Goal: Task Accomplishment & Management: Manage account settings

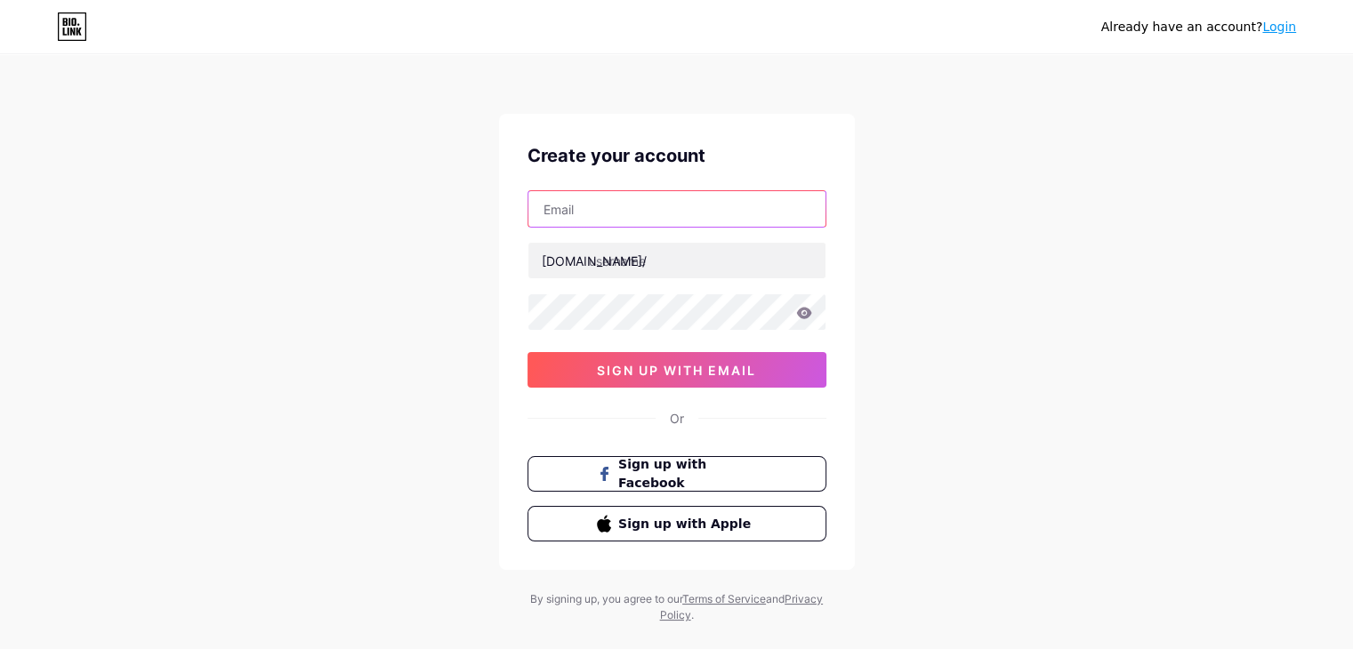
click at [599, 199] on input "text" at bounding box center [676, 209] width 297 height 36
type input "[EMAIL_ADDRESS][DOMAIN_NAME]"
drag, startPoint x: 743, startPoint y: 216, endPoint x: 253, endPoint y: 172, distance: 492.9
click at [253, 172] on div "Already have an account? Login Create your account [EMAIL_ADDRESS][DOMAIN_NAME]…" at bounding box center [676, 340] width 1353 height 680
click at [631, 211] on input "text" at bounding box center [676, 209] width 297 height 36
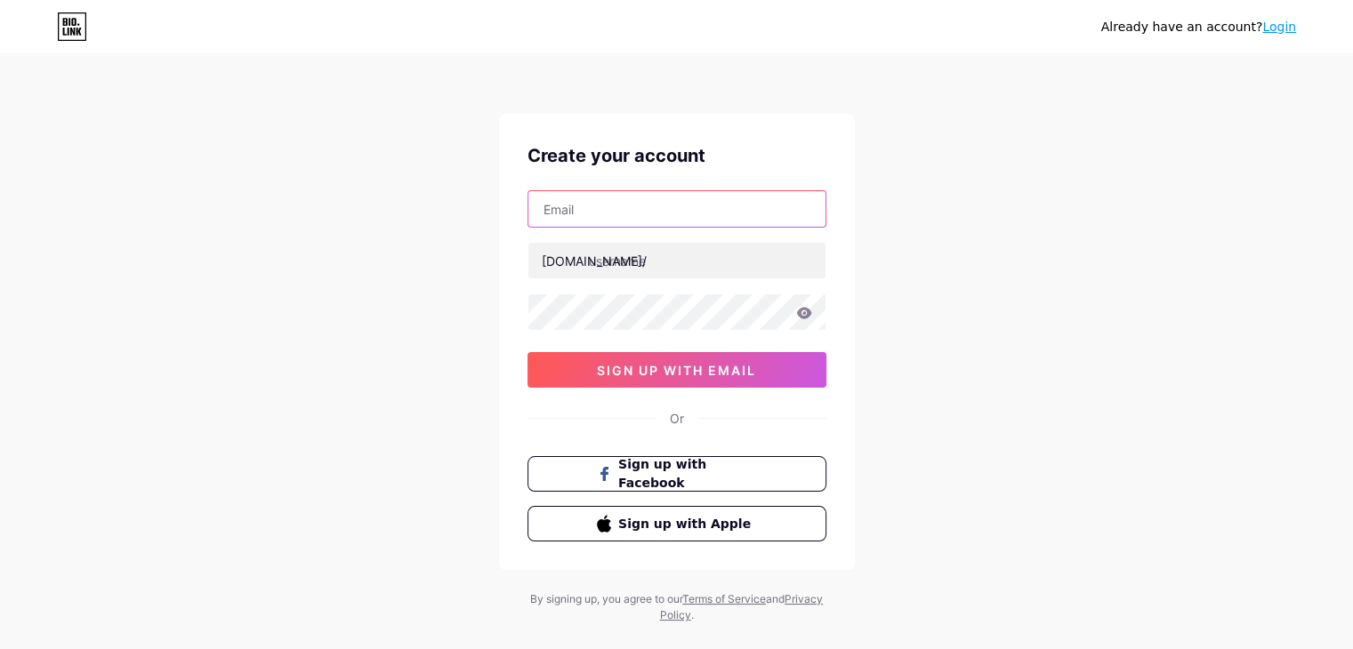
type input "[EMAIL_ADDRESS][DOMAIN_NAME]"
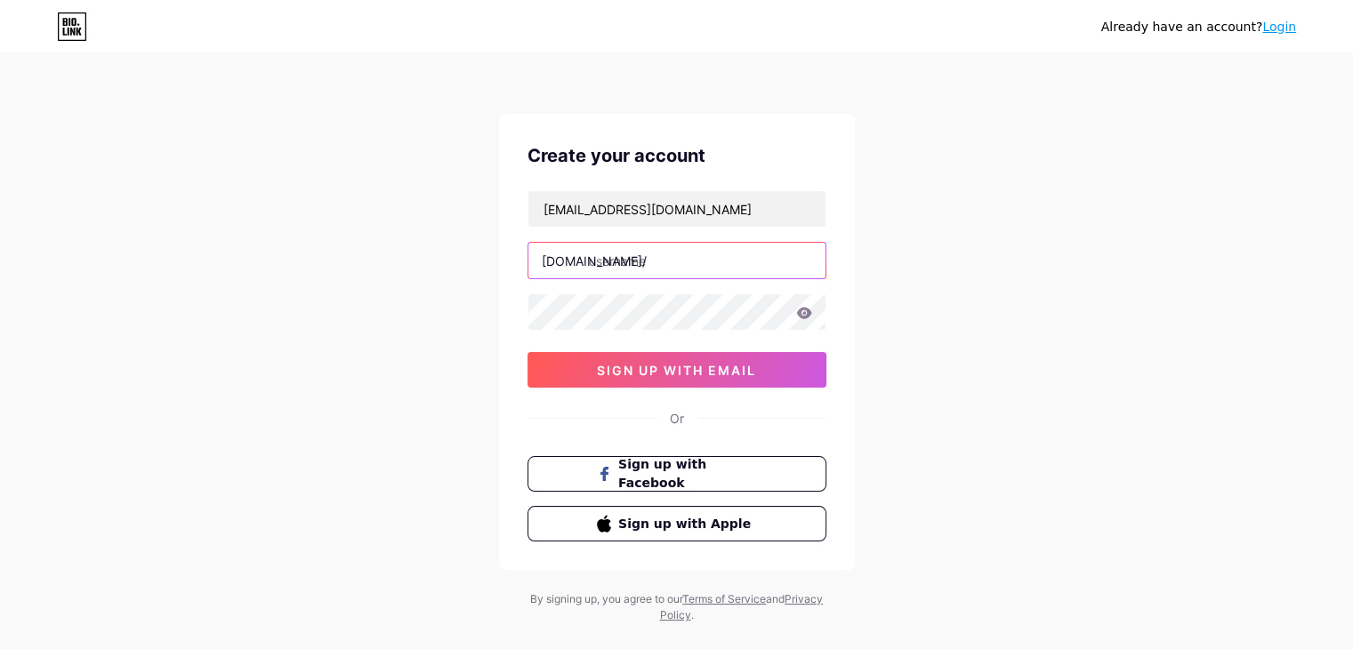
click at [656, 260] on input "text" at bounding box center [676, 261] width 297 height 36
click at [709, 267] on input "harindersaggi" at bounding box center [676, 261] width 297 height 36
type input "harindersaggi"
click at [804, 317] on icon at bounding box center [803, 313] width 15 height 12
click at [800, 311] on icon at bounding box center [803, 313] width 15 height 12
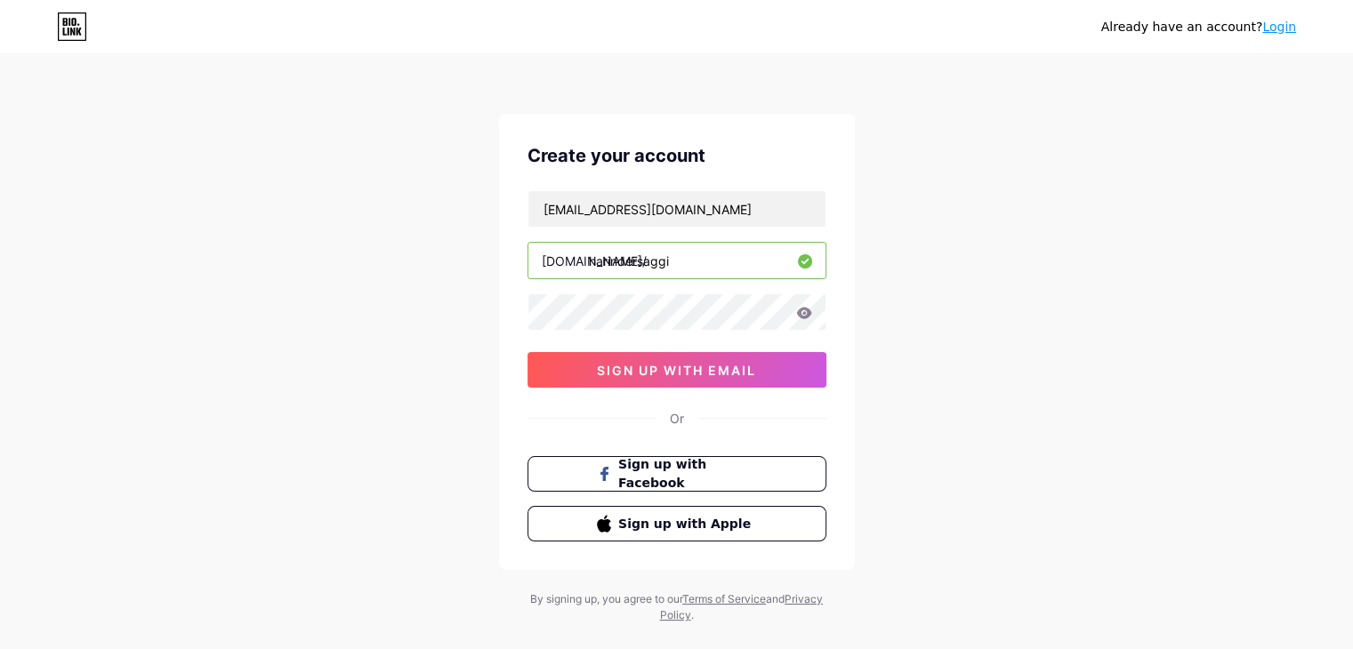
click at [805, 315] on icon at bounding box center [803, 313] width 15 height 12
click at [699, 365] on span "sign up with email" at bounding box center [676, 370] width 159 height 15
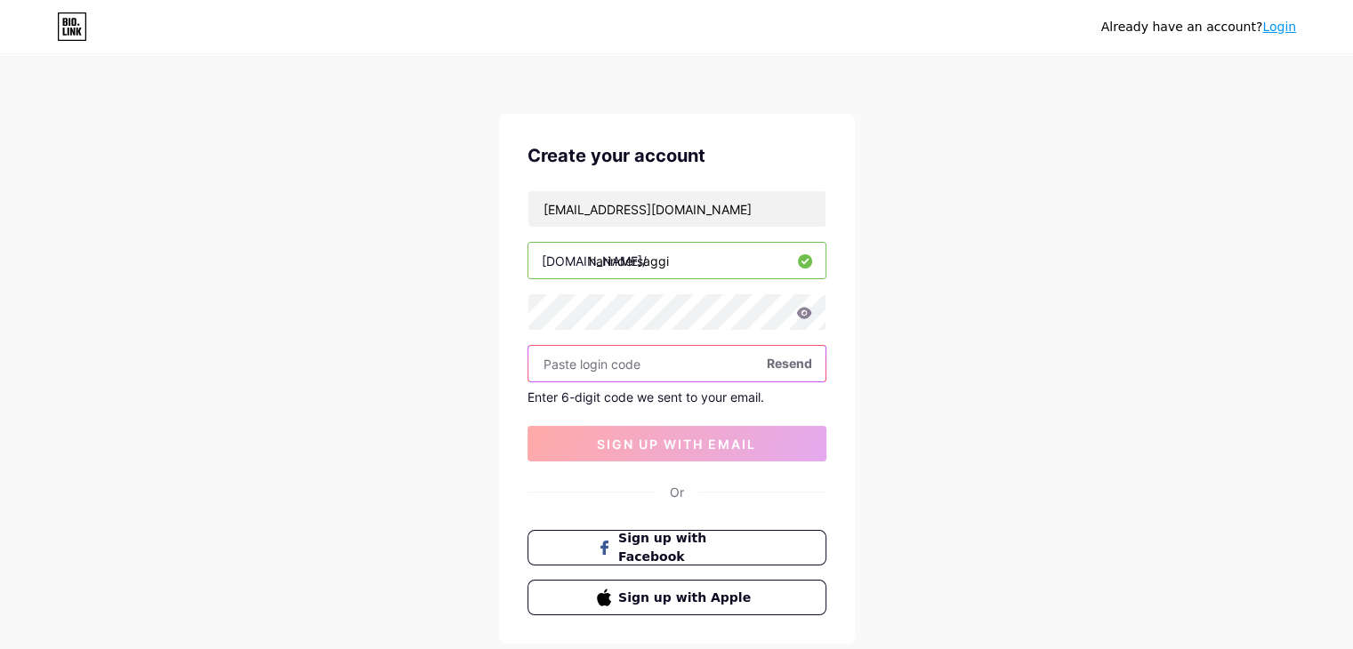
click at [650, 366] on input "text" at bounding box center [676, 364] width 297 height 36
paste input "640188"
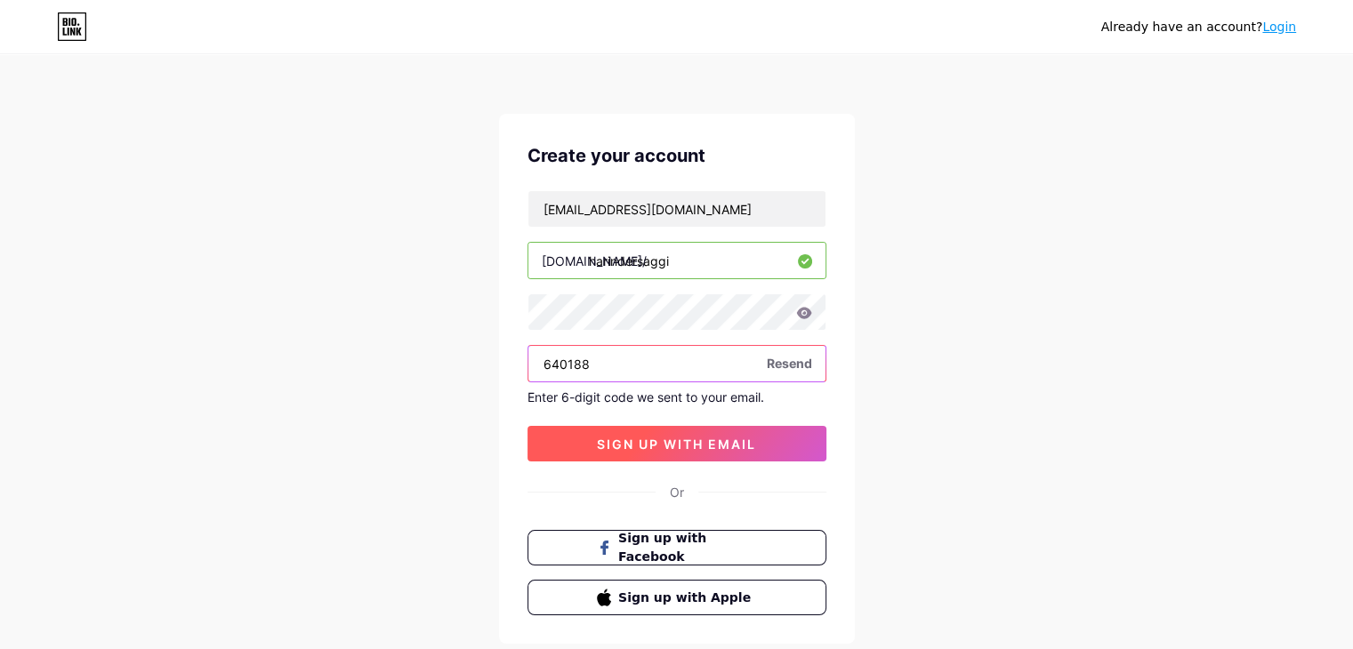
type input "640188"
click at [655, 442] on span "sign up with email" at bounding box center [676, 444] width 159 height 15
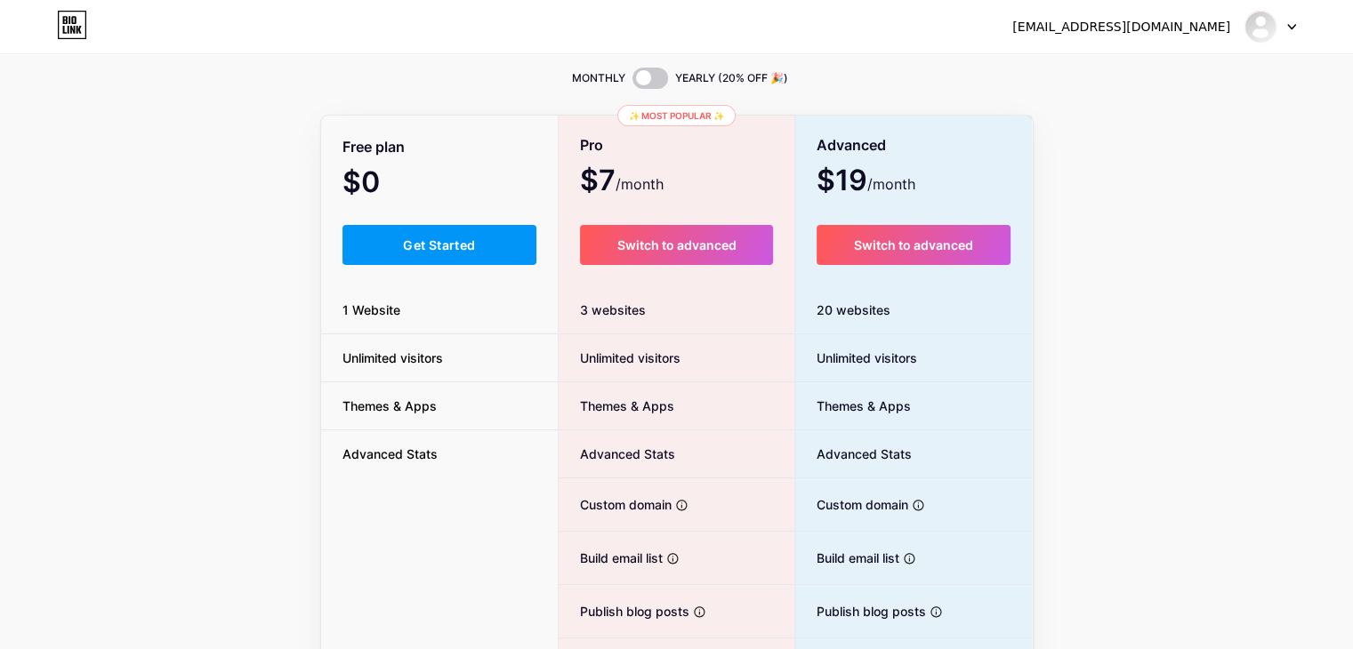
scroll to position [89, 0]
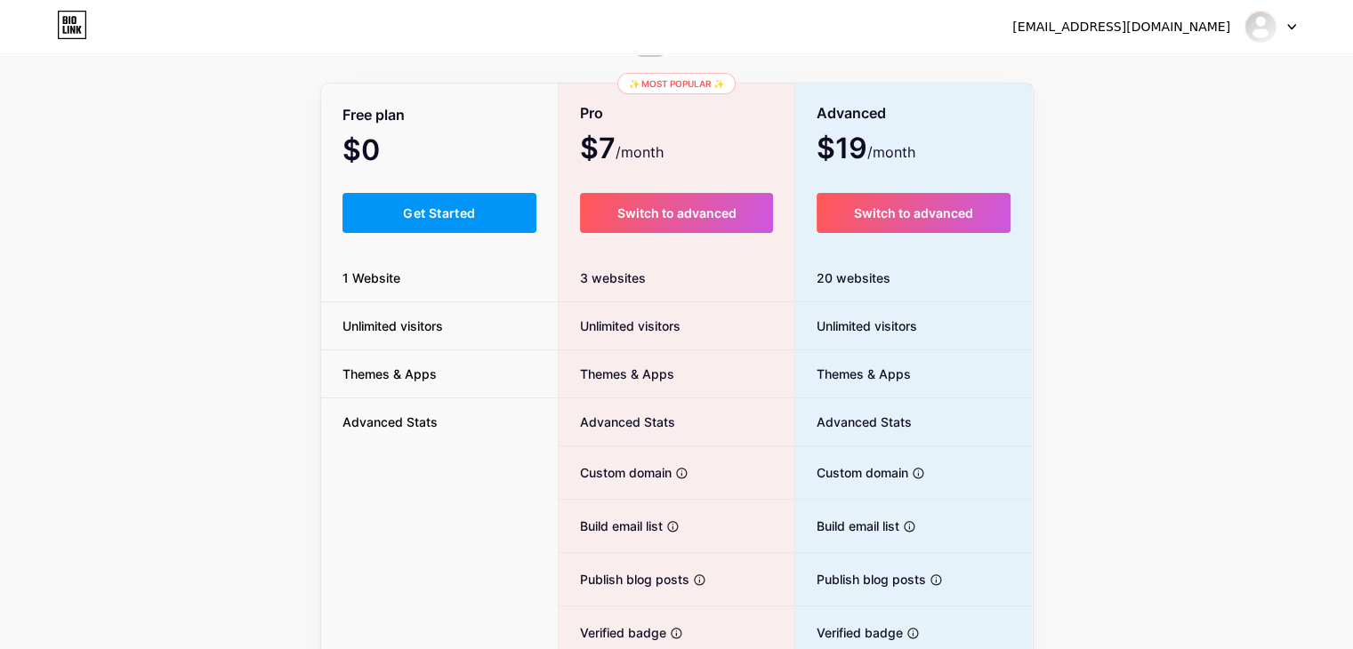
click at [441, 213] on span "Get Started" at bounding box center [439, 212] width 72 height 15
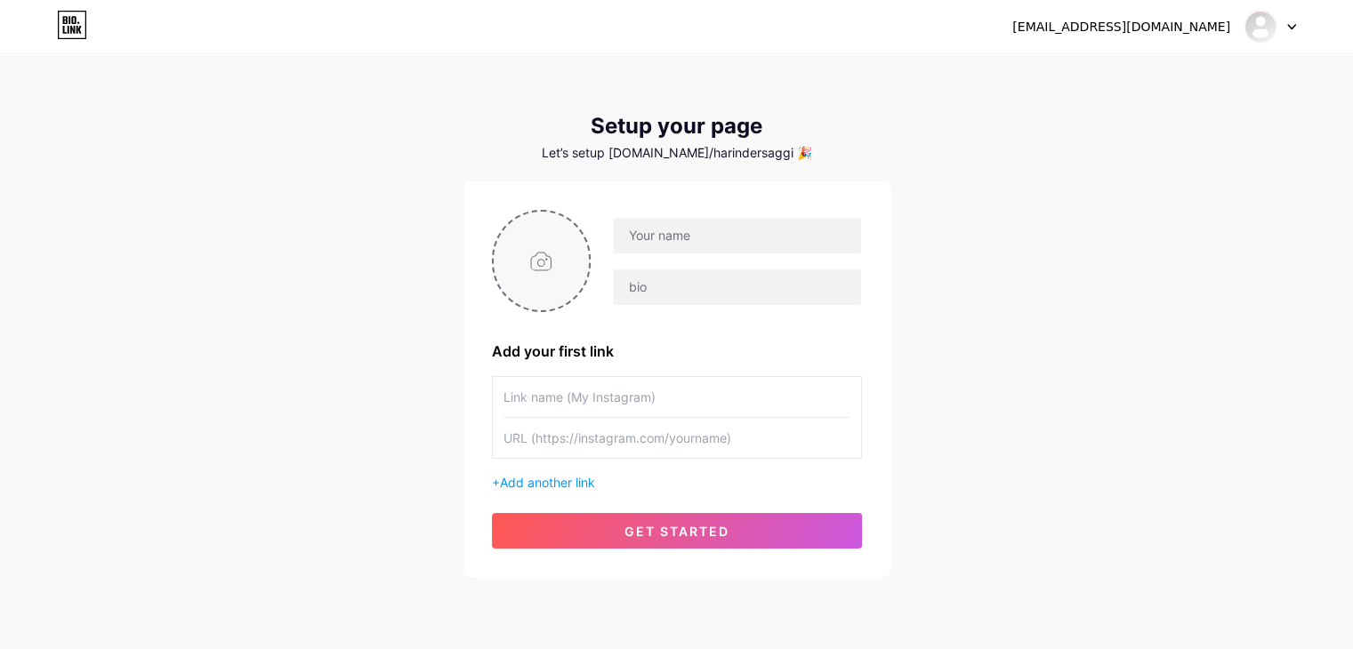
click at [534, 261] on input "file" at bounding box center [542, 261] width 96 height 99
type input "C:\fakepath\[PERSON_NAME].png"
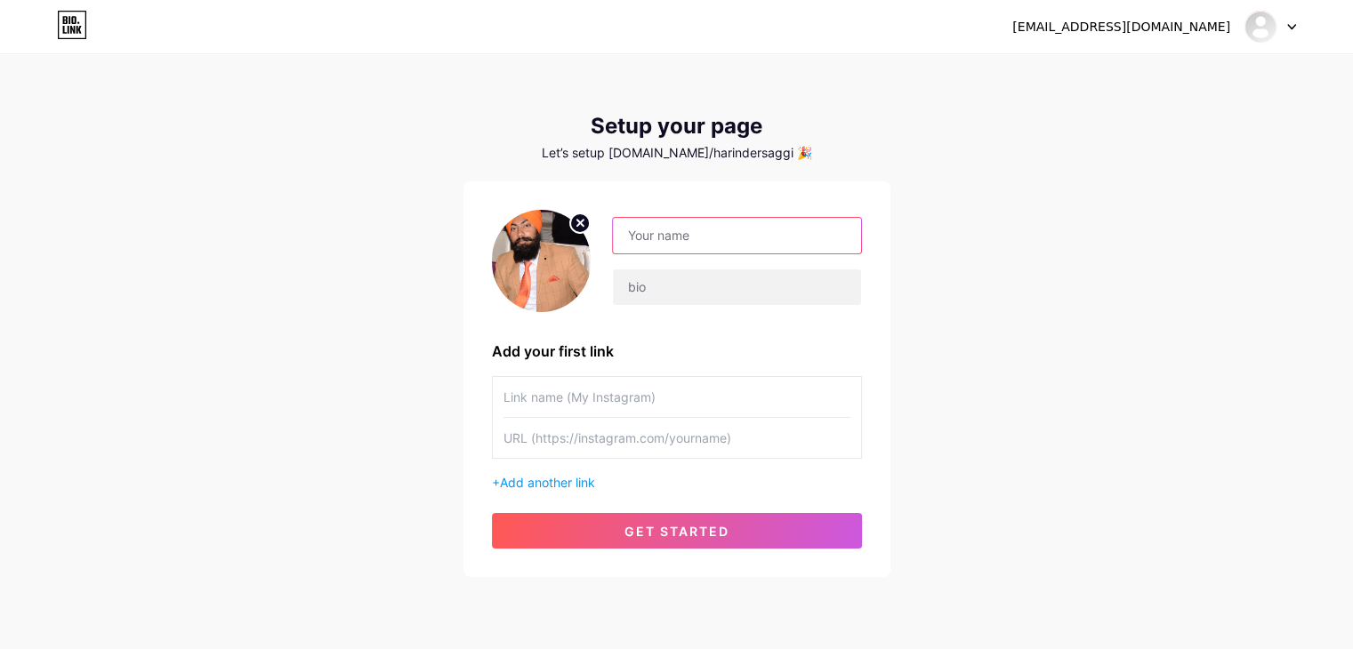
drag, startPoint x: 662, startPoint y: 238, endPoint x: 680, endPoint y: 237, distance: 18.7
click at [662, 238] on input "text" at bounding box center [736, 236] width 247 height 36
type input "[PERSON_NAME]"
click at [950, 295] on div "[EMAIL_ADDRESS][DOMAIN_NAME] Dashboard Logout Setup your page Let’s setup [DOMA…" at bounding box center [676, 317] width 1353 height 634
click at [754, 293] on input "text" at bounding box center [736, 287] width 247 height 36
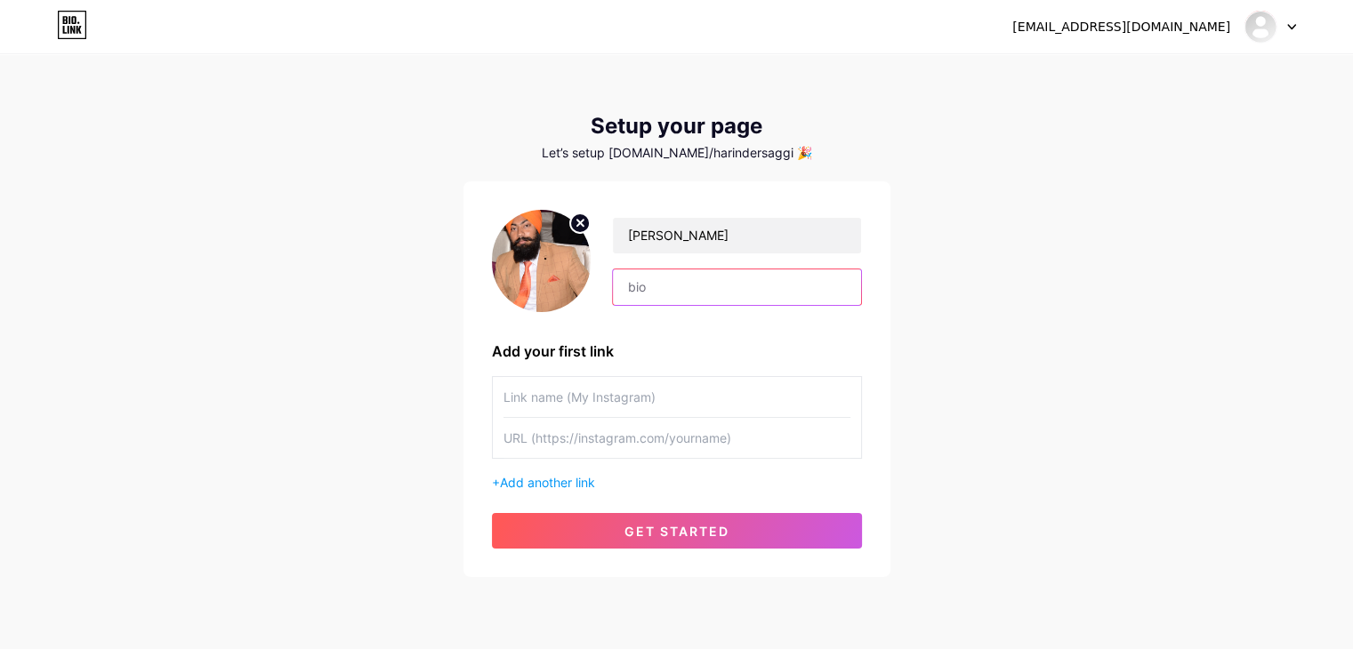
paste input "Digital Creator & Software Engineer"
drag, startPoint x: 840, startPoint y: 285, endPoint x: 729, endPoint y: 285, distance: 110.3
click at [729, 285] on input "Digital Creator & Software Engineer" at bounding box center [736, 287] width 247 height 36
drag, startPoint x: 768, startPoint y: 286, endPoint x: 731, endPoint y: 289, distance: 37.4
click at [731, 289] on input "Digital Creator & Mar" at bounding box center [736, 287] width 247 height 36
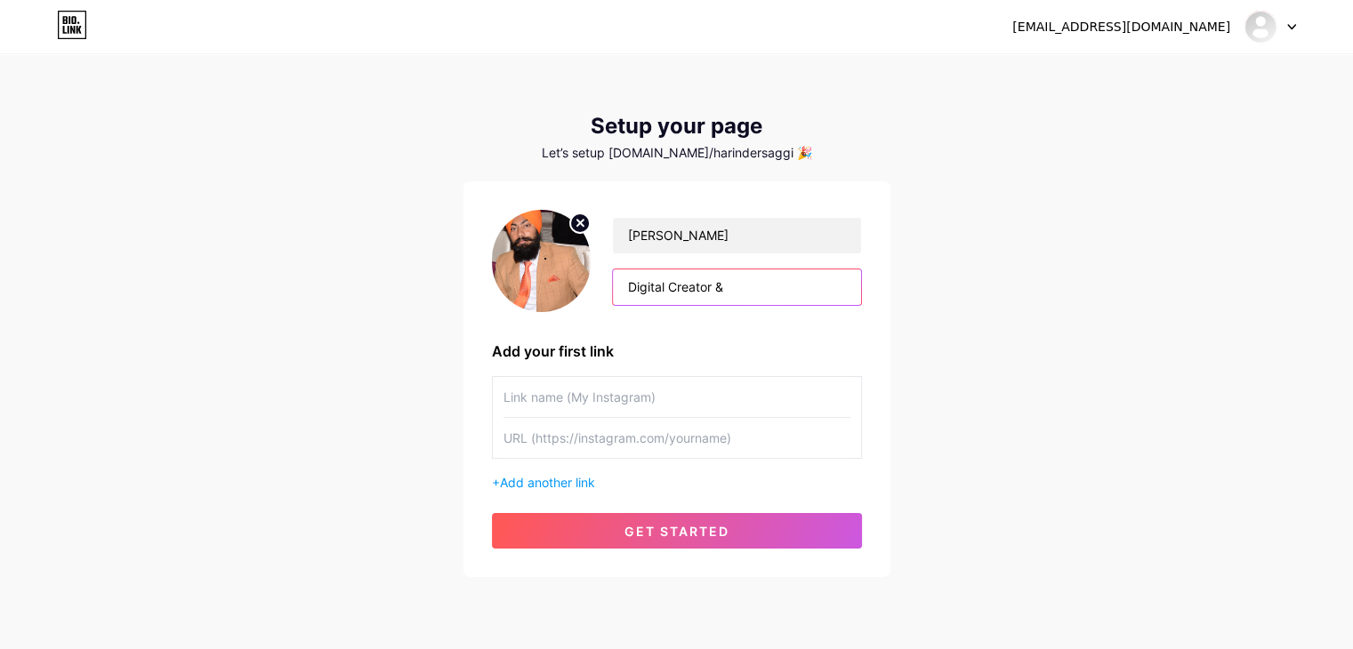
paste input "marketer"
drag, startPoint x: 738, startPoint y: 285, endPoint x: 750, endPoint y: 290, distance: 12.4
click at [737, 285] on input "Digital Creator & marketer" at bounding box center [736, 287] width 247 height 36
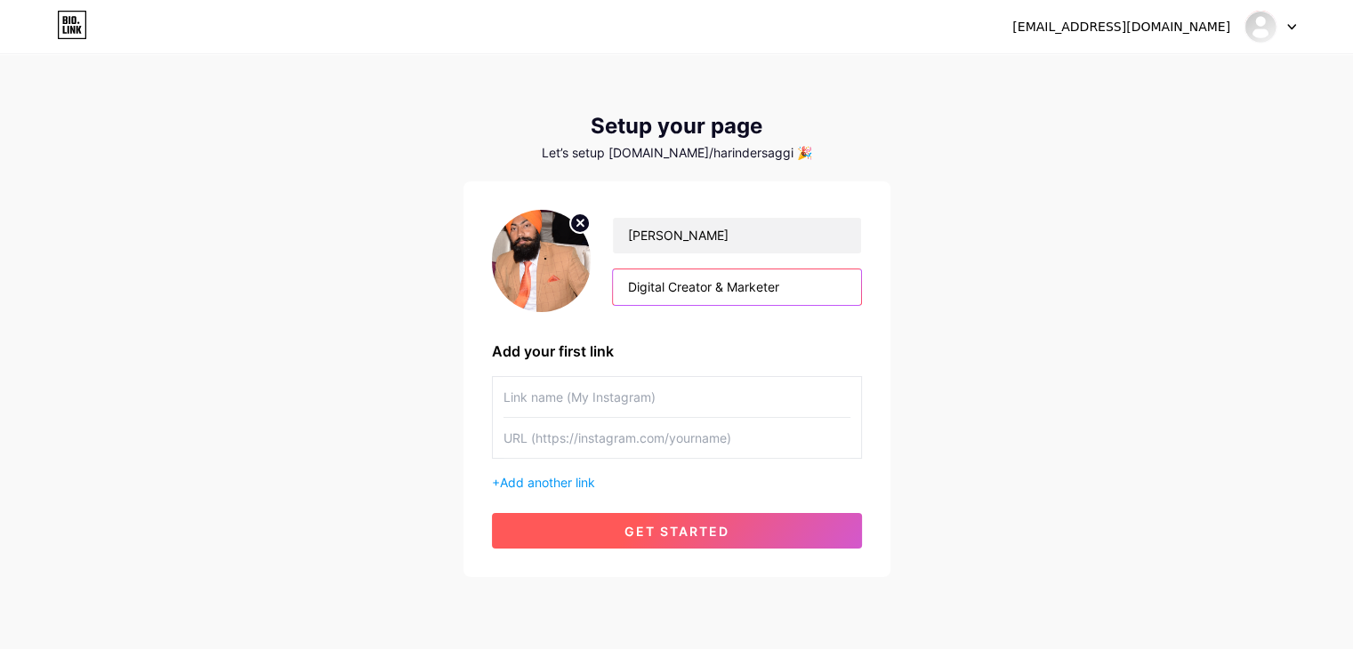
type input "Digital Creator & Marketer"
click at [685, 535] on span "get started" at bounding box center [676, 531] width 105 height 15
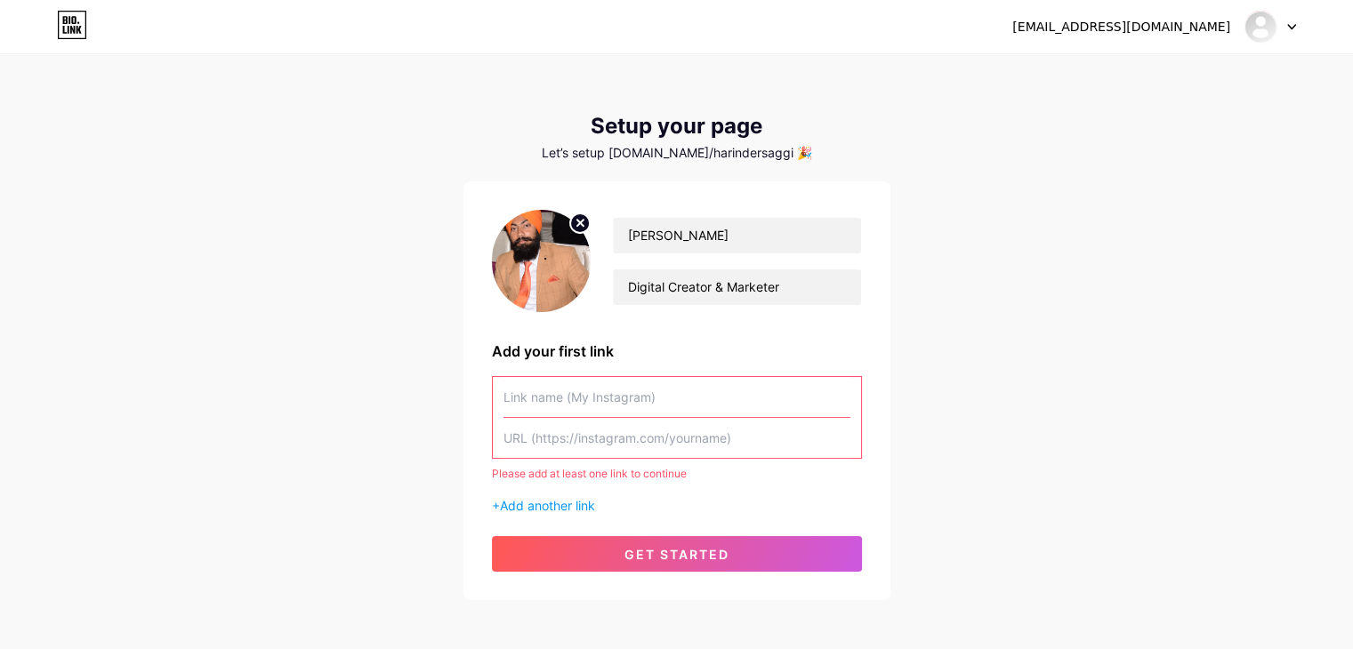
click at [596, 402] on input "text" at bounding box center [676, 397] width 347 height 40
click at [563, 509] on span "Add another link" at bounding box center [547, 505] width 95 height 15
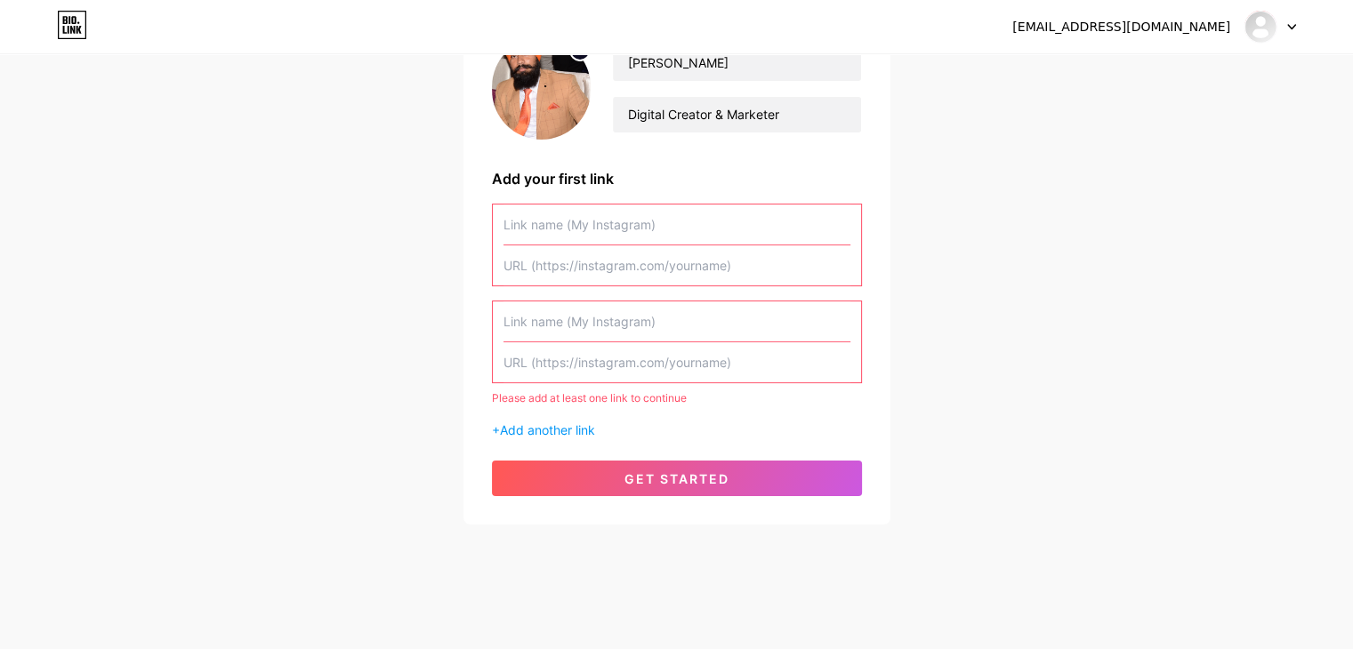
scroll to position [175, 0]
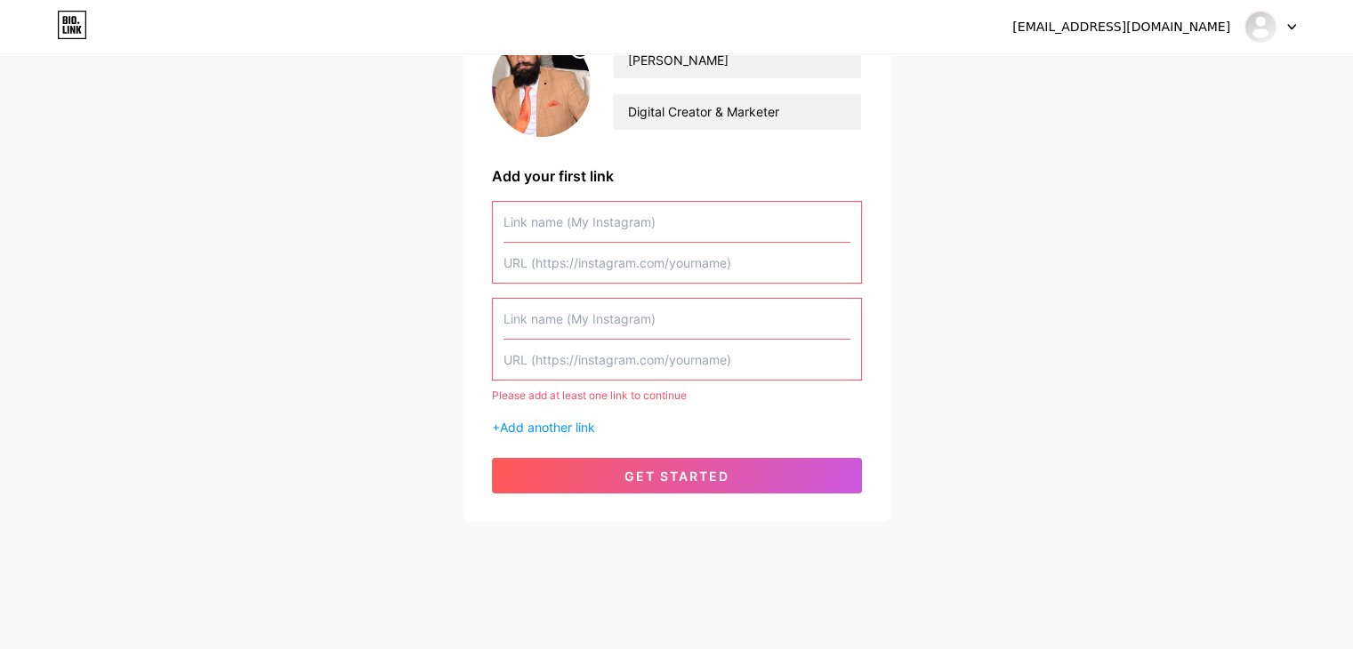
click at [591, 226] on input "text" at bounding box center [676, 222] width 347 height 40
drag, startPoint x: 608, startPoint y: 268, endPoint x: 599, endPoint y: 314, distance: 47.3
click at [600, 285] on div "Please add at least one link to continue + Add another link" at bounding box center [677, 319] width 370 height 236
paste input "[URL][DOMAIN_NAME]"
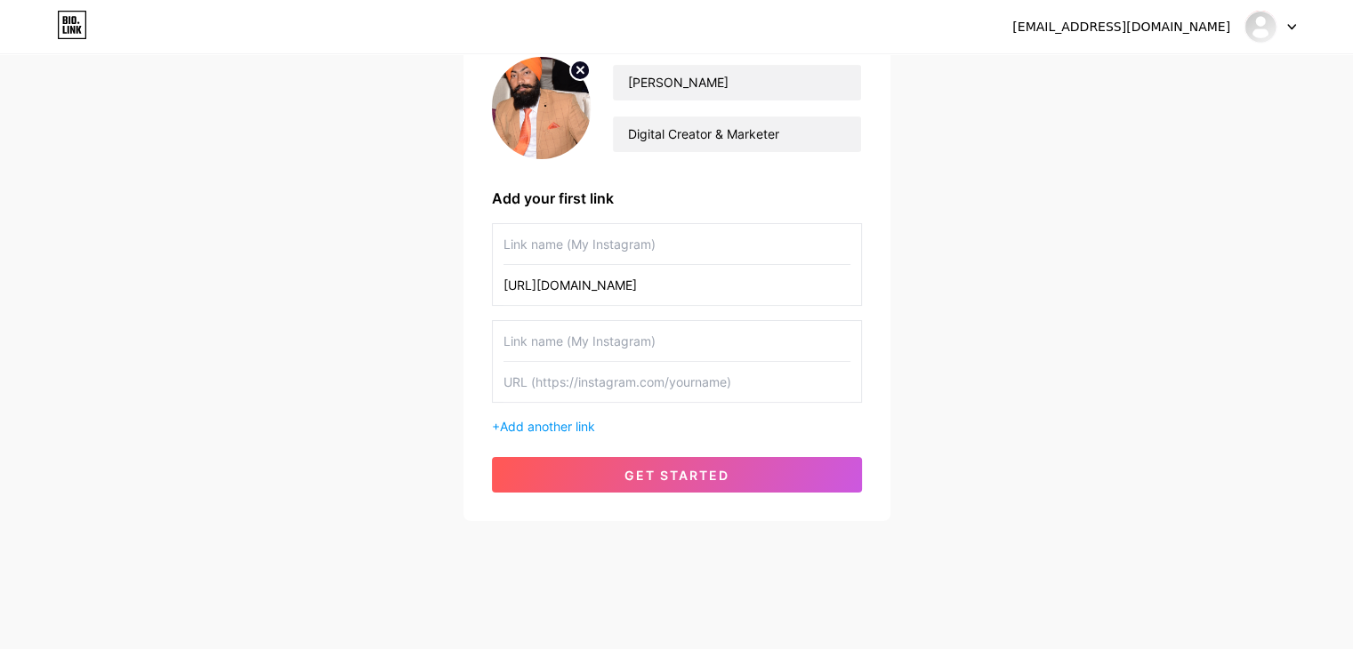
scroll to position [152, 0]
type input "[URL][DOMAIN_NAME]"
click at [648, 253] on input "text" at bounding box center [676, 245] width 347 height 40
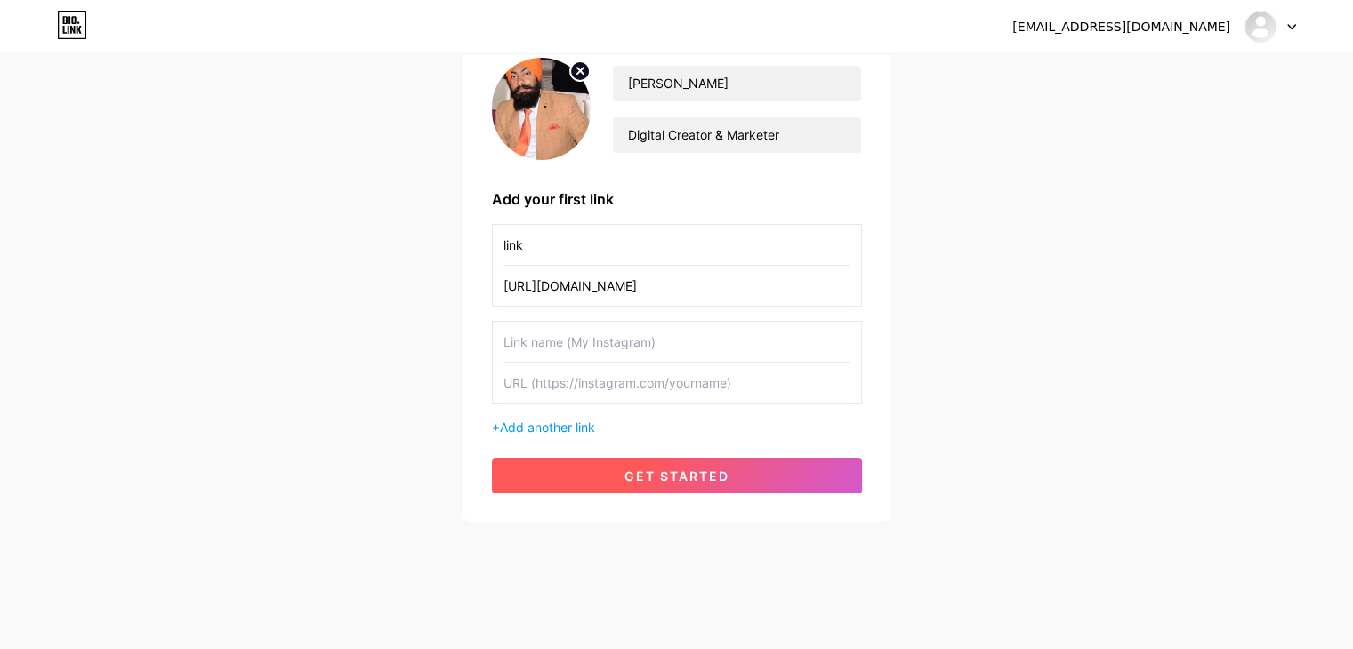
type input "link"
click at [726, 479] on span "get started" at bounding box center [676, 476] width 105 height 15
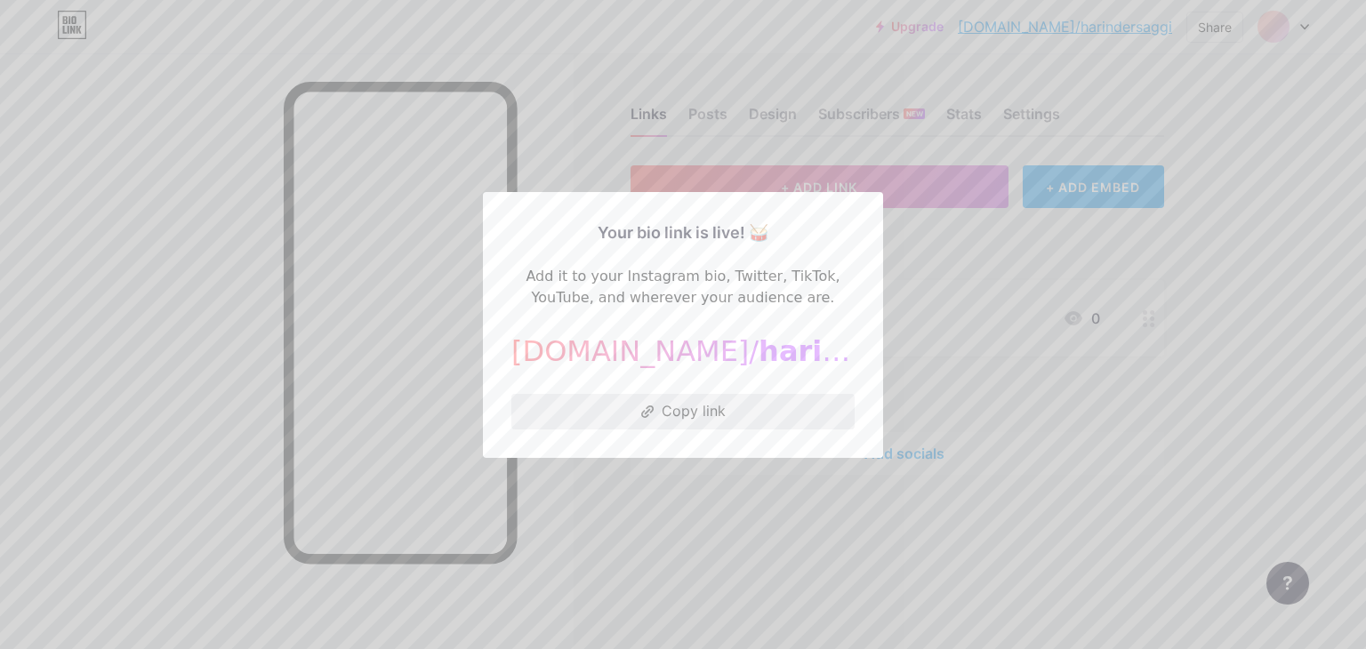
click at [690, 414] on button "Copy link" at bounding box center [682, 412] width 343 height 36
click at [985, 254] on div at bounding box center [683, 324] width 1366 height 649
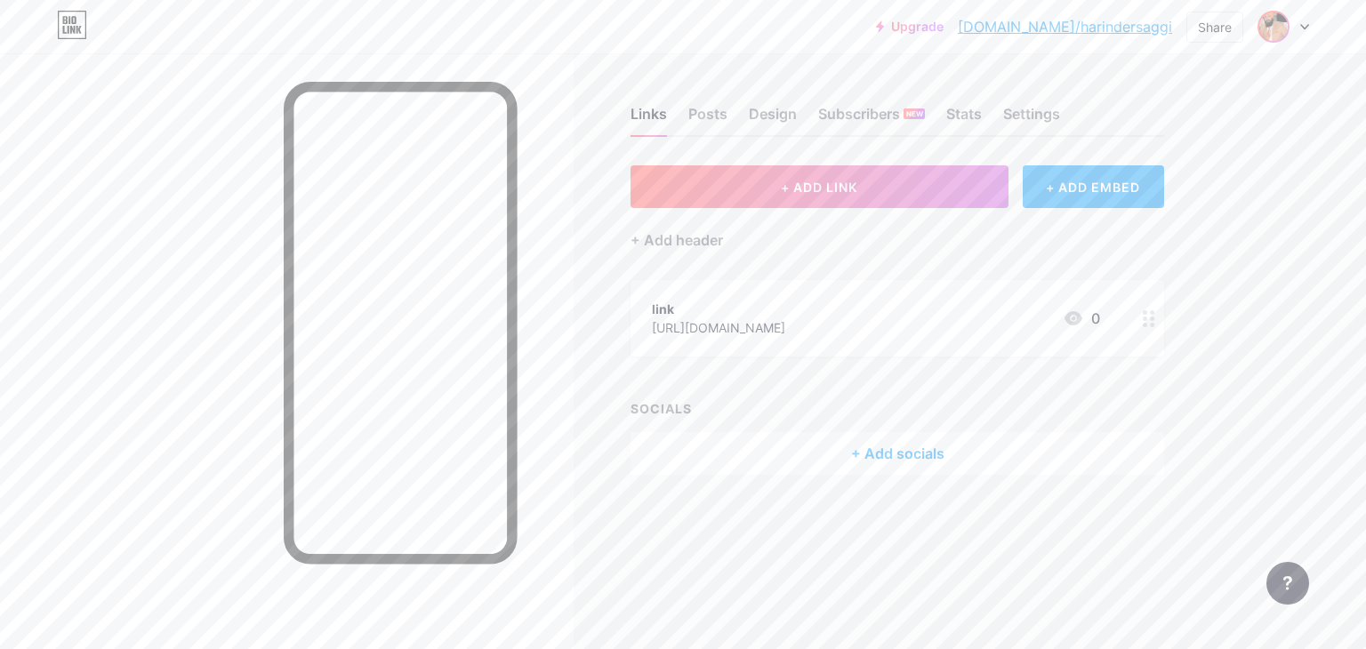
click at [1277, 26] on img at bounding box center [1273, 26] width 28 height 28
click at [1196, 203] on link "Account settings" at bounding box center [1198, 202] width 221 height 48
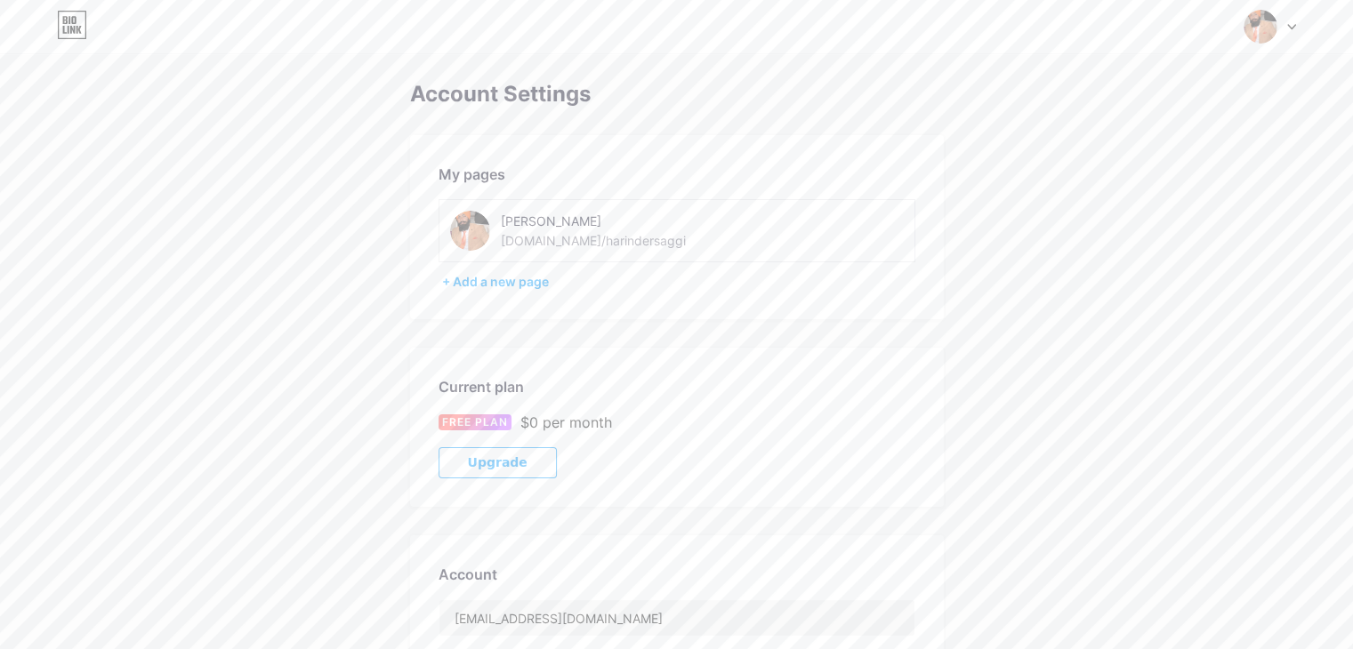
click at [1270, 30] on img at bounding box center [1260, 27] width 34 height 34
click at [1129, 198] on link "Dashboard" at bounding box center [1184, 202] width 221 height 48
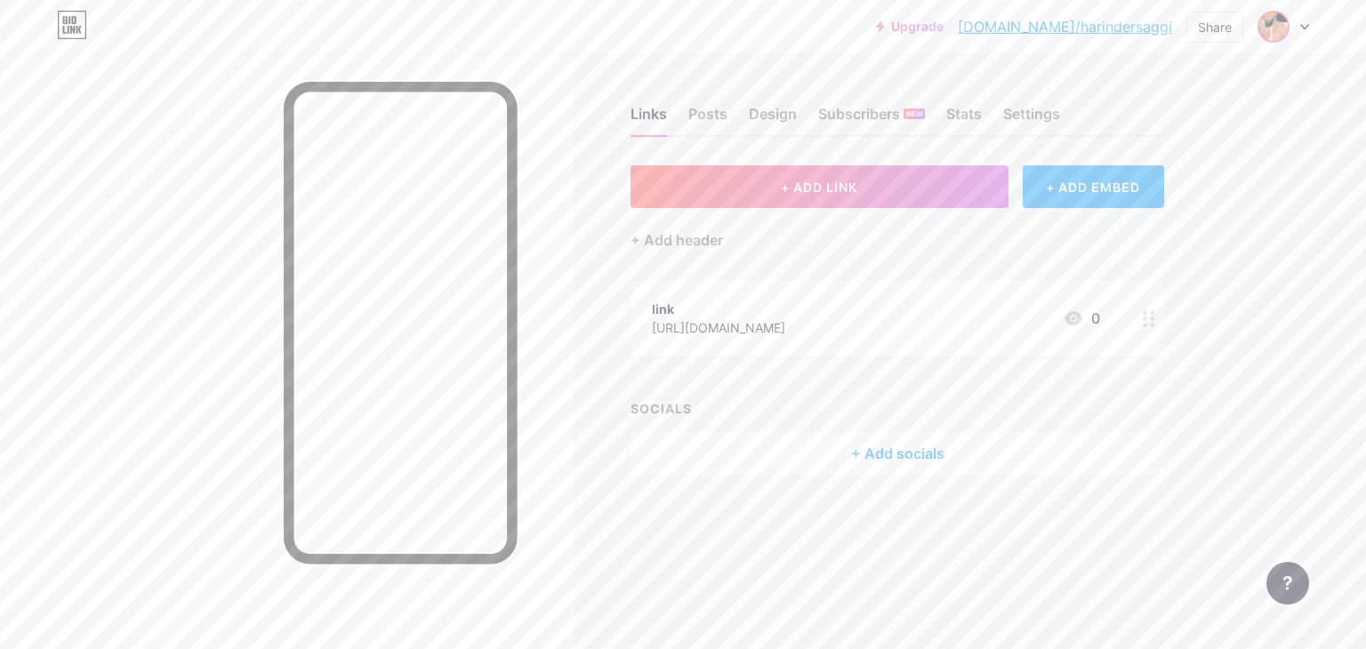
click at [1276, 25] on img at bounding box center [1273, 26] width 28 height 28
click at [1330, 84] on div "Upgrade [DOMAIN_NAME]/harind... [DOMAIN_NAME]/harindersaggi Share Switch accoun…" at bounding box center [683, 324] width 1366 height 649
click at [1304, 24] on icon at bounding box center [1304, 27] width 9 height 6
click at [1178, 200] on link "Account settings" at bounding box center [1198, 202] width 221 height 48
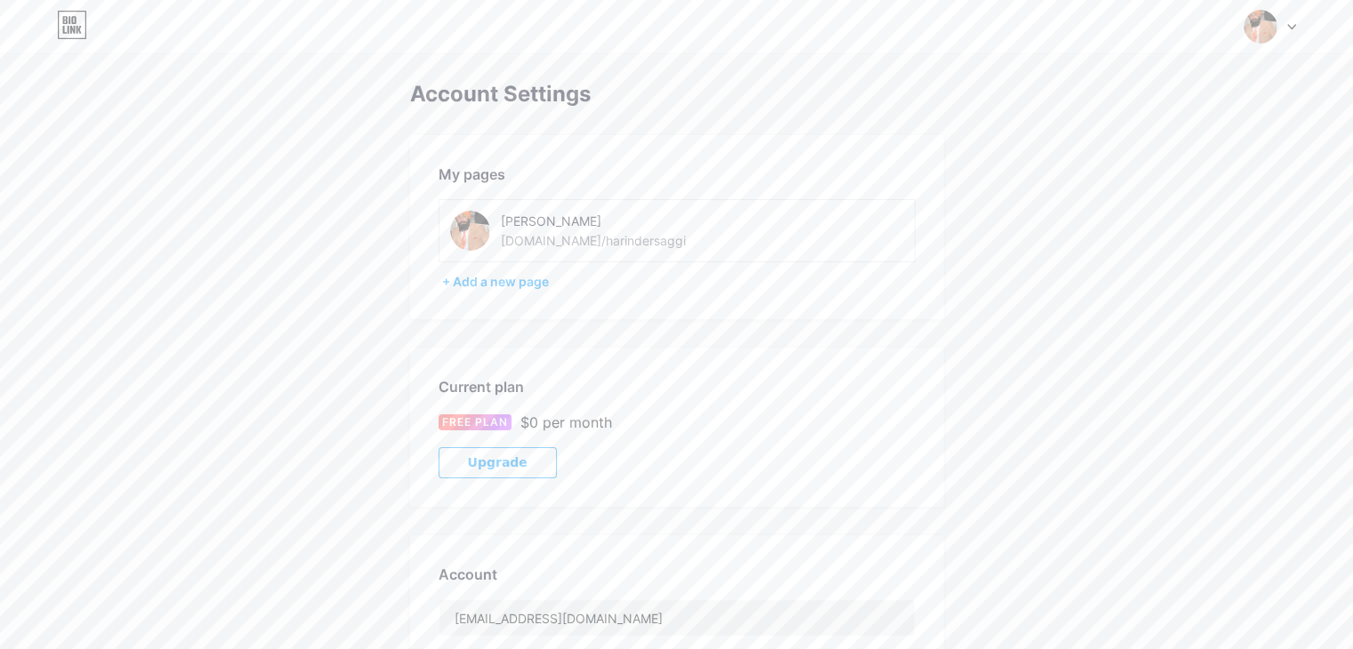
click at [473, 225] on img at bounding box center [470, 231] width 40 height 40
click at [473, 231] on img at bounding box center [470, 231] width 40 height 40
click at [473, 225] on img at bounding box center [470, 231] width 40 height 40
drag, startPoint x: 1113, startPoint y: 74, endPoint x: 1050, endPoint y: 61, distance: 64.4
click at [1116, 74] on div "Account Settings My pages [PERSON_NAME] [DOMAIN_NAME]/harindersaggi + Add a new…" at bounding box center [676, 460] width 1353 height 920
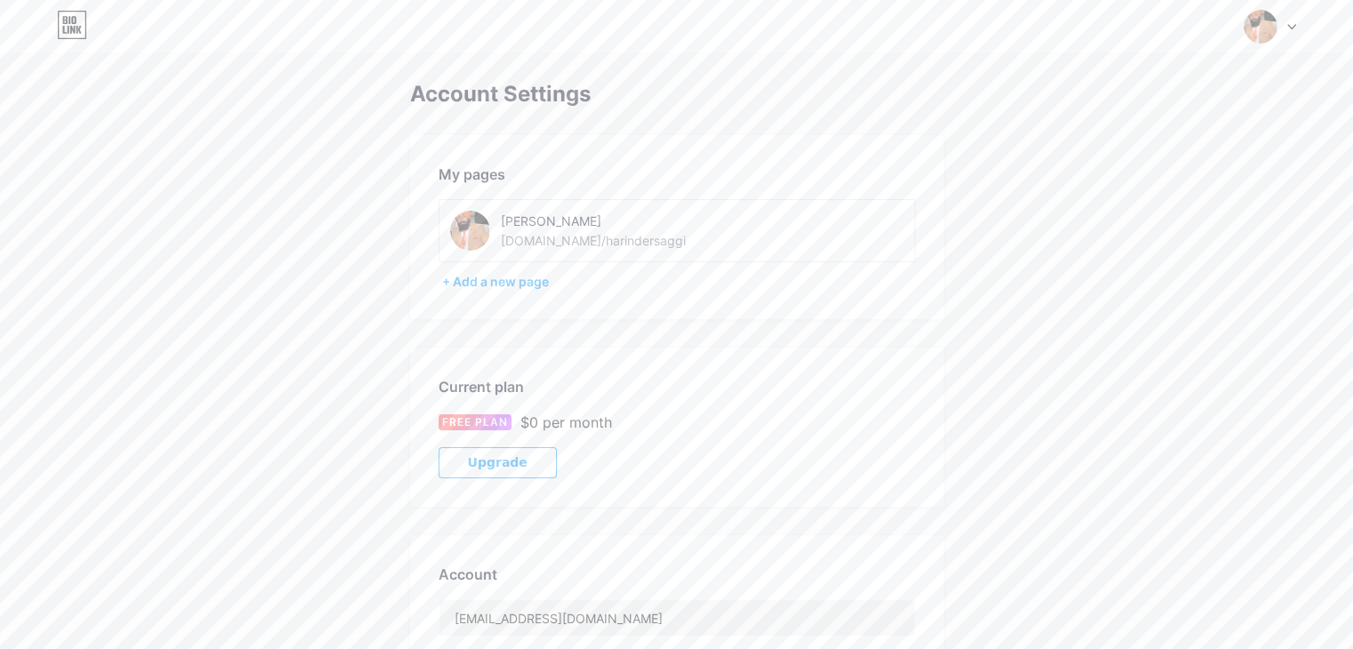
click at [64, 20] on icon at bounding box center [65, 20] width 4 height 8
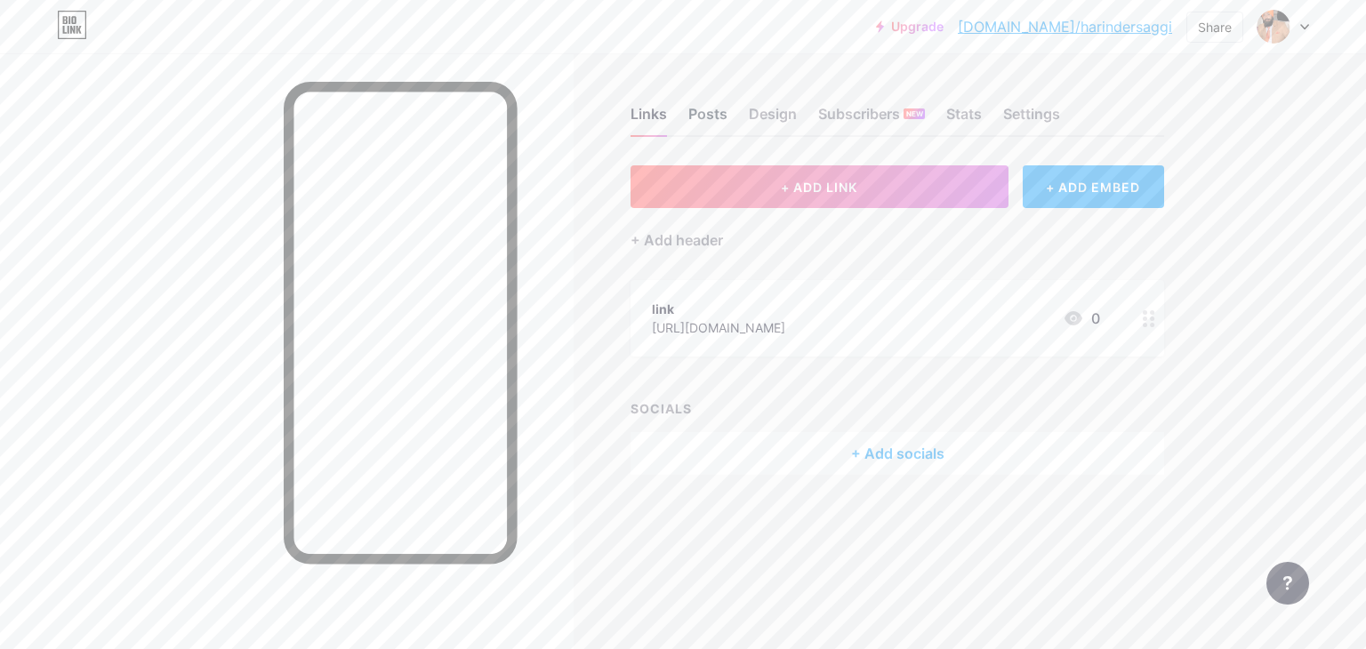
click at [714, 113] on div "Posts" at bounding box center [707, 119] width 39 height 32
click at [765, 115] on div "Design" at bounding box center [773, 119] width 48 height 32
click at [1084, 189] on div "+ ADD EMBED" at bounding box center [1093, 186] width 141 height 43
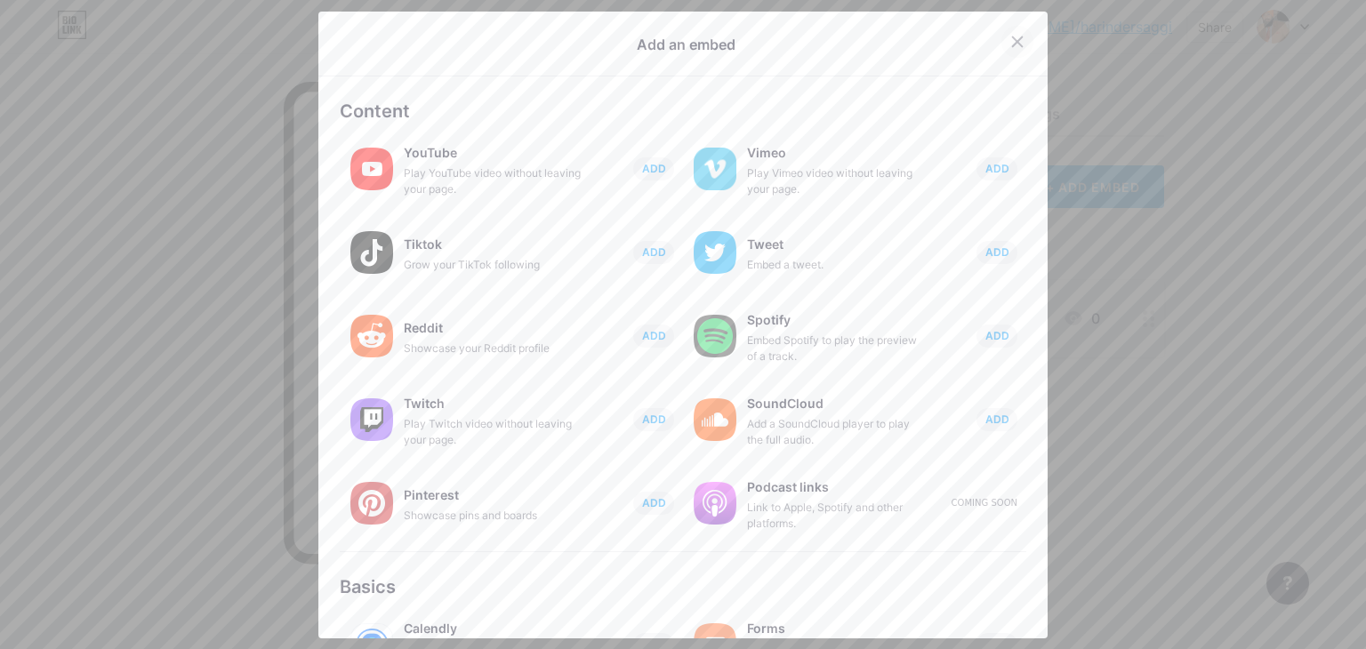
click at [1010, 46] on icon at bounding box center [1017, 42] width 14 height 14
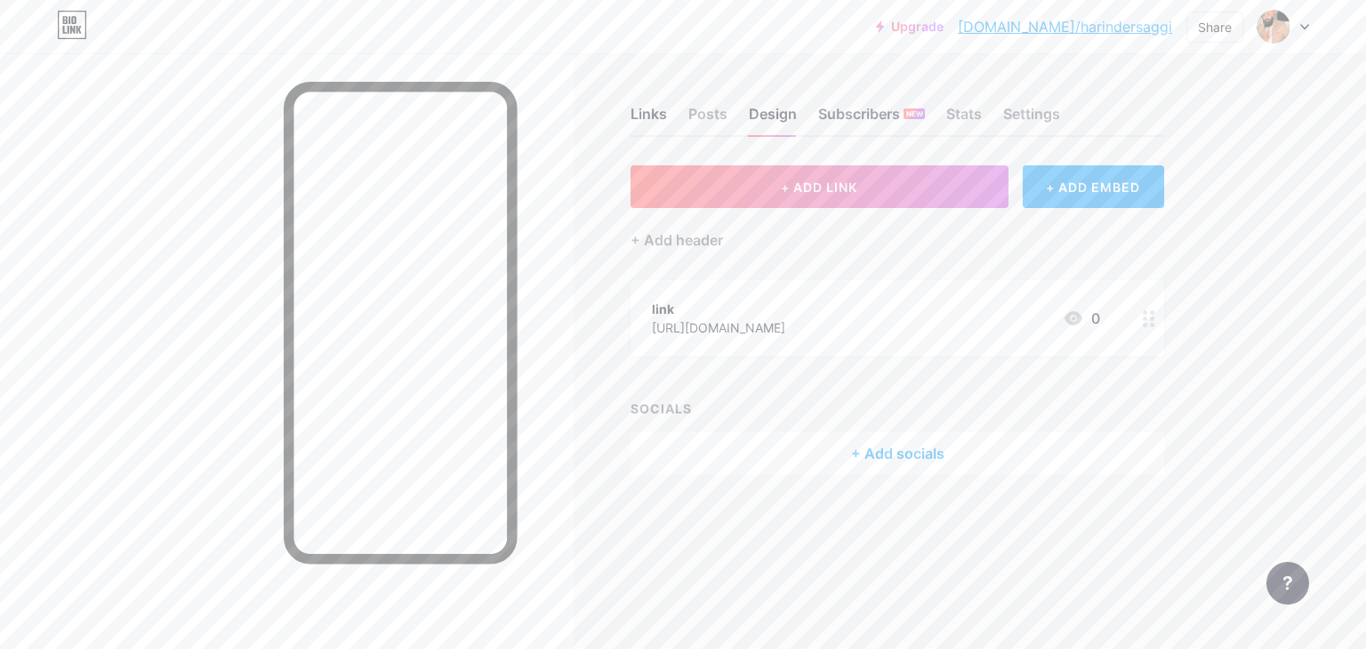
click at [866, 113] on div "Subscribers NEW" at bounding box center [871, 119] width 107 height 32
click at [892, 108] on div "Subscribers NEW" at bounding box center [871, 119] width 107 height 32
click at [1106, 189] on div "+ ADD EMBED" at bounding box center [1093, 186] width 141 height 43
click at [1010, 36] on icon at bounding box center [1017, 42] width 14 height 14
click at [967, 108] on div "Stats" at bounding box center [964, 119] width 36 height 32
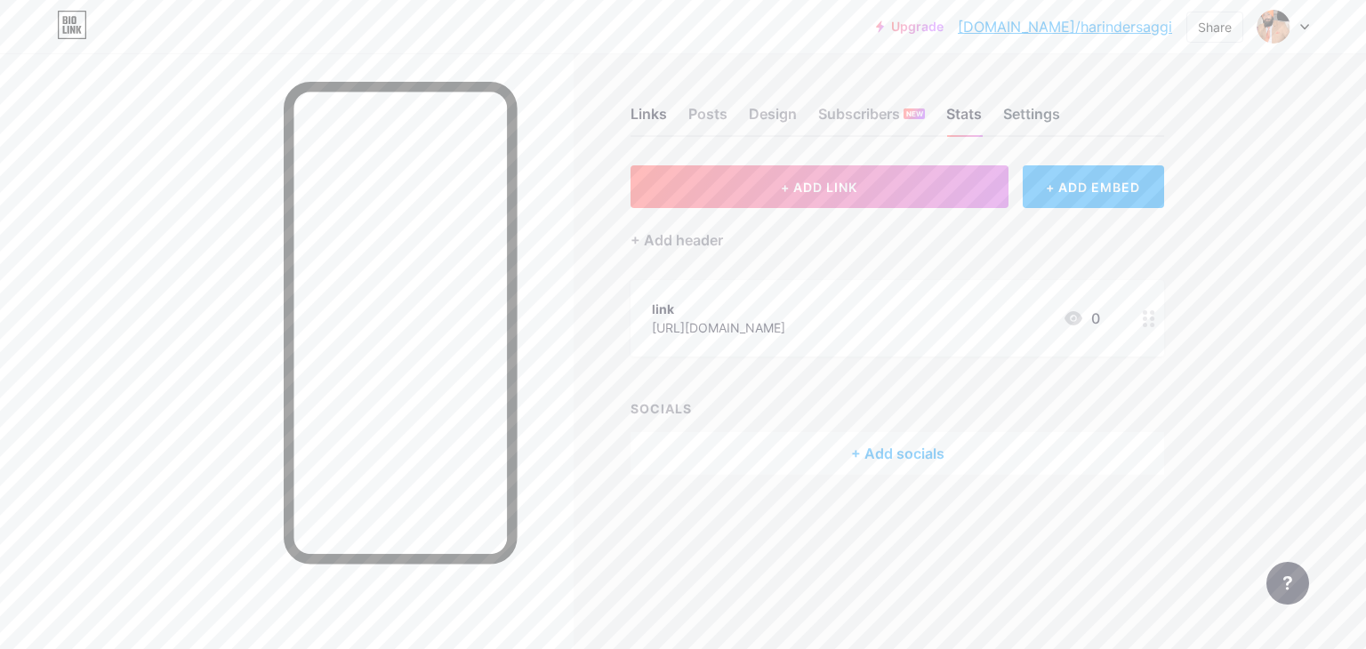
click at [1036, 121] on div "Settings" at bounding box center [1031, 119] width 57 height 32
click at [1102, 186] on div "+ ADD EMBED" at bounding box center [1093, 186] width 141 height 43
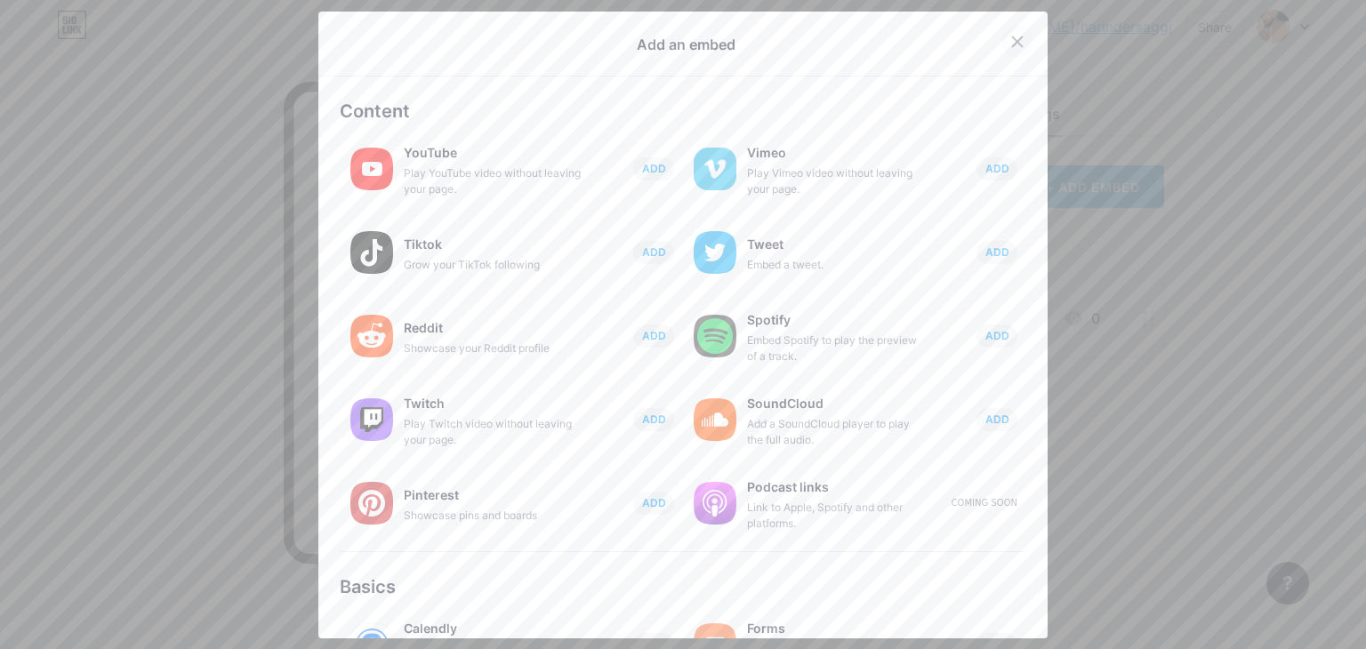
click at [1010, 41] on icon at bounding box center [1017, 42] width 14 height 14
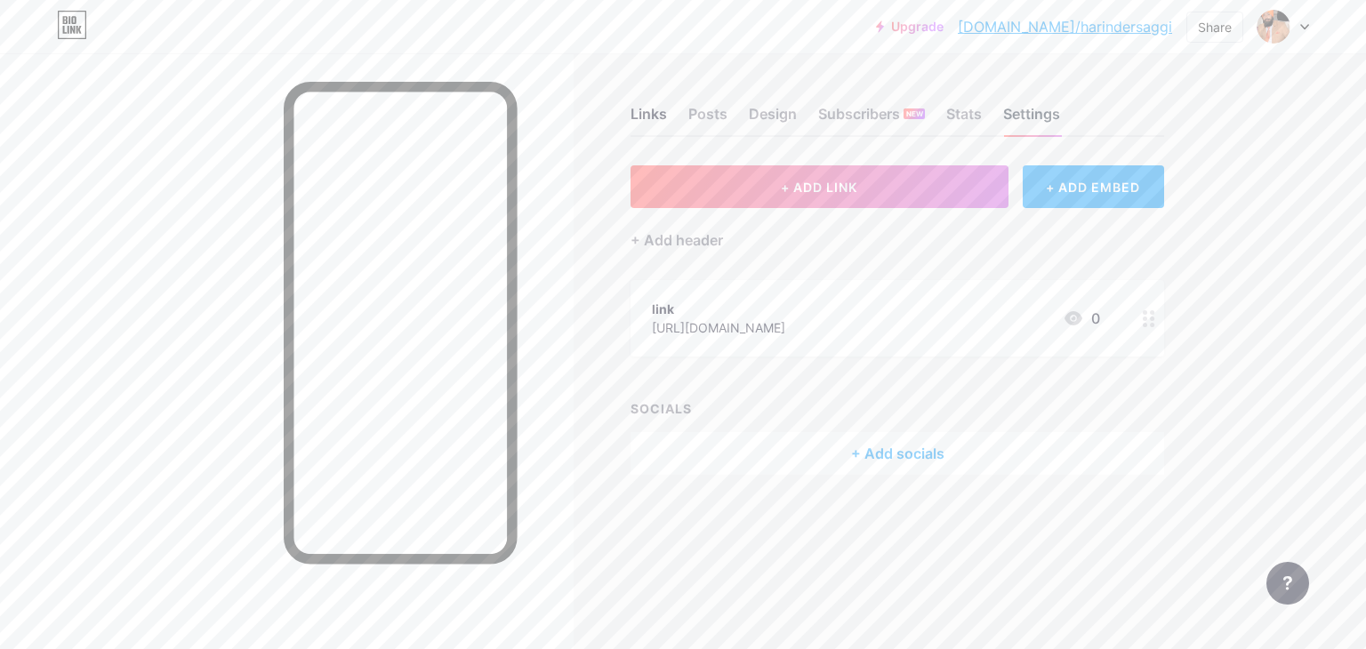
click at [1035, 116] on div "Settings" at bounding box center [1031, 119] width 57 height 32
click at [1156, 321] on div at bounding box center [1149, 318] width 30 height 76
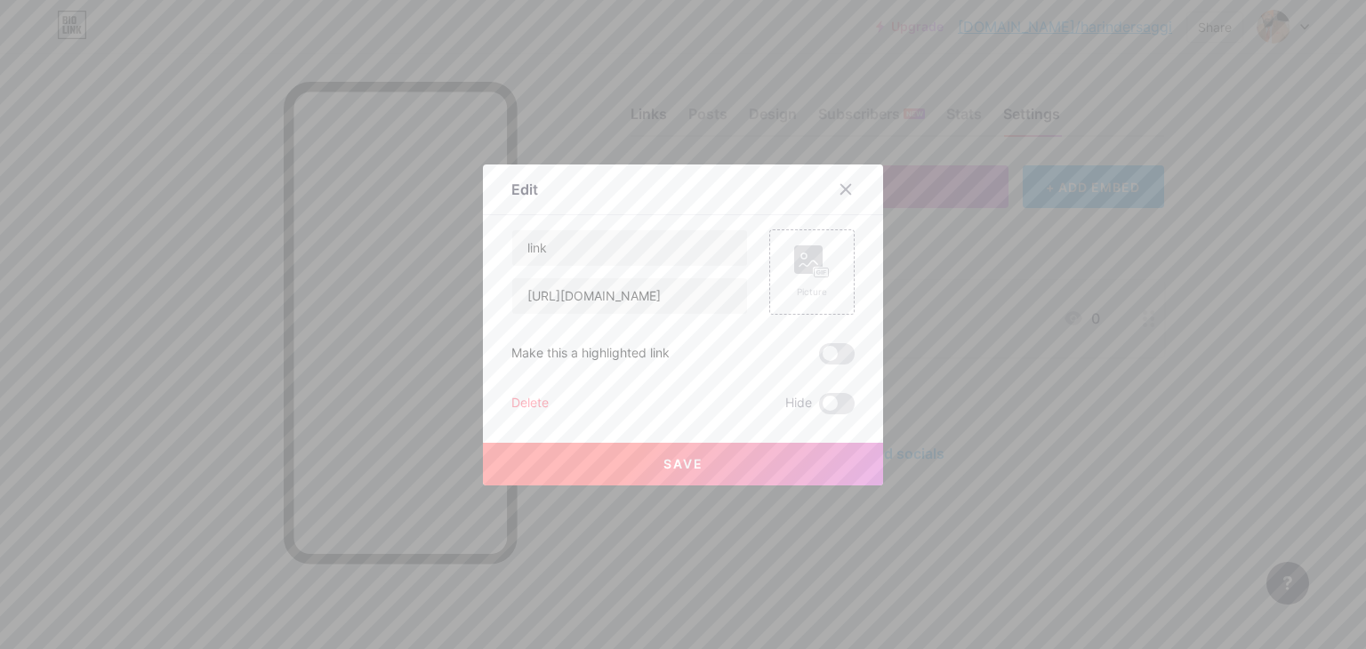
click at [1144, 321] on div at bounding box center [683, 324] width 1366 height 649
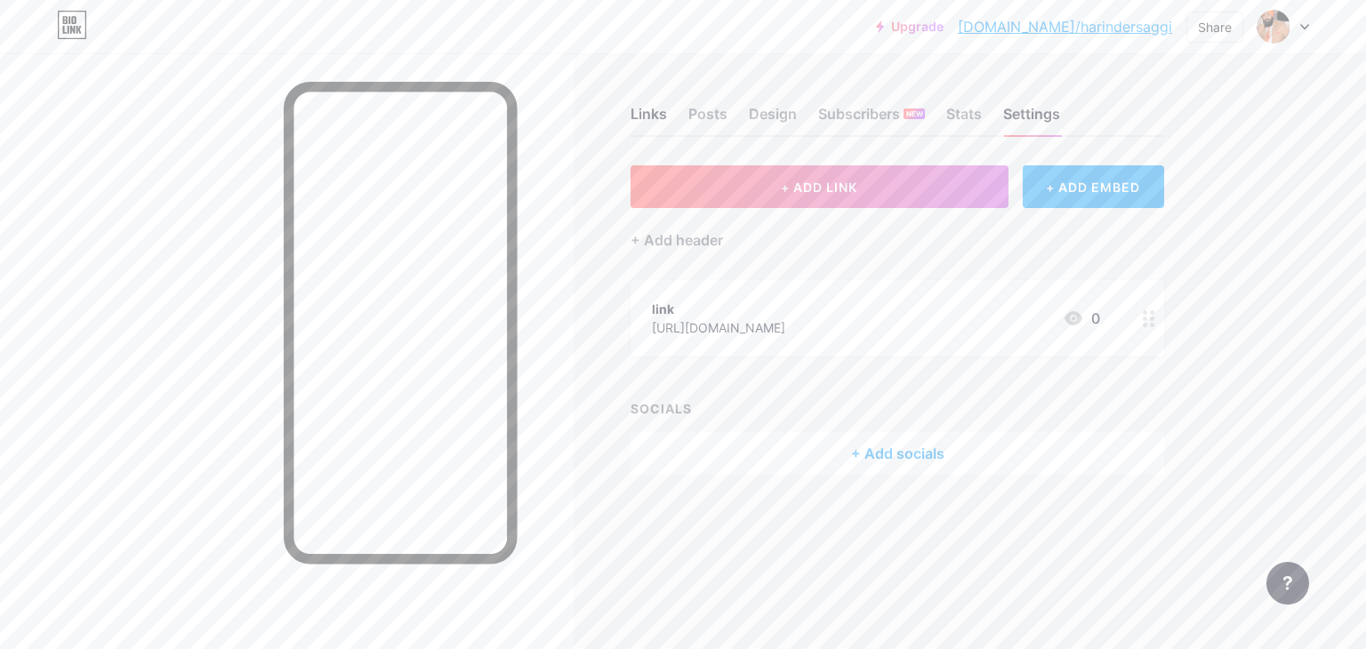
click at [1143, 320] on icon at bounding box center [1149, 318] width 12 height 17
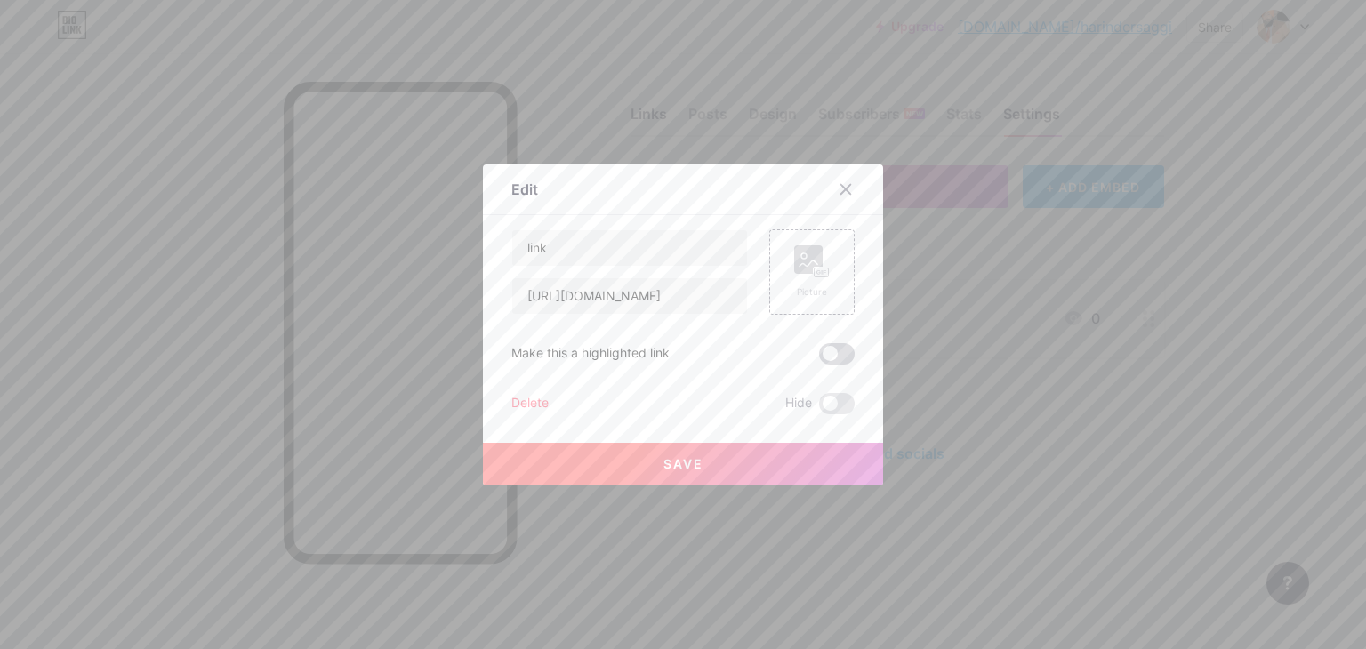
click at [832, 350] on span at bounding box center [837, 353] width 36 height 21
click at [819, 358] on input "checkbox" at bounding box center [819, 358] width 0 height 0
click at [687, 465] on span "Save" at bounding box center [683, 463] width 40 height 15
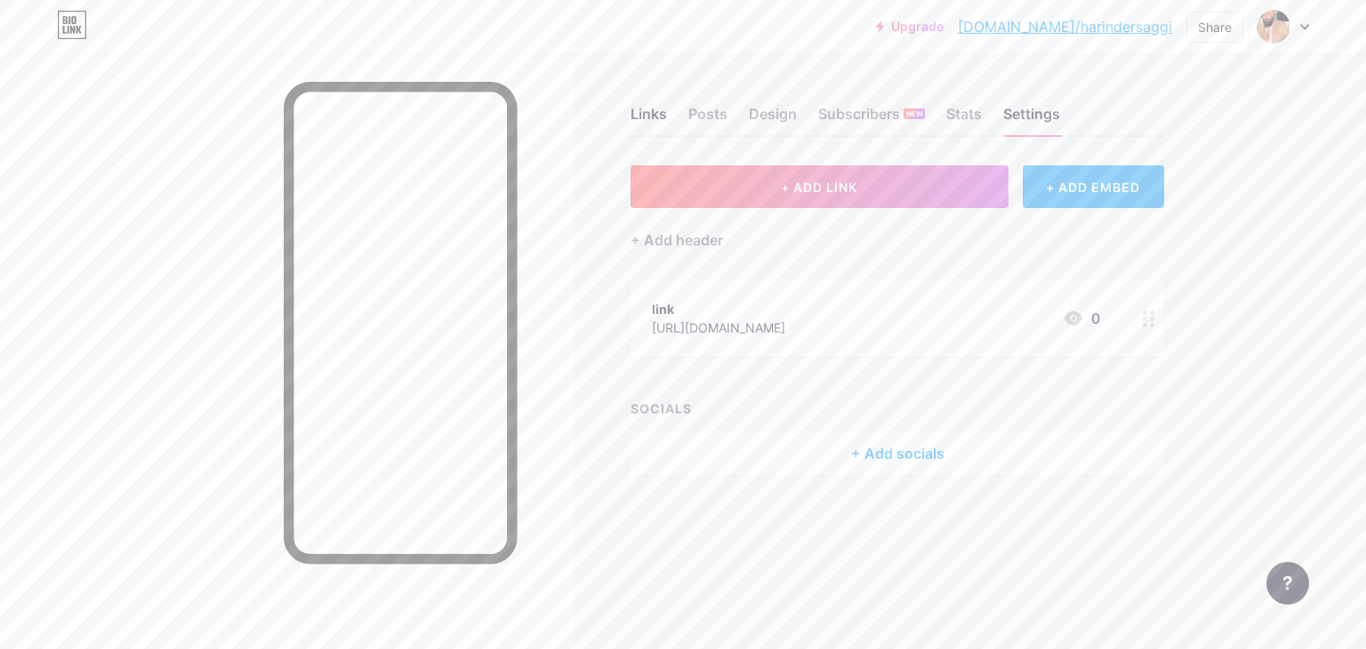
click at [1149, 317] on icon at bounding box center [1149, 318] width 12 height 17
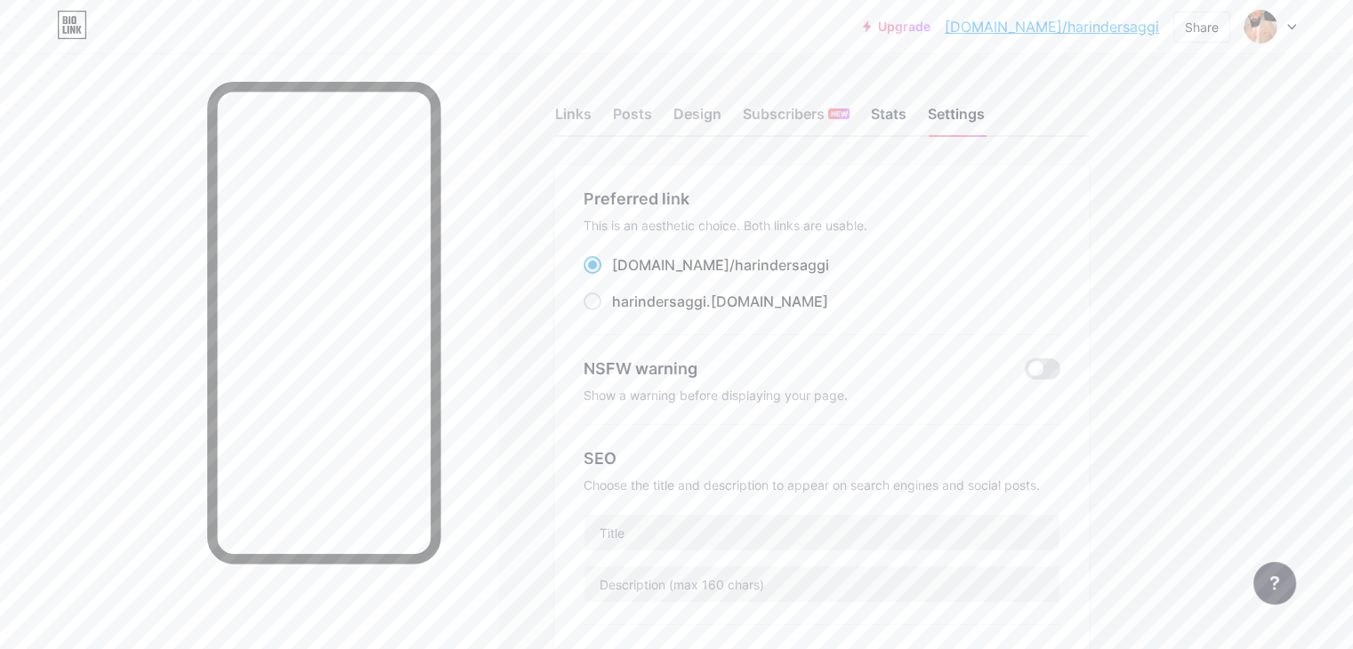
click at [906, 110] on div "Stats" at bounding box center [889, 119] width 36 height 32
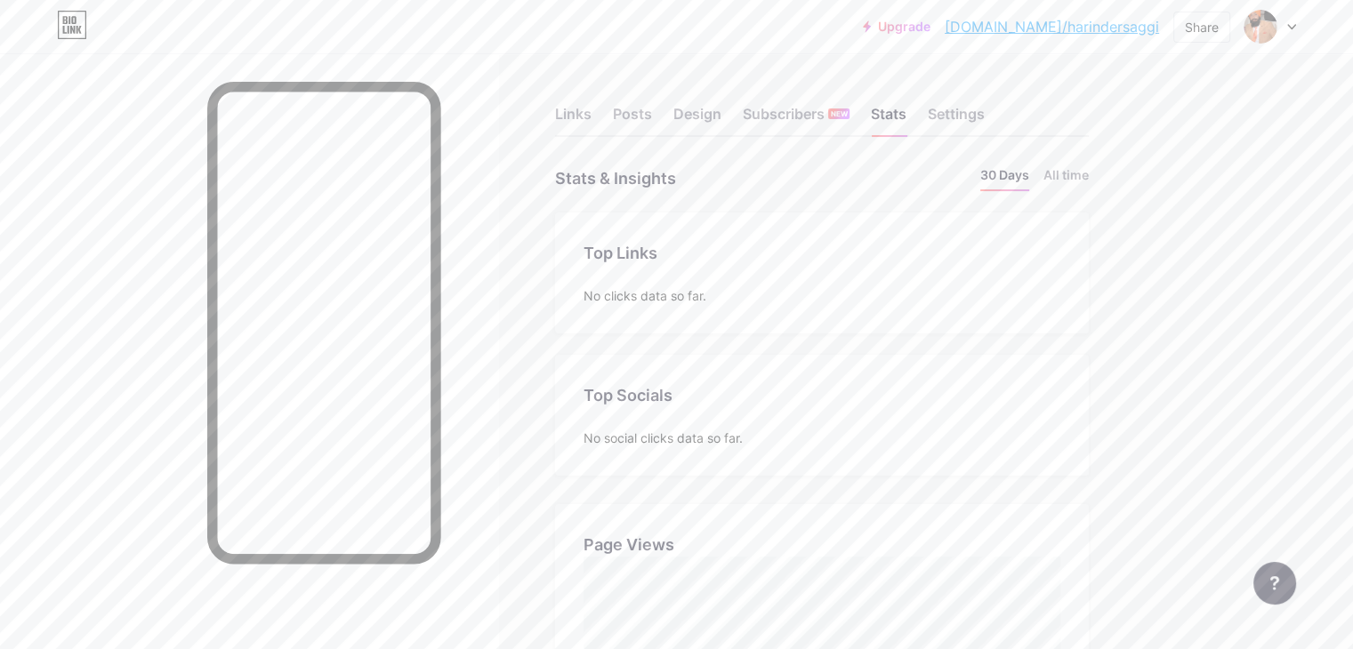
scroll to position [648, 1352]
click at [1089, 172] on li "All time" at bounding box center [1065, 178] width 45 height 26
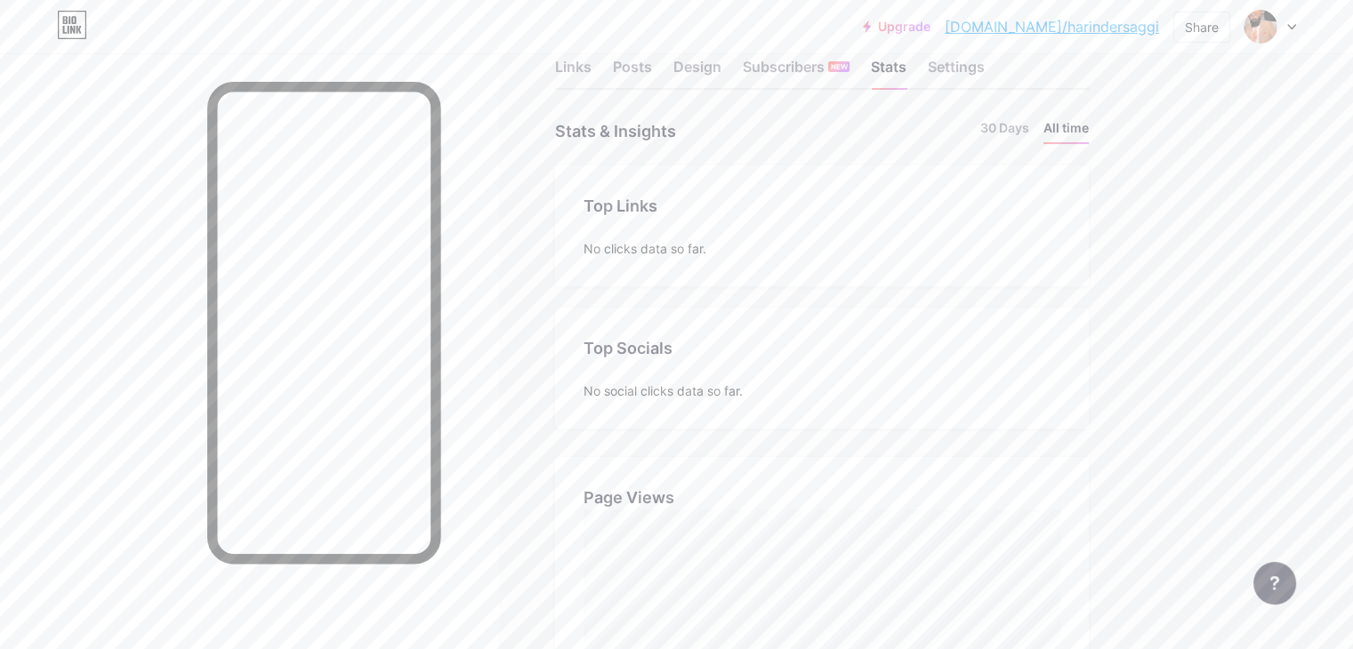
scroll to position [0, 0]
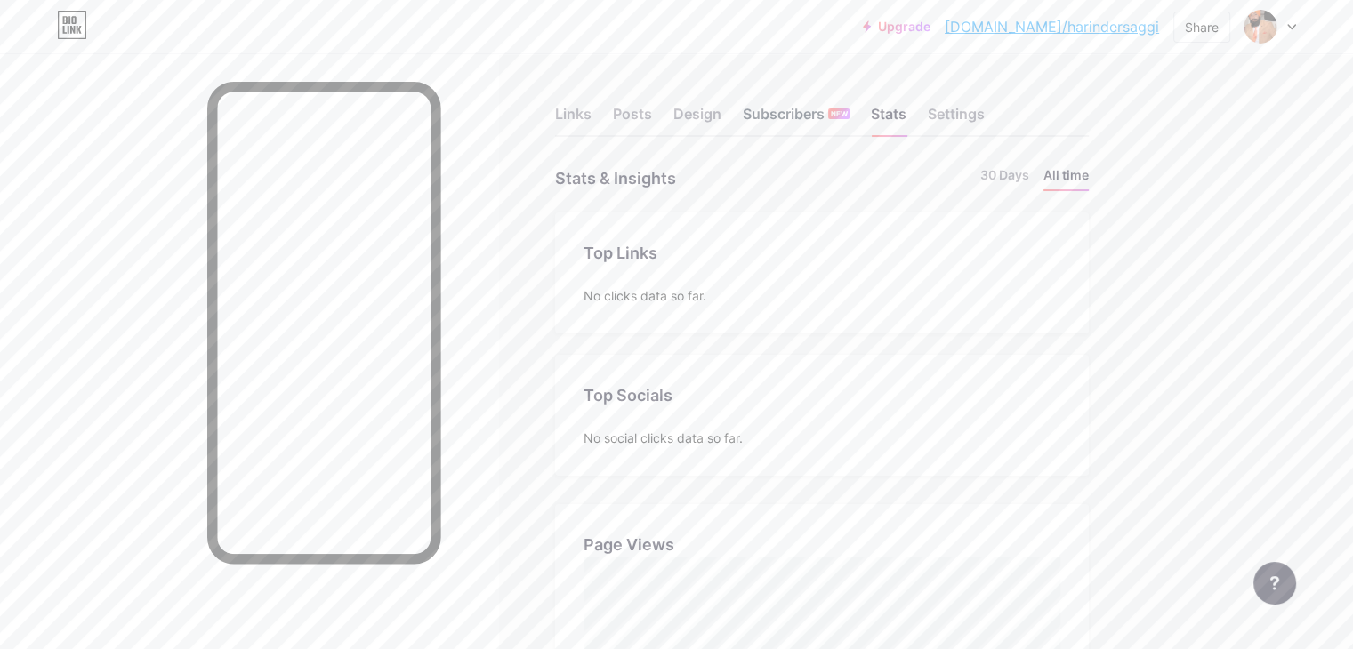
click at [843, 114] on div "Subscribers NEW" at bounding box center [796, 119] width 107 height 32
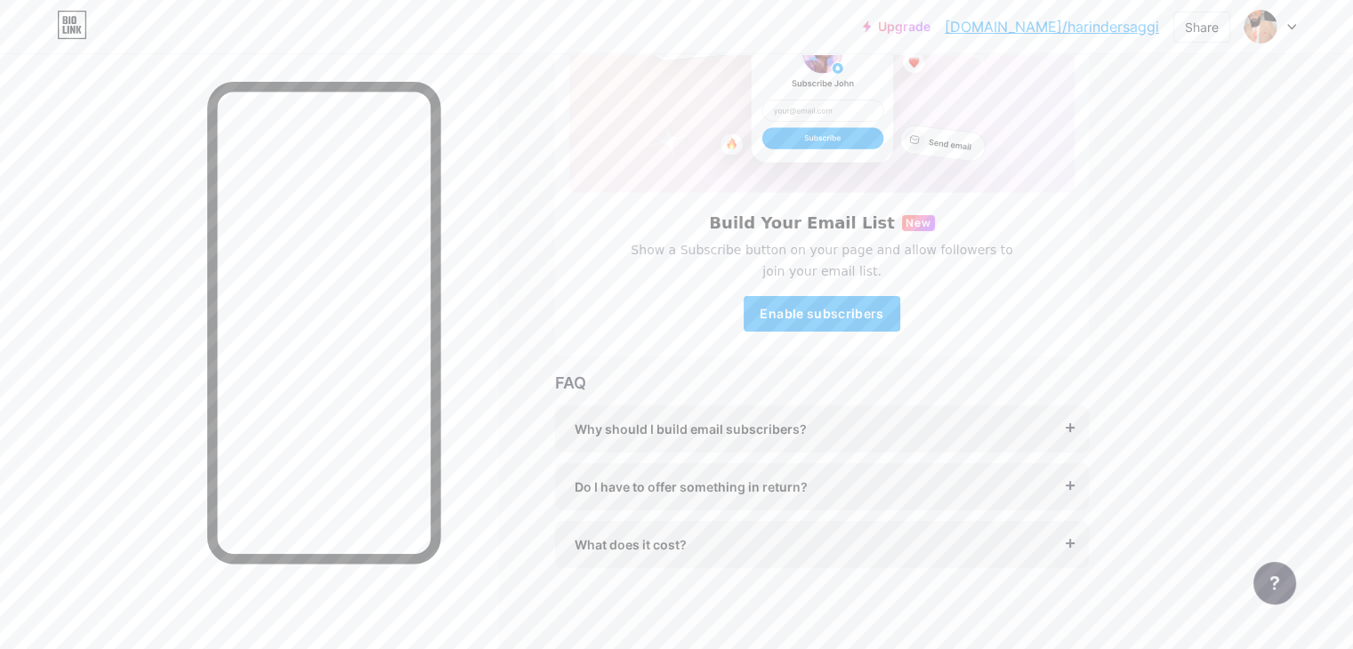
scroll to position [199, 0]
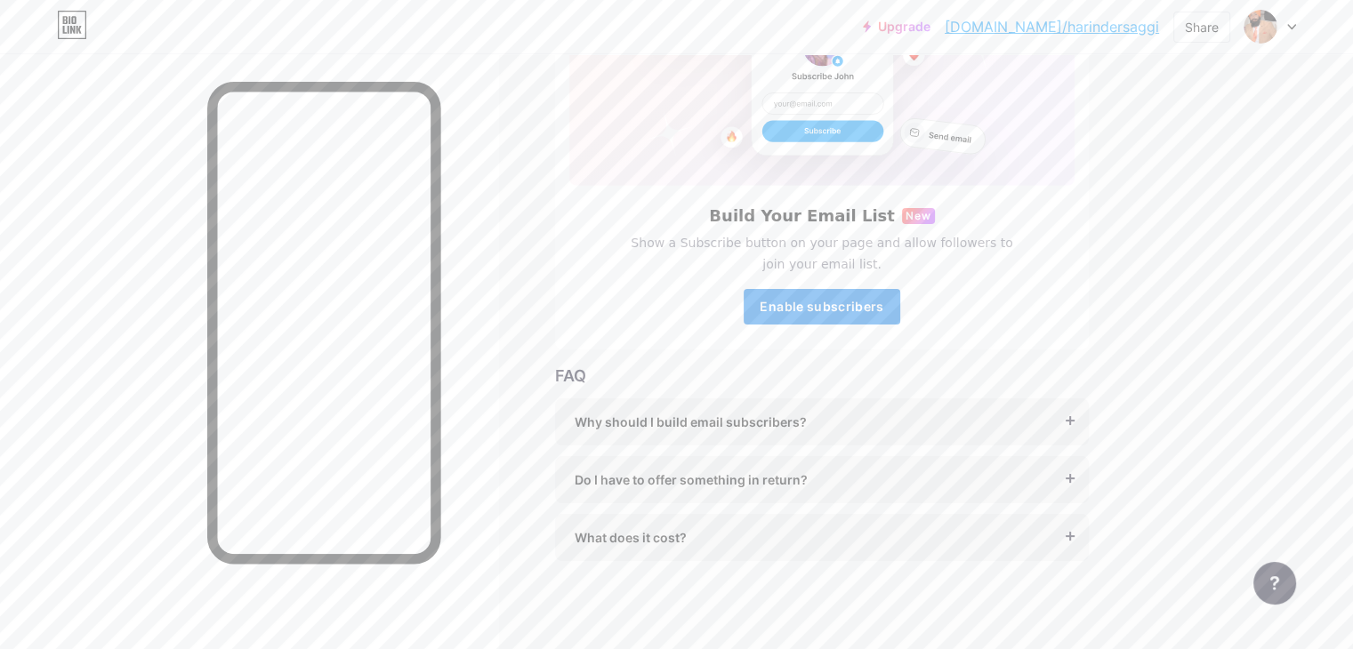
click at [900, 317] on button "Enable subscribers" at bounding box center [821, 307] width 157 height 36
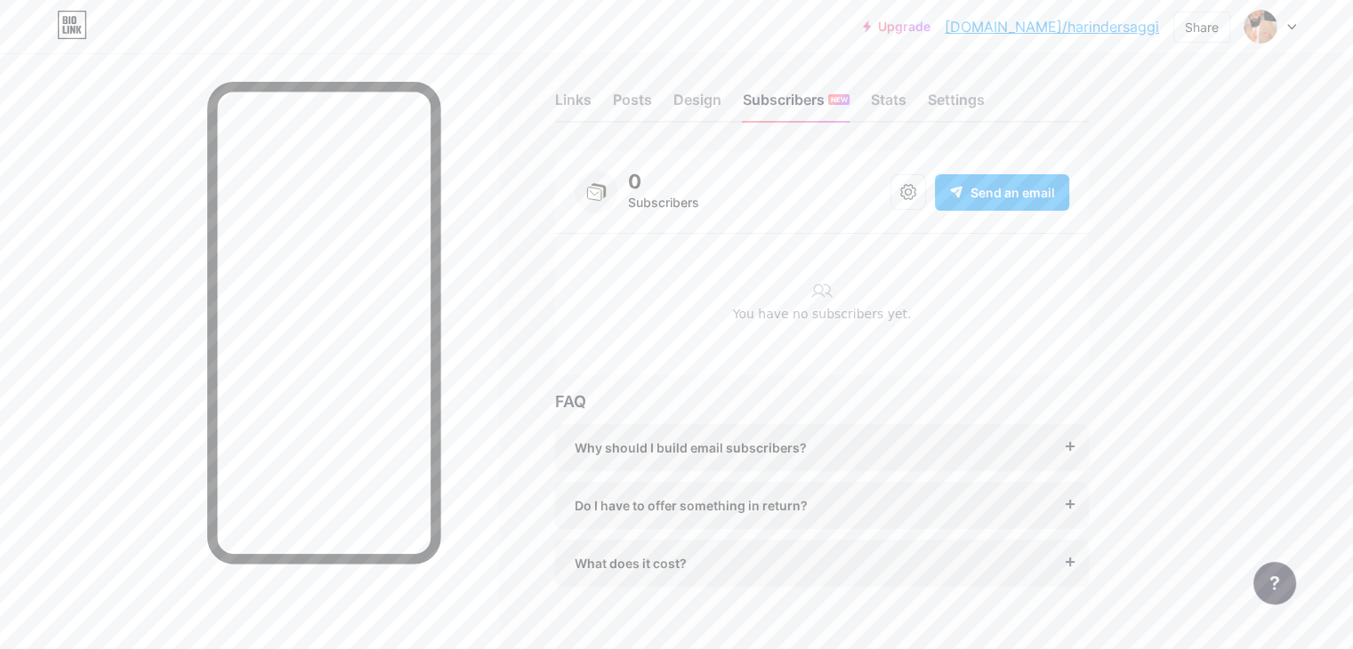
scroll to position [0, 0]
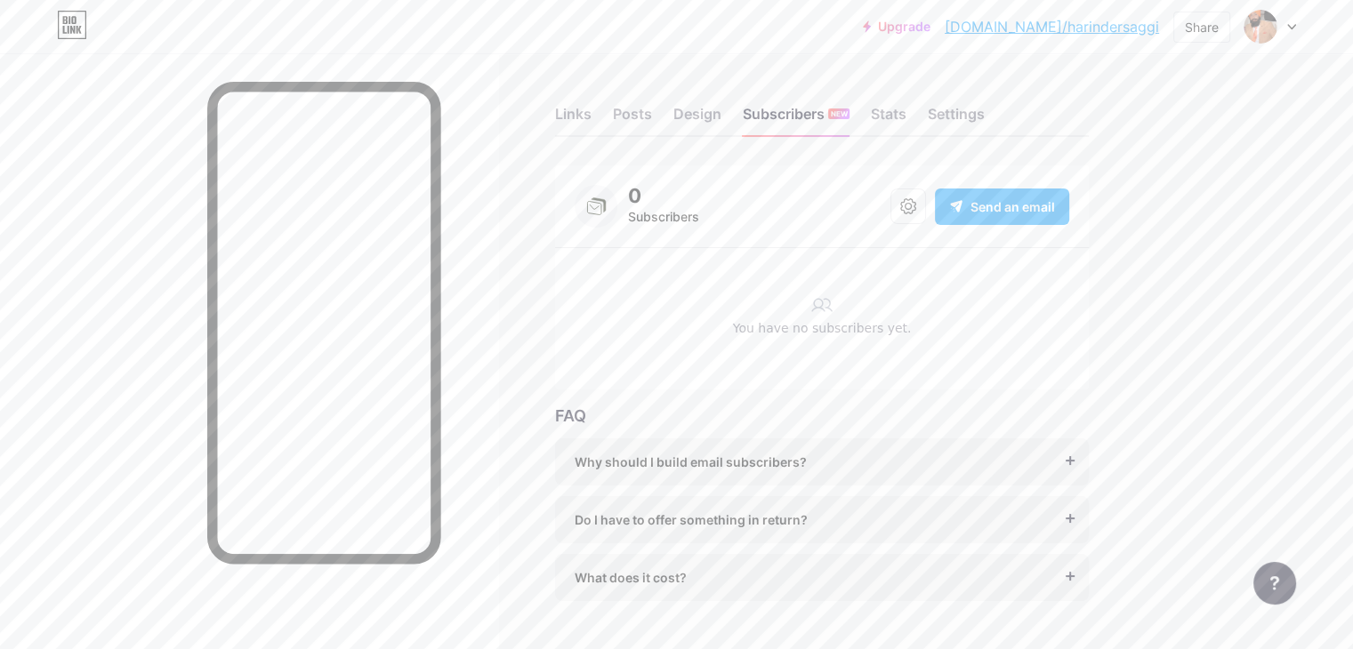
click at [65, 30] on icon at bounding box center [72, 25] width 30 height 28
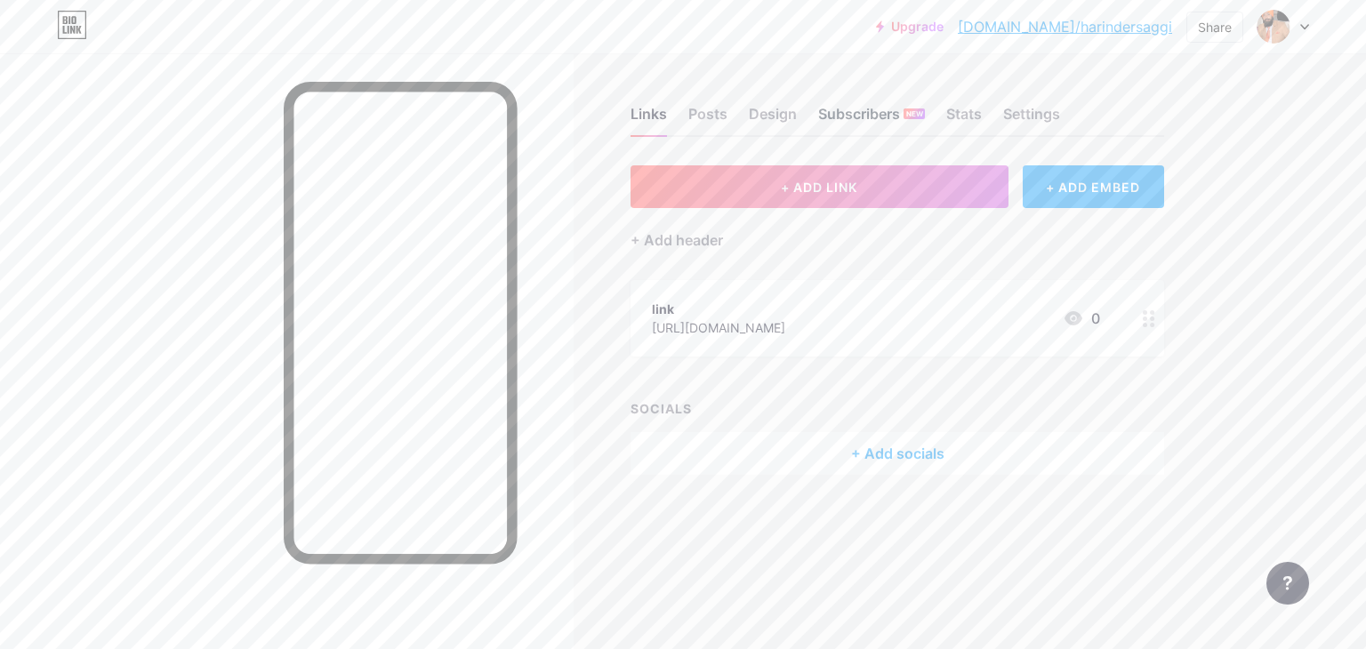
click at [894, 115] on div "Subscribers NEW" at bounding box center [871, 119] width 107 height 32
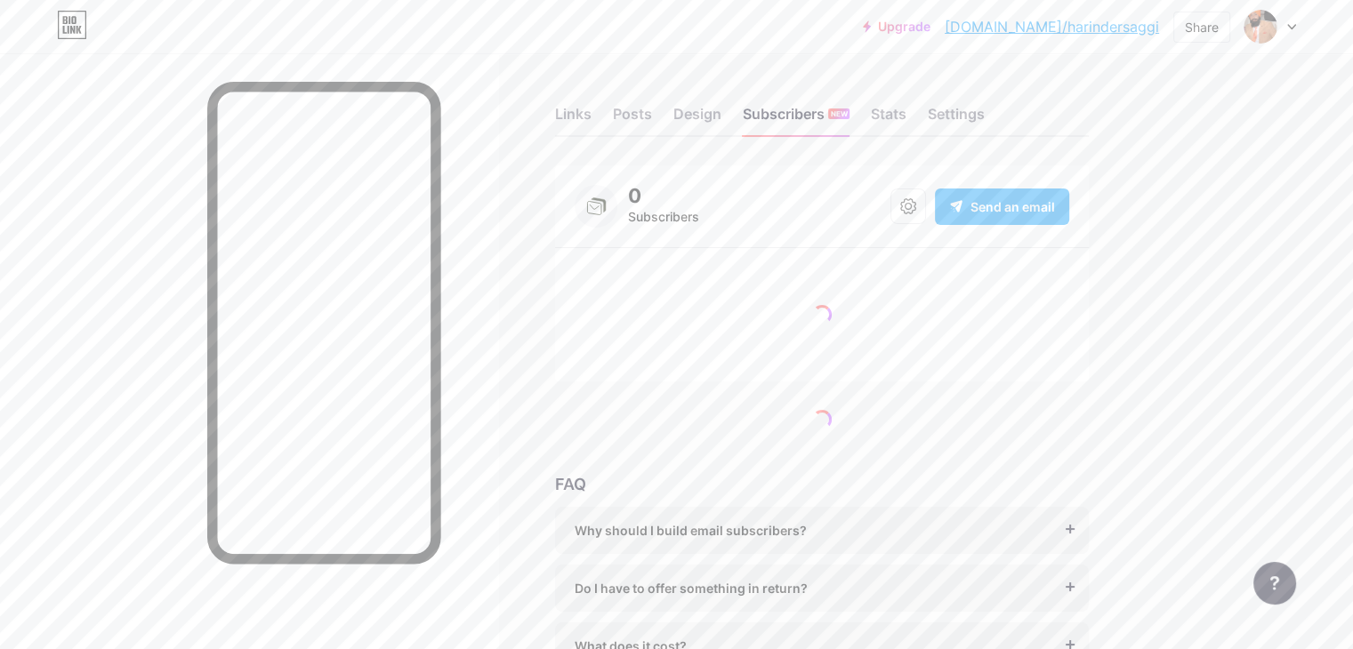
click at [1069, 218] on div "Send an email" at bounding box center [1002, 207] width 134 height 36
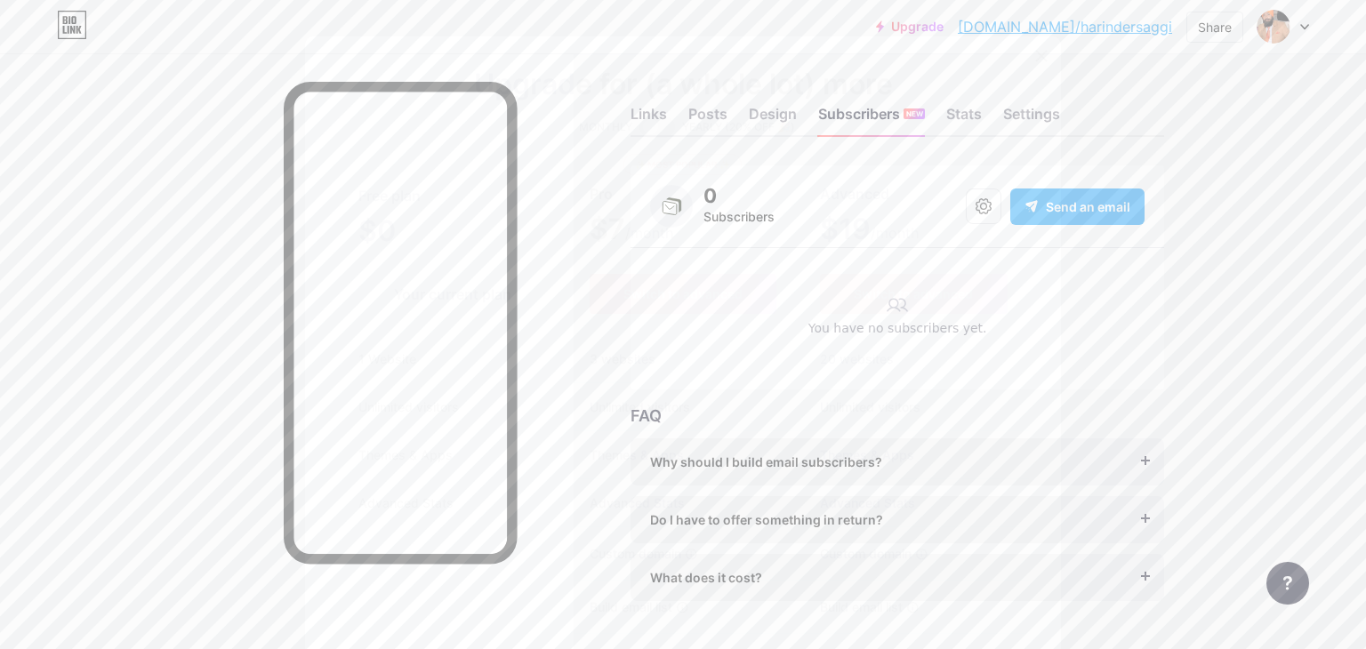
click at [1034, 60] on icon at bounding box center [1041, 56] width 14 height 14
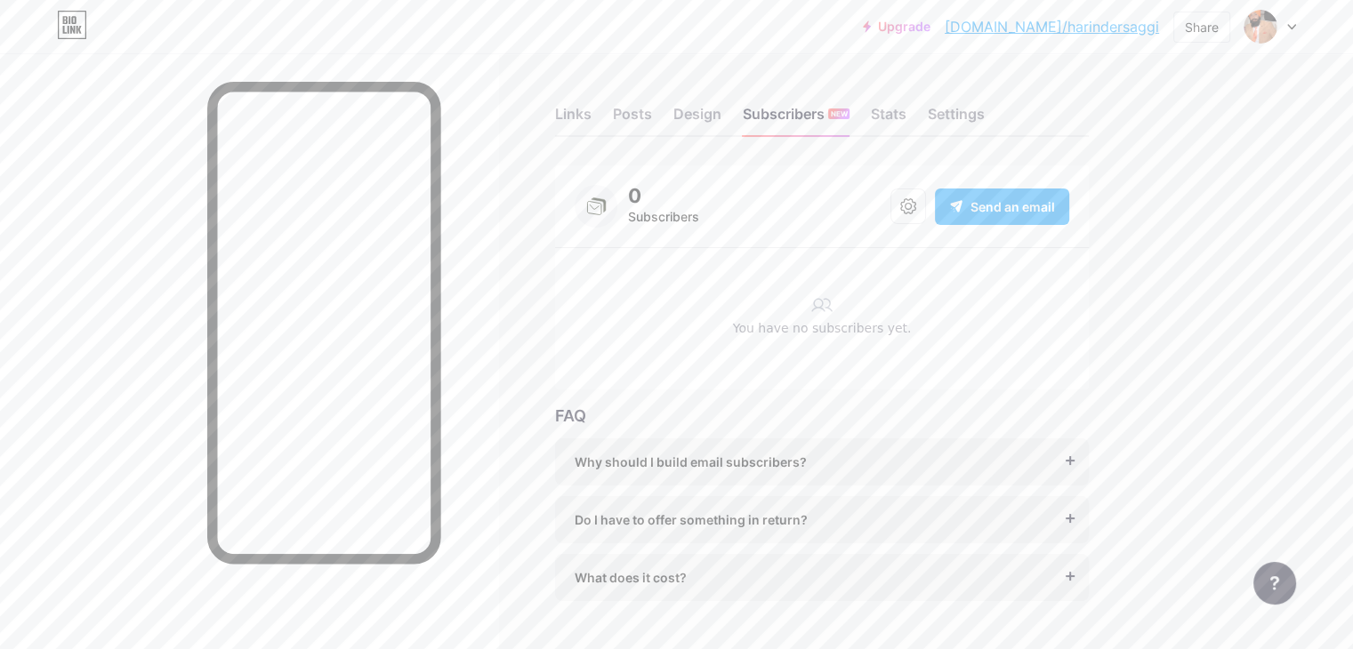
click at [1105, 29] on link "[DOMAIN_NAME]/harindersaggi" at bounding box center [1051, 26] width 214 height 21
click at [1282, 26] on div at bounding box center [1270, 27] width 52 height 32
click at [1169, 199] on link "Account settings" at bounding box center [1184, 202] width 221 height 48
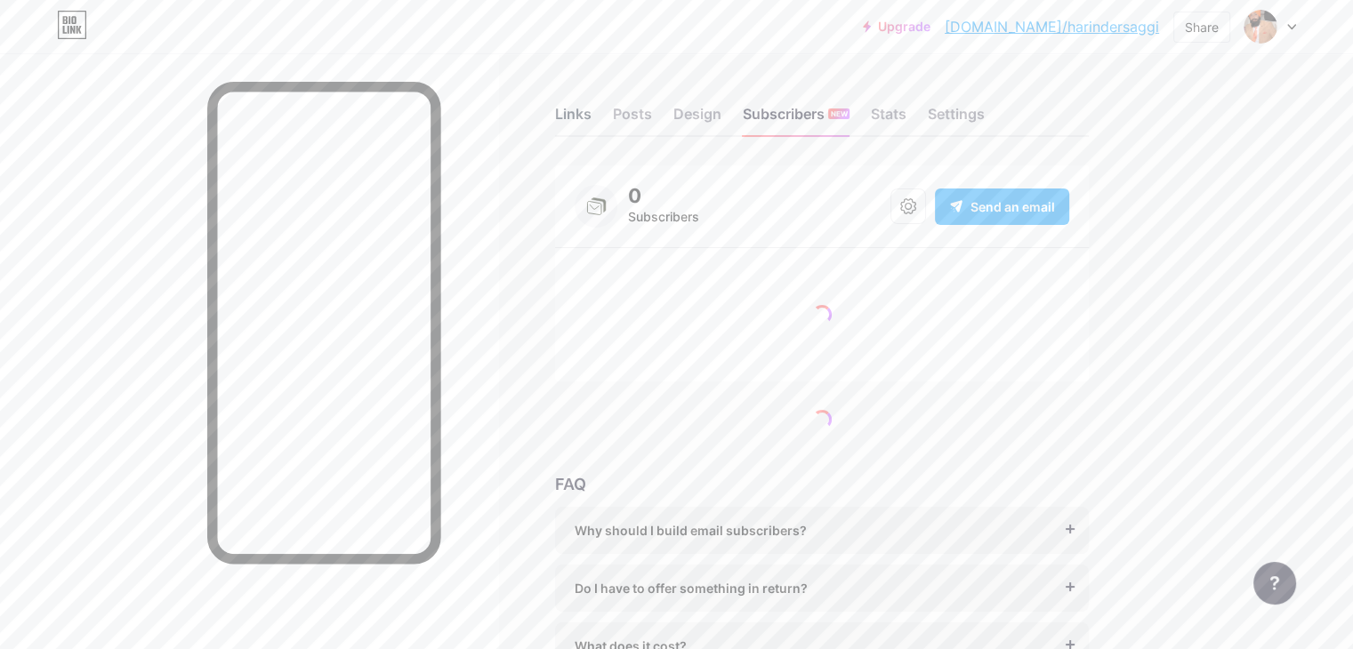
click at [591, 115] on div "Links" at bounding box center [573, 119] width 36 height 32
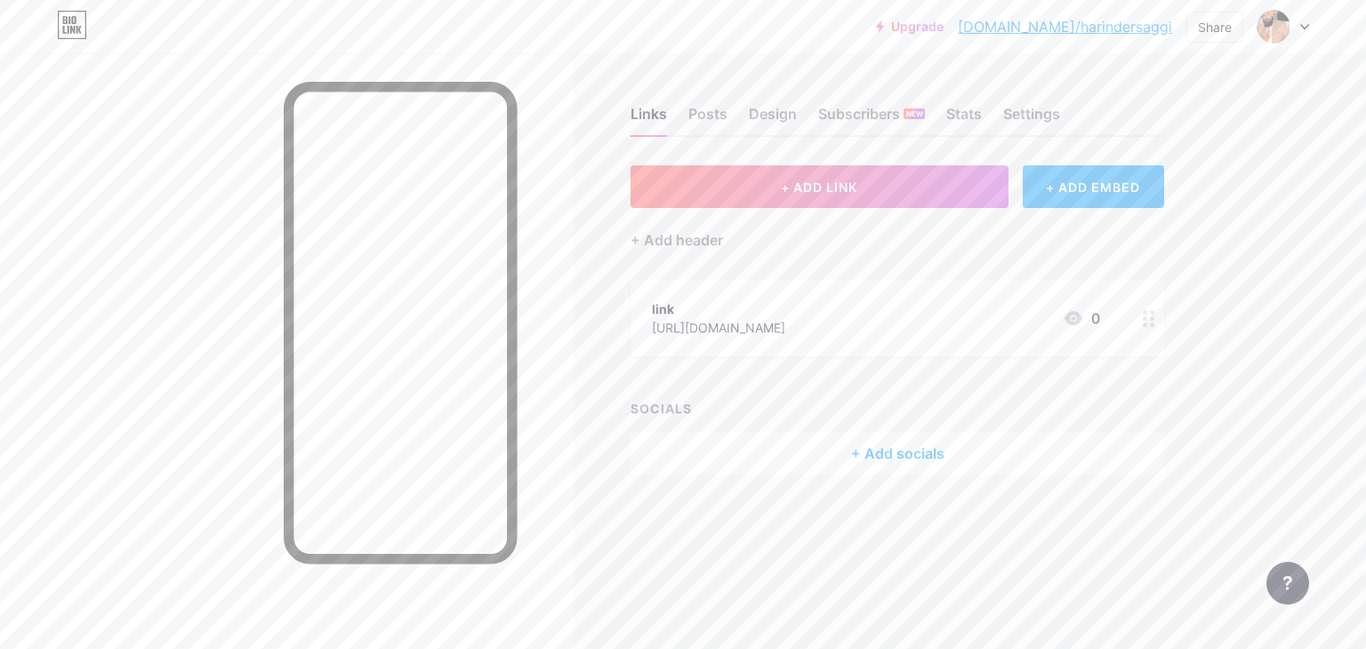
click at [1145, 323] on circle at bounding box center [1145, 325] width 4 height 4
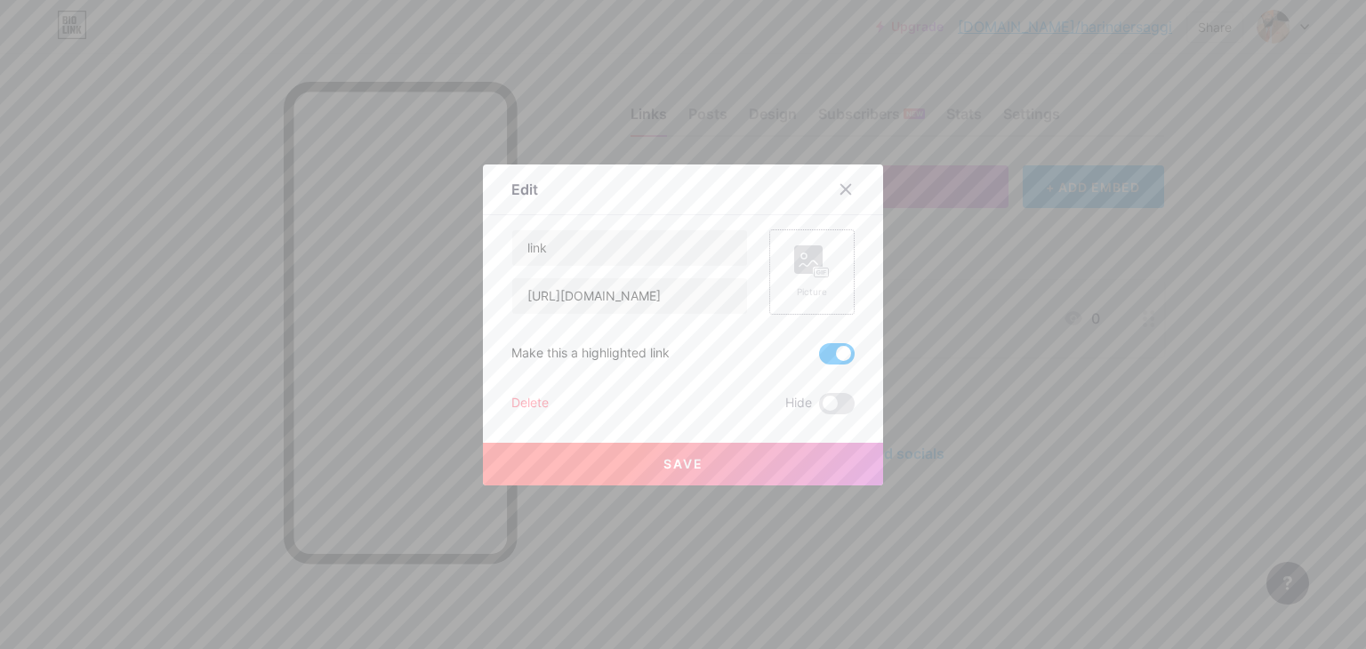
click at [815, 269] on rect at bounding box center [822, 272] width 14 height 9
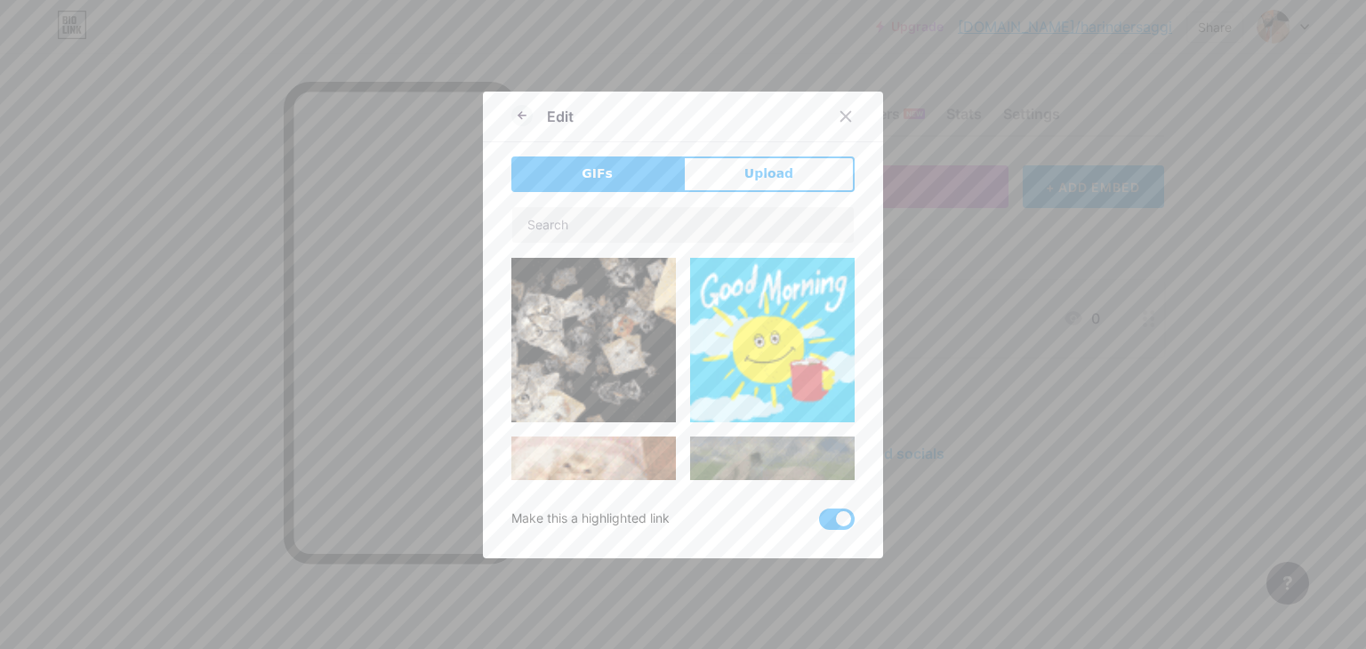
scroll to position [89, 0]
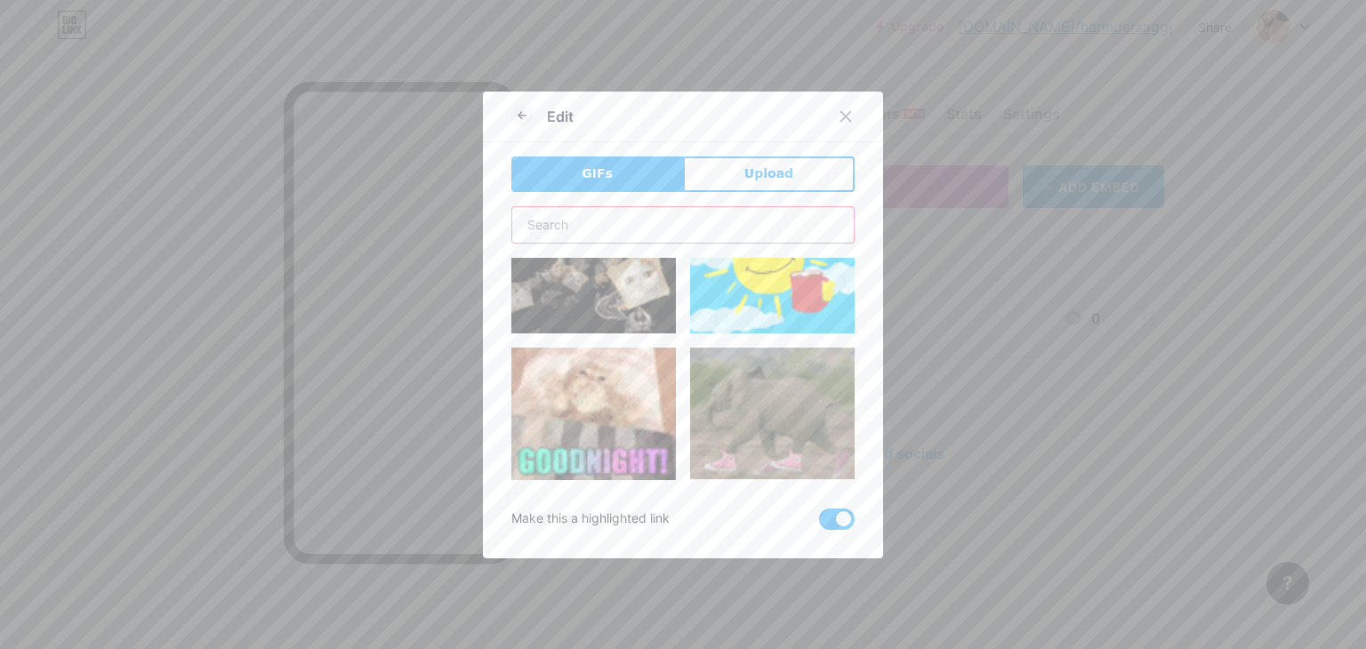
click at [711, 222] on input "text" at bounding box center [682, 225] width 341 height 36
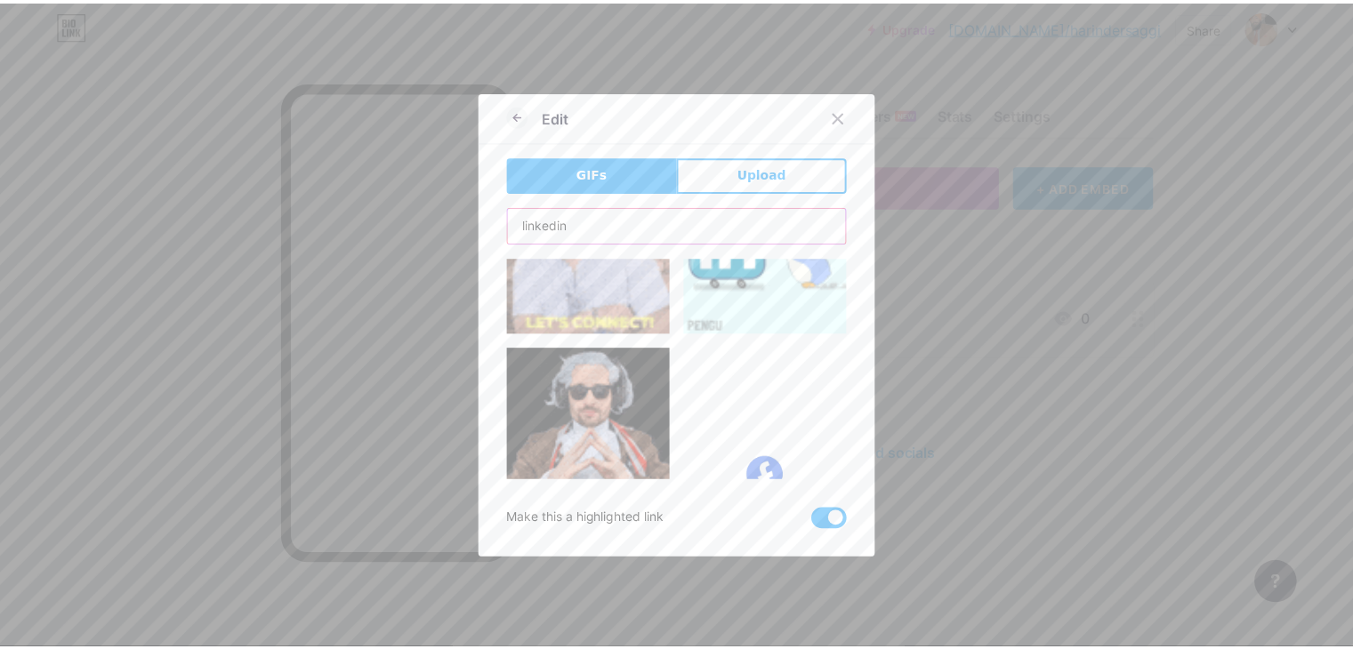
scroll to position [0, 0]
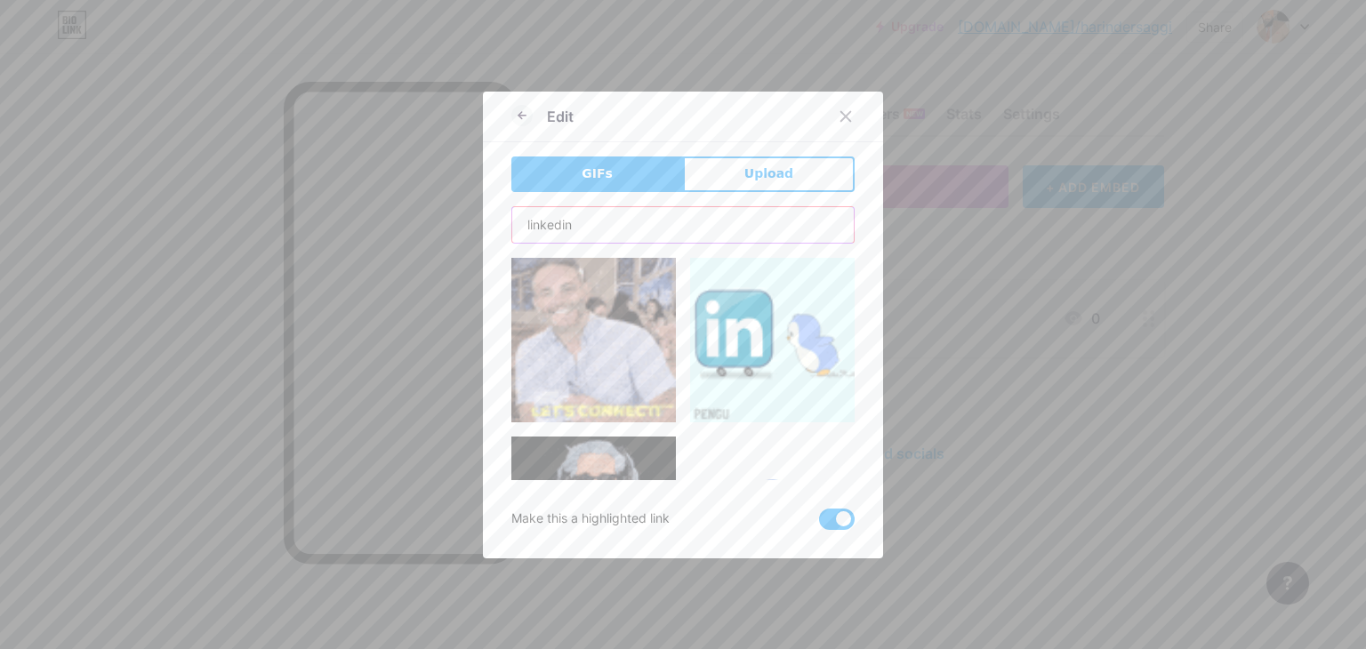
type input "linkedin"
click at [761, 359] on img at bounding box center [772, 340] width 165 height 165
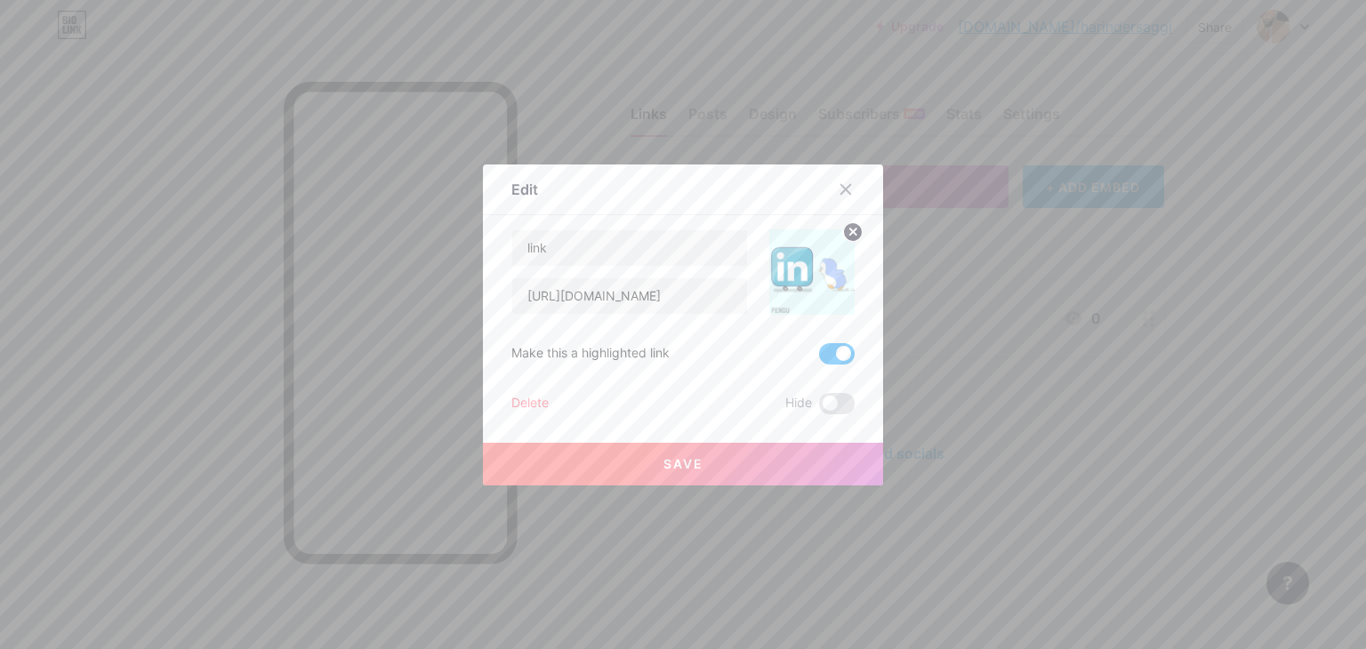
click at [719, 463] on button "Save" at bounding box center [683, 464] width 400 height 43
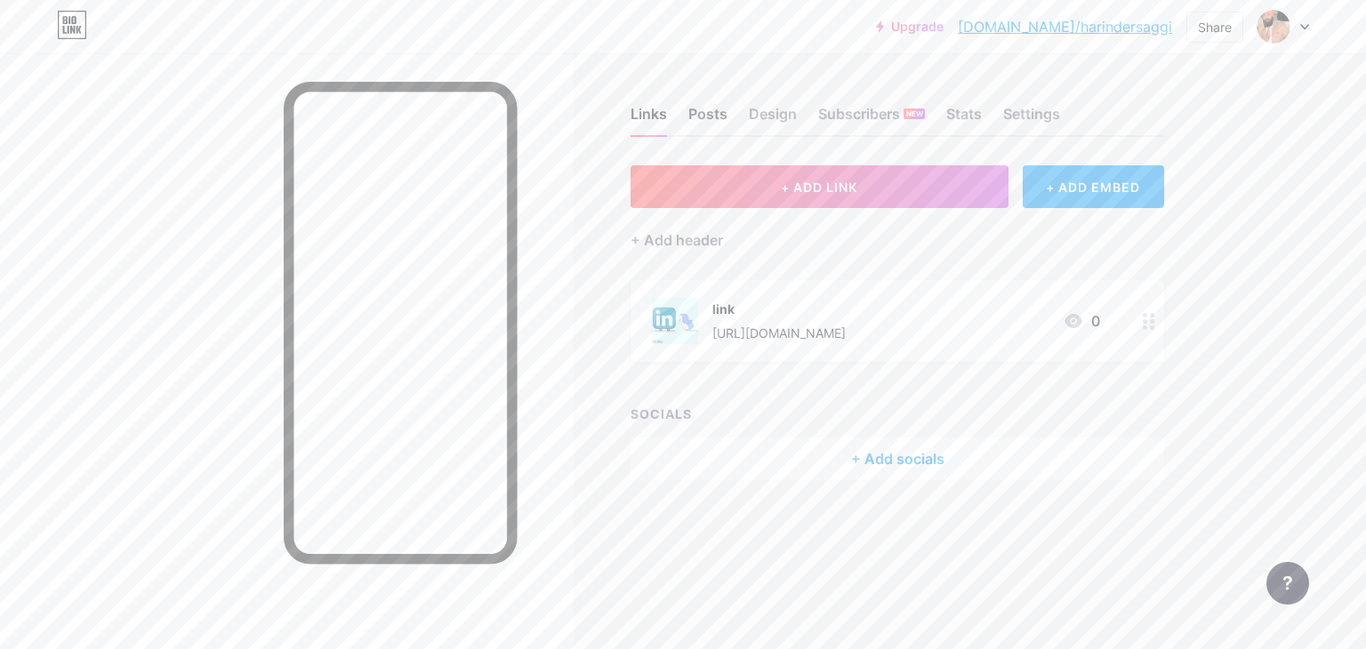
click at [711, 116] on div "Posts" at bounding box center [707, 119] width 39 height 32
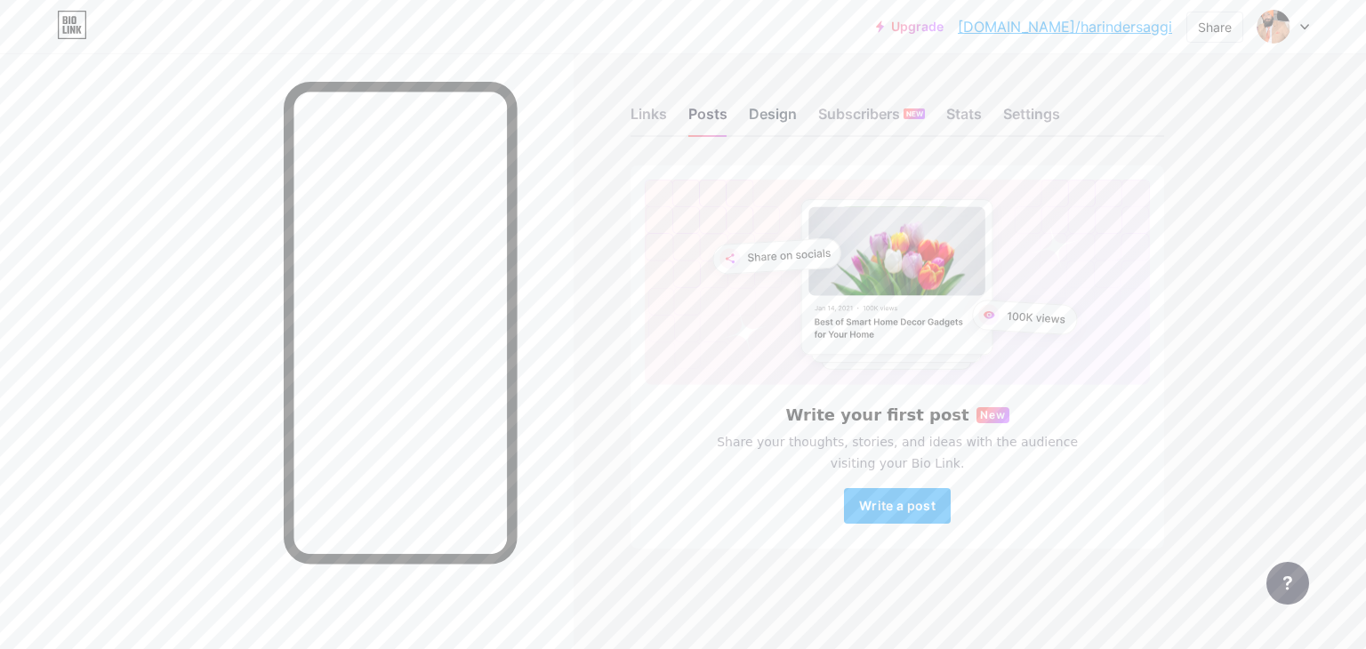
click at [772, 125] on div "Design" at bounding box center [773, 119] width 48 height 32
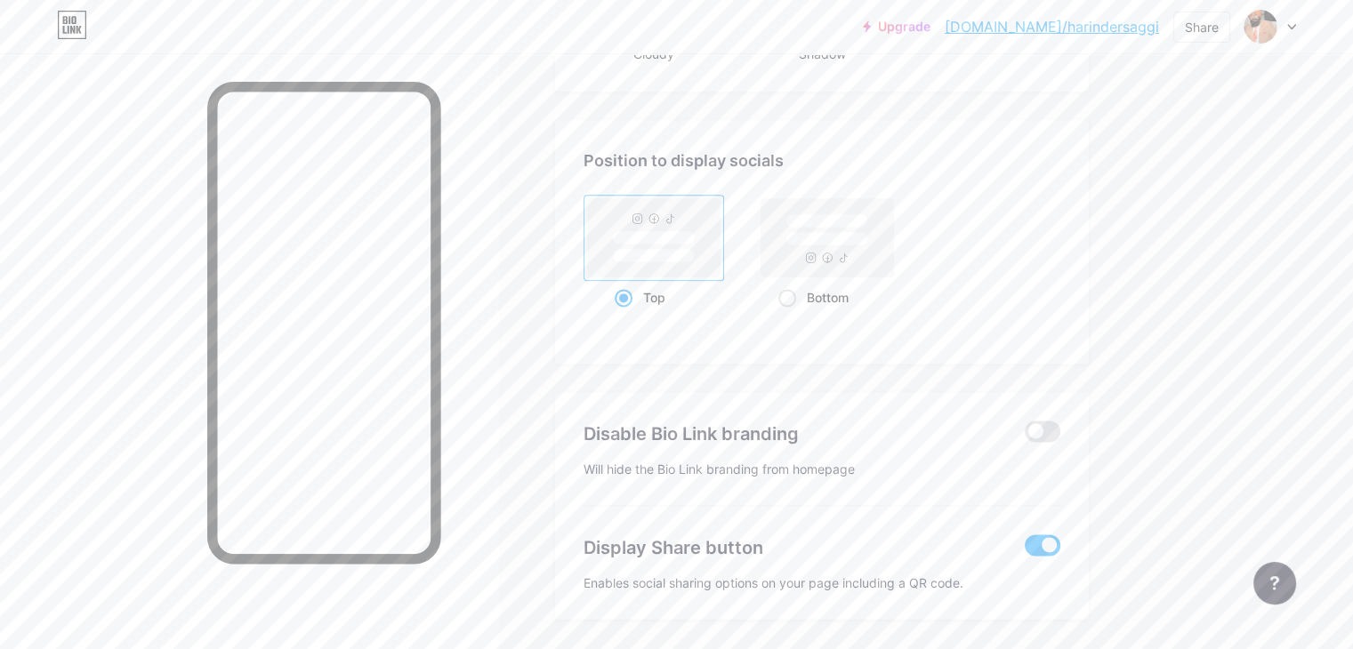
scroll to position [2366, 0]
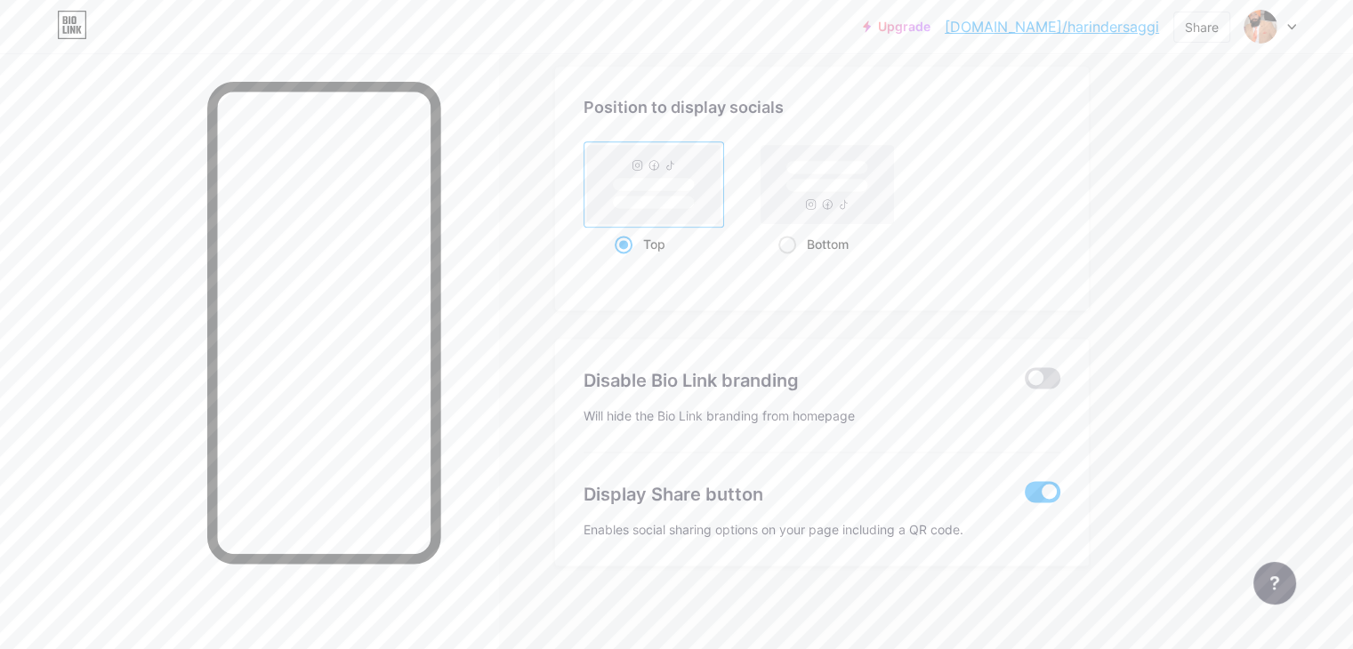
click at [1060, 374] on span at bounding box center [1042, 377] width 36 height 21
click at [1024, 382] on input "checkbox" at bounding box center [1024, 382] width 0 height 0
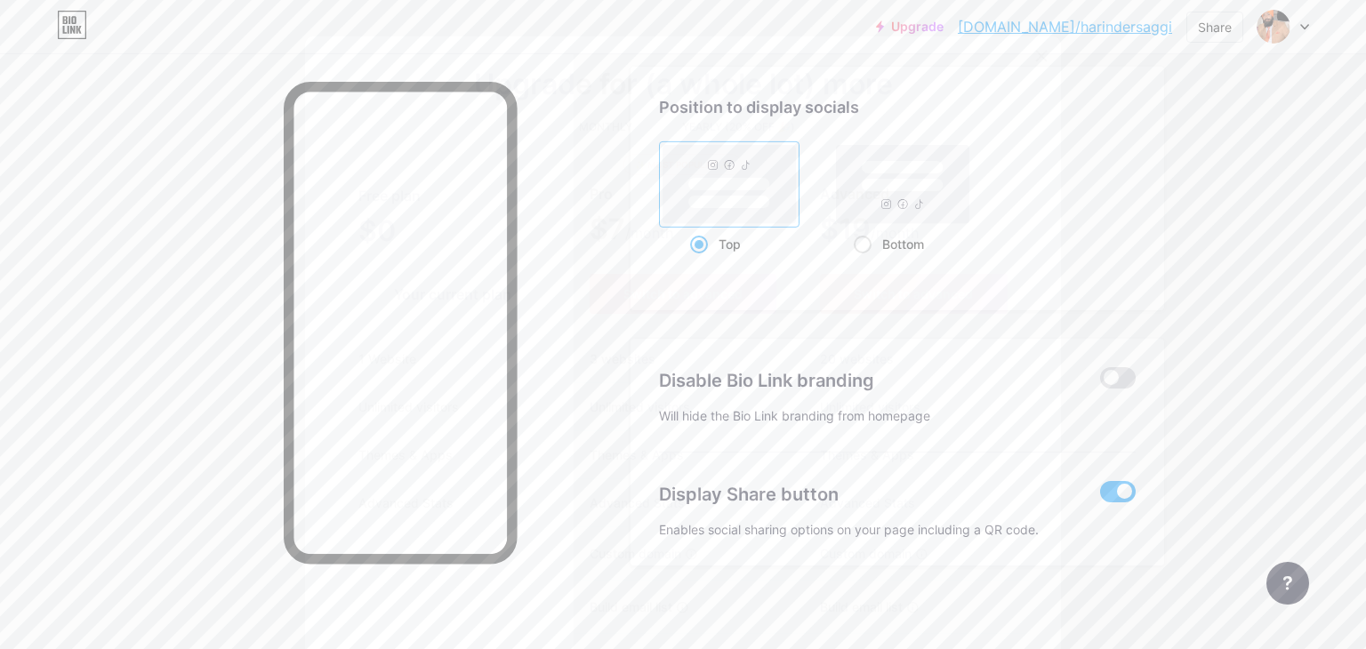
click at [1039, 50] on icon at bounding box center [1041, 56] width 14 height 14
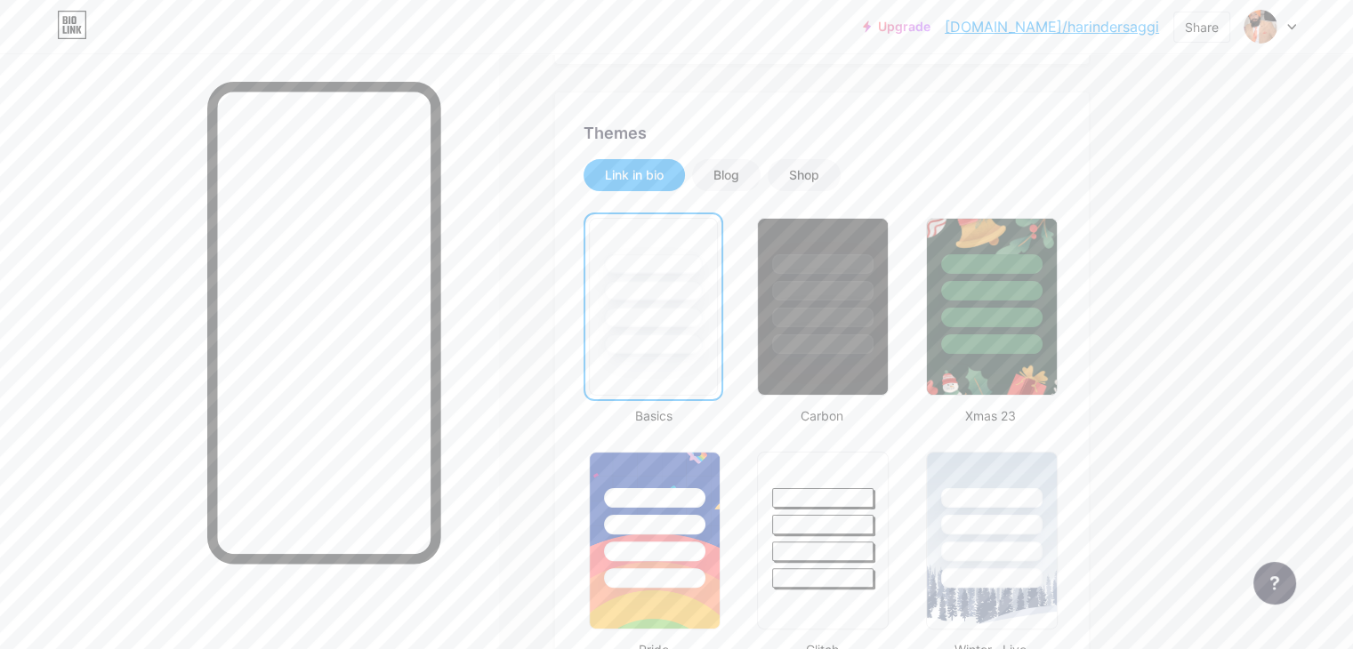
scroll to position [320, 0]
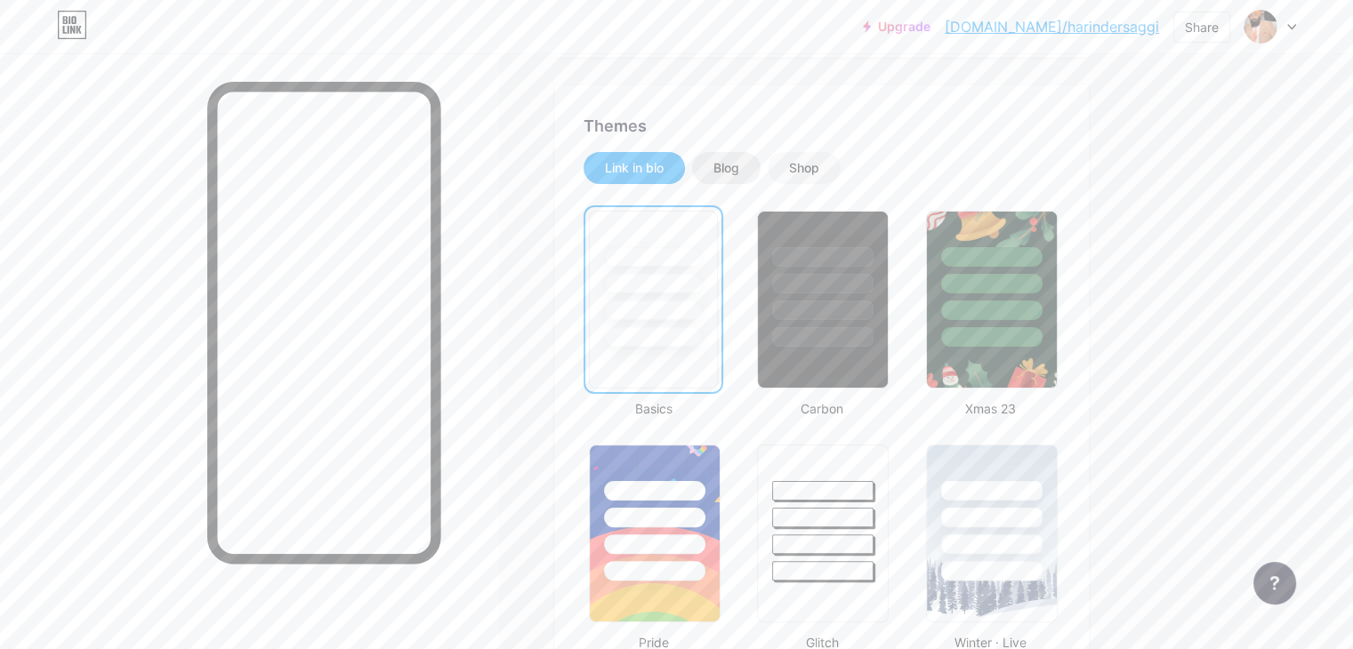
click at [739, 161] on div "Blog" at bounding box center [726, 168] width 26 height 18
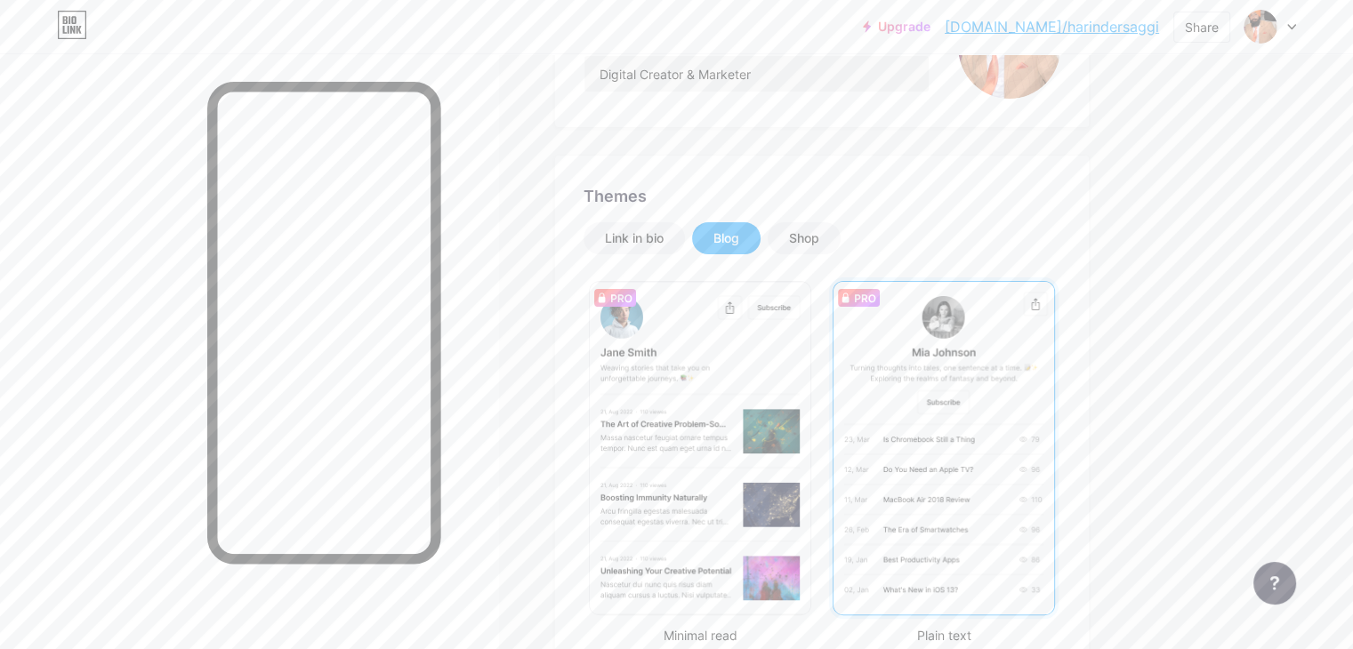
scroll to position [53, 0]
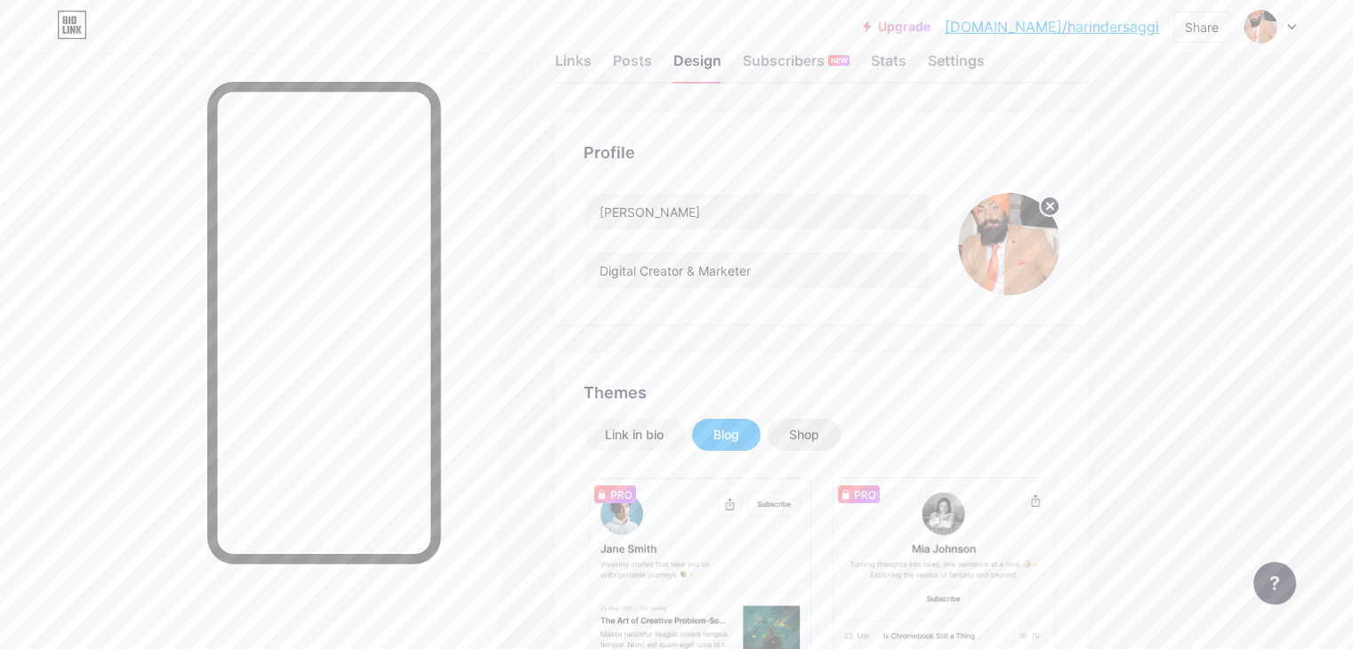
click at [819, 438] on div "Shop" at bounding box center [804, 435] width 30 height 18
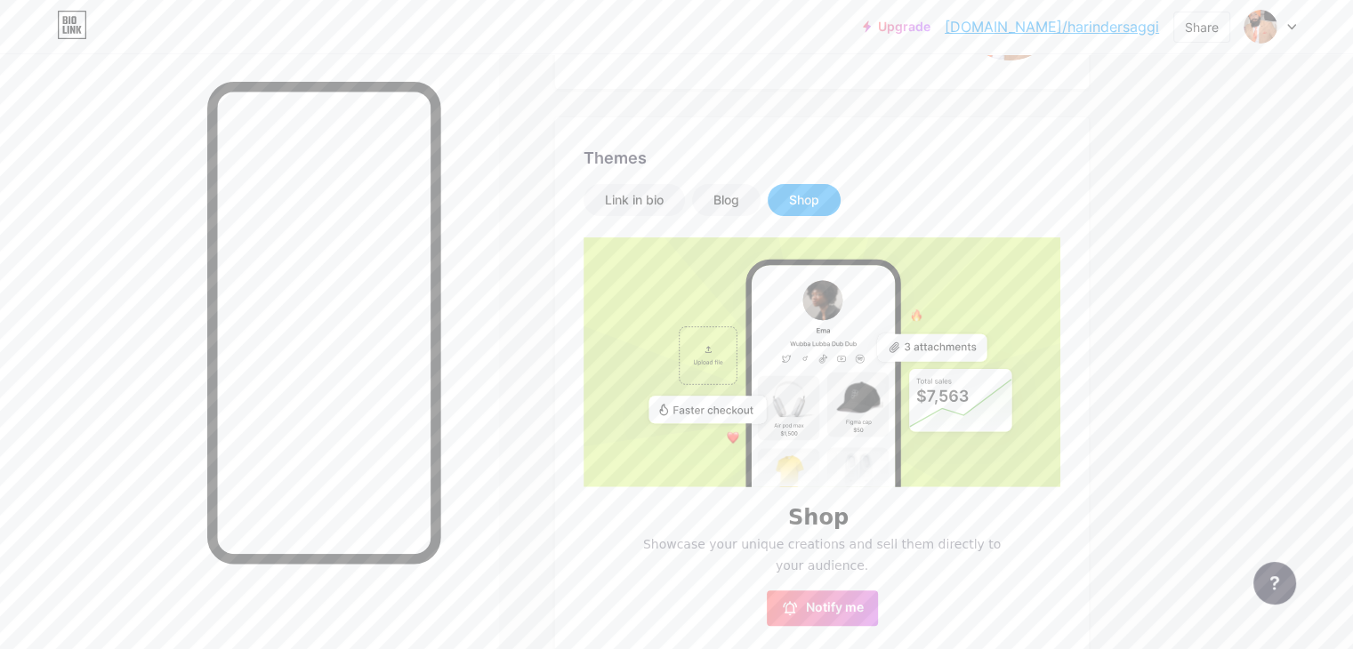
scroll to position [409, 0]
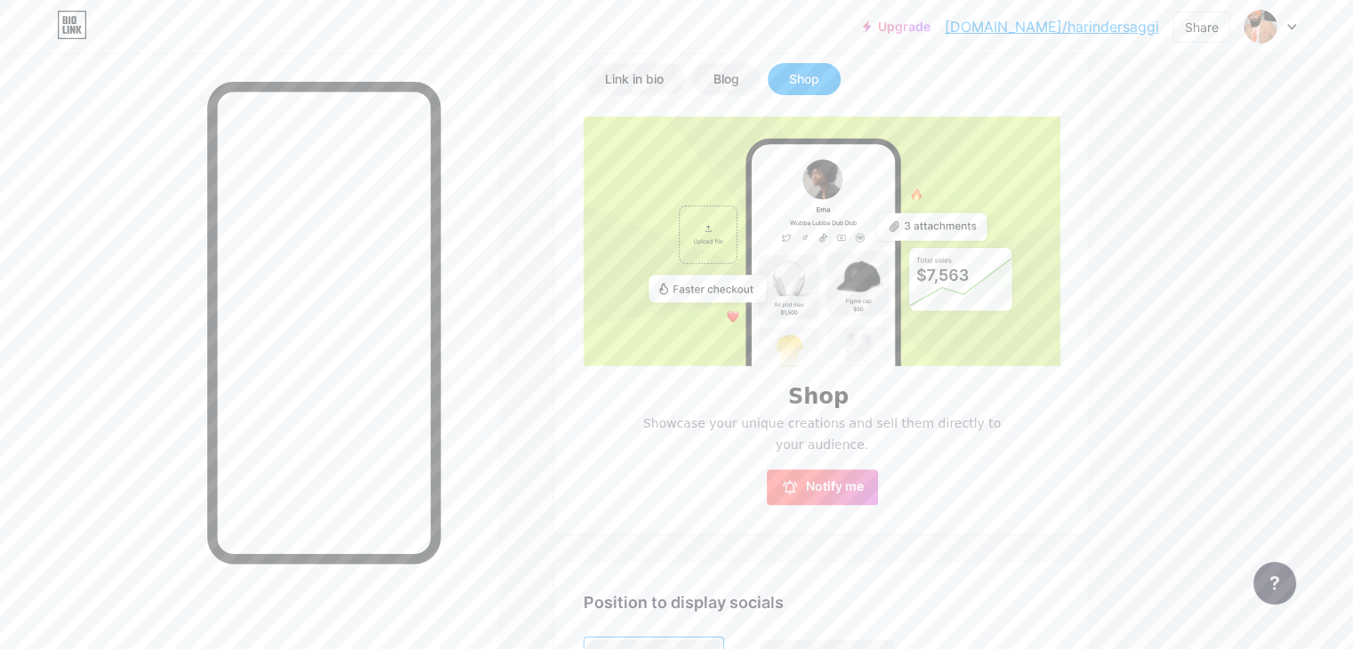
click at [864, 494] on span "Notify me" at bounding box center [835, 487] width 58 height 18
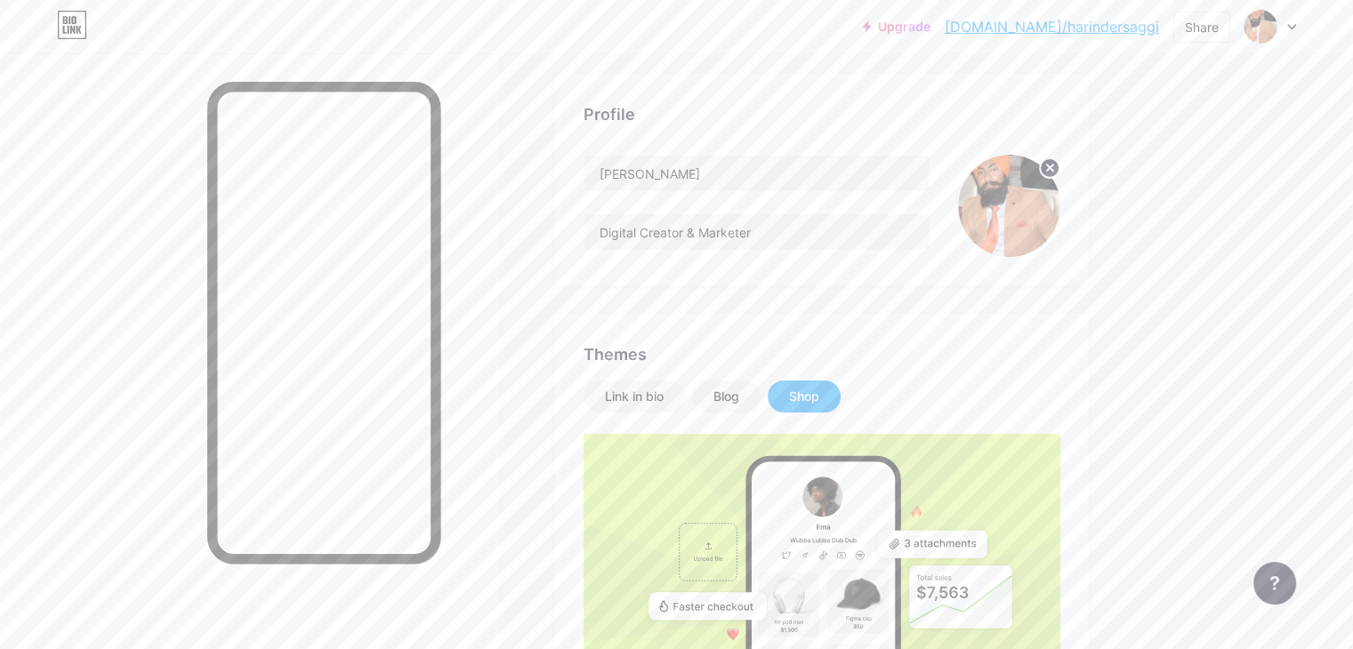
scroll to position [89, 0]
click at [663, 396] on div "Link in bio" at bounding box center [634, 399] width 59 height 18
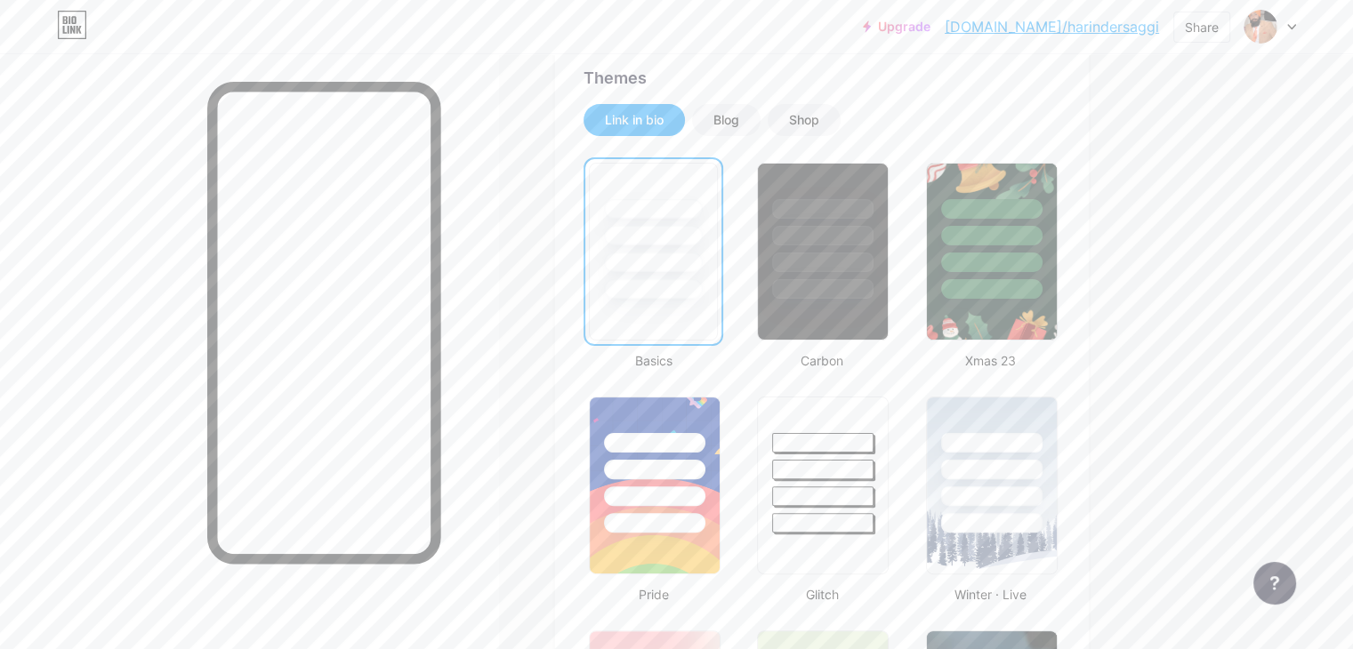
scroll to position [445, 0]
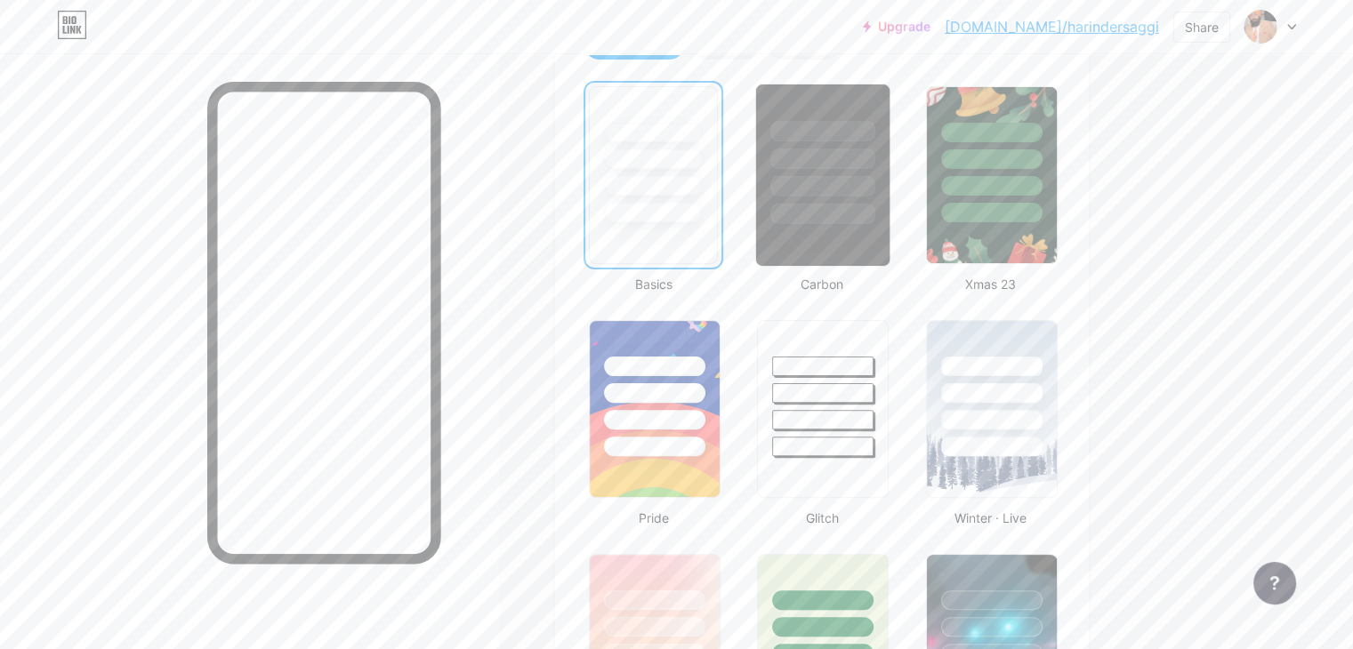
click at [875, 204] on div at bounding box center [823, 214] width 104 height 20
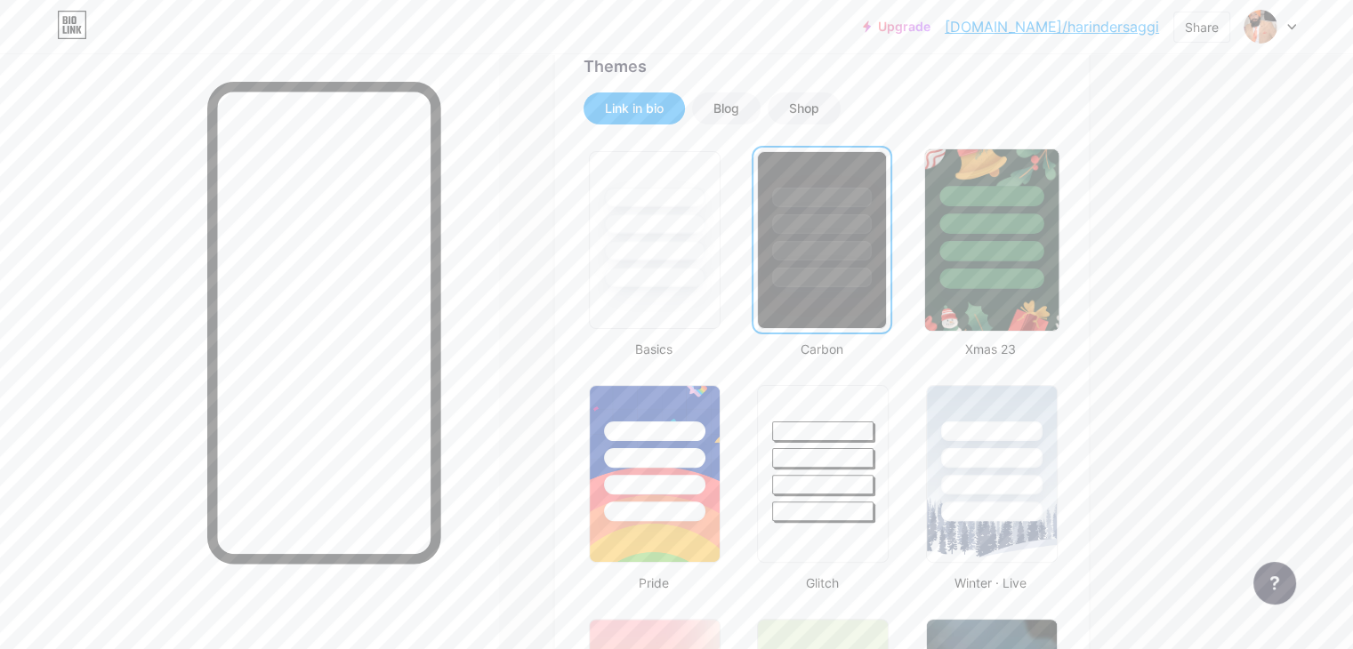
scroll to position [356, 0]
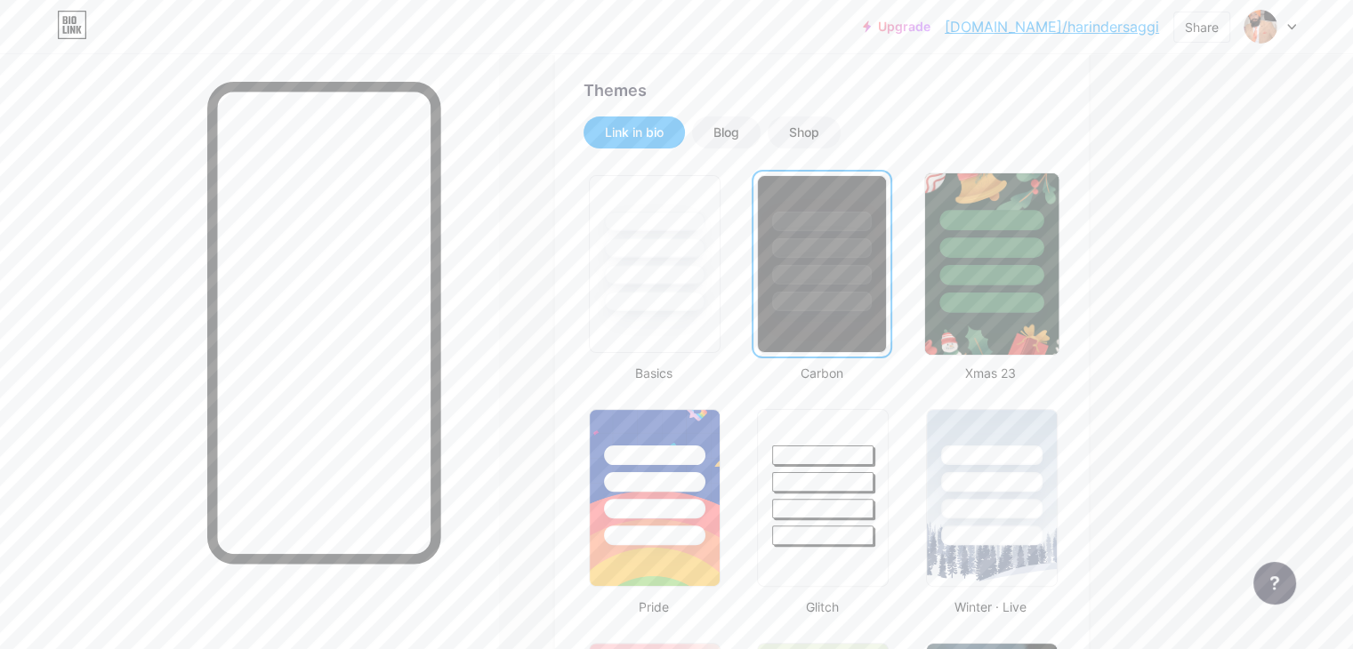
click at [1057, 289] on div at bounding box center [990, 243] width 133 height 140
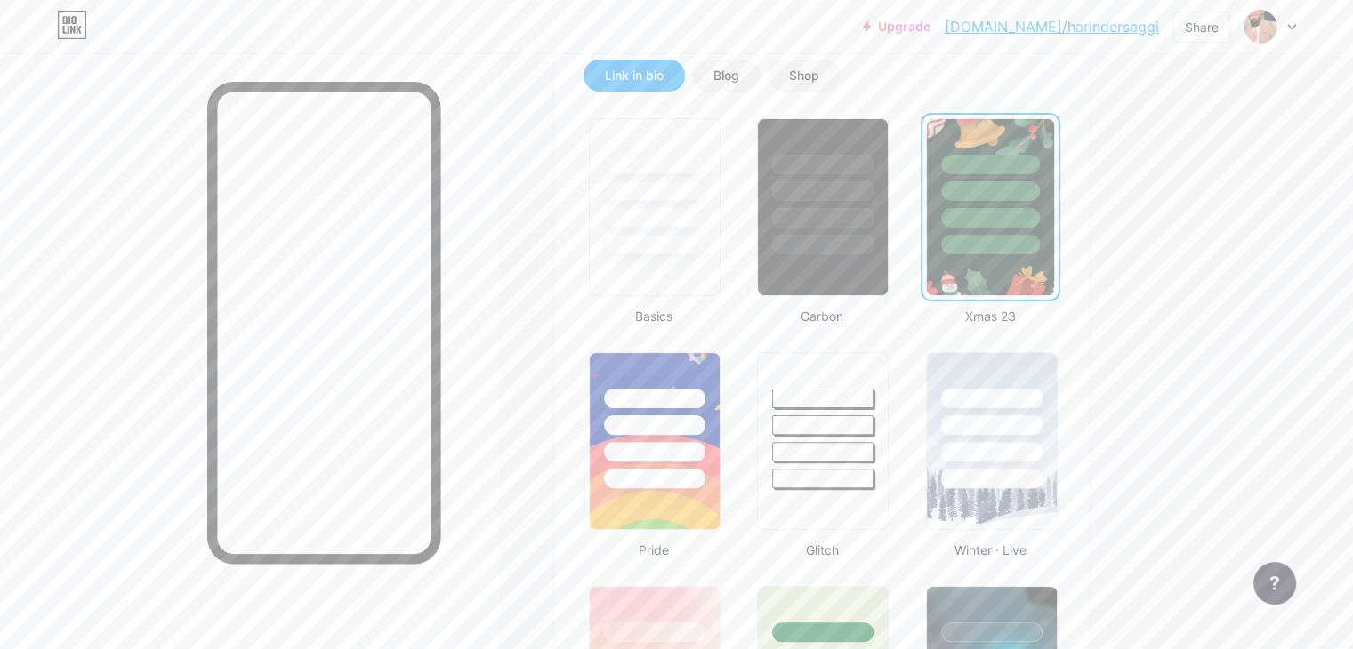
scroll to position [445, 0]
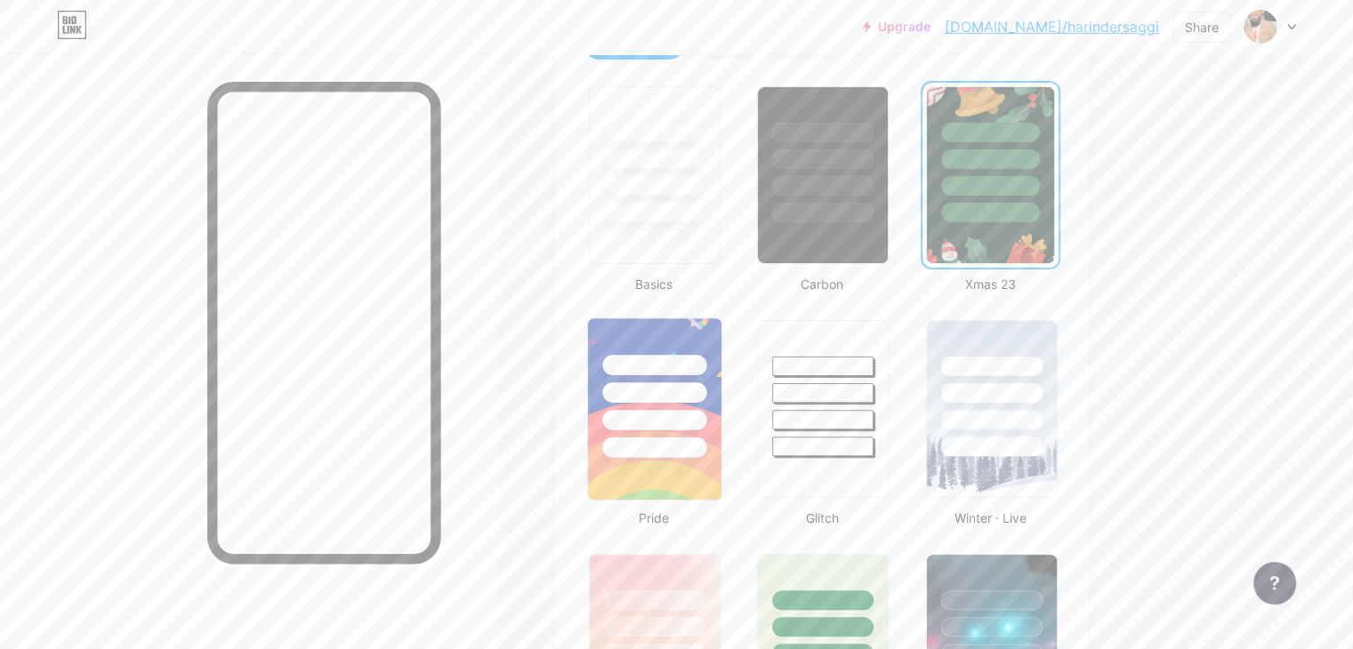
click at [703, 397] on div at bounding box center [654, 392] width 104 height 20
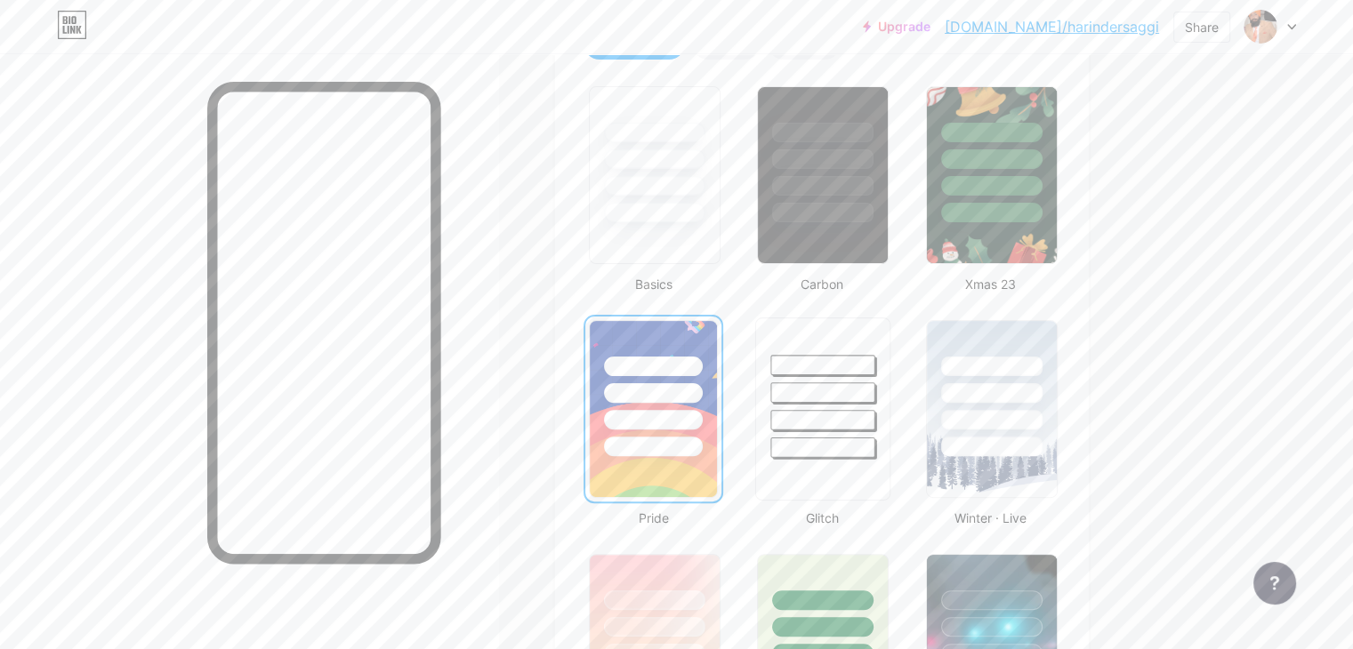
click at [875, 438] on div at bounding box center [823, 448] width 104 height 20
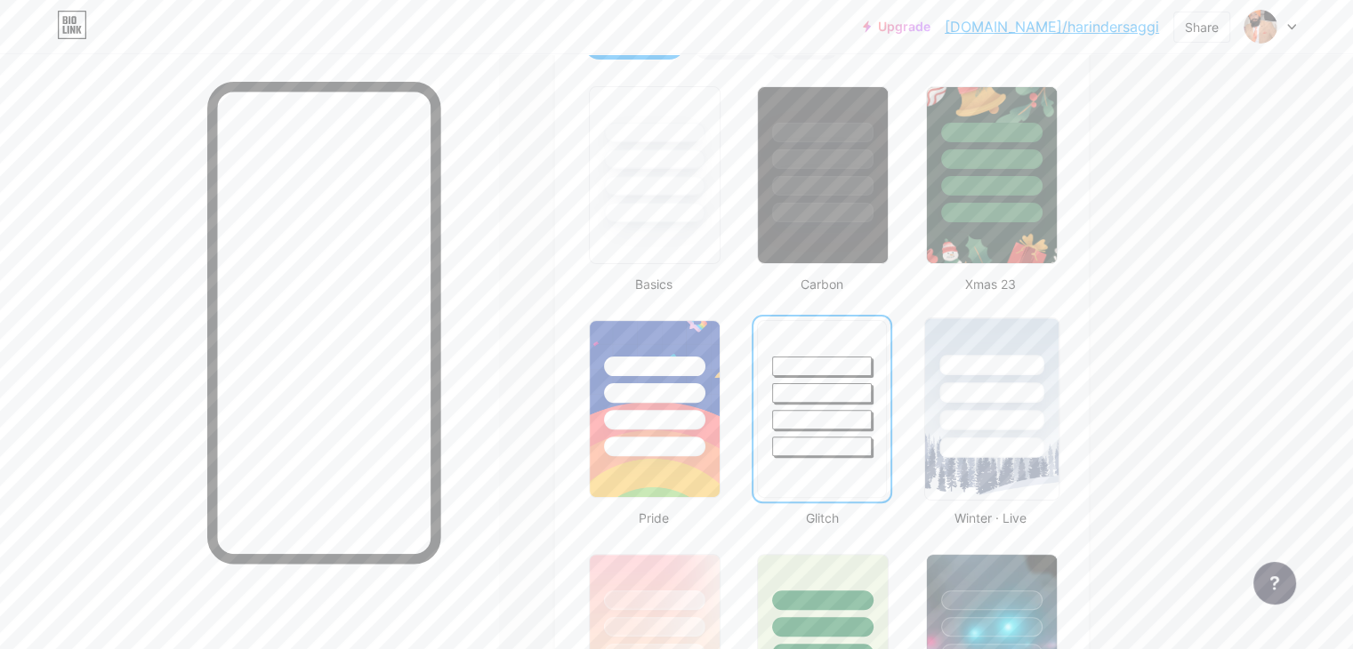
click at [1043, 417] on div at bounding box center [991, 420] width 104 height 20
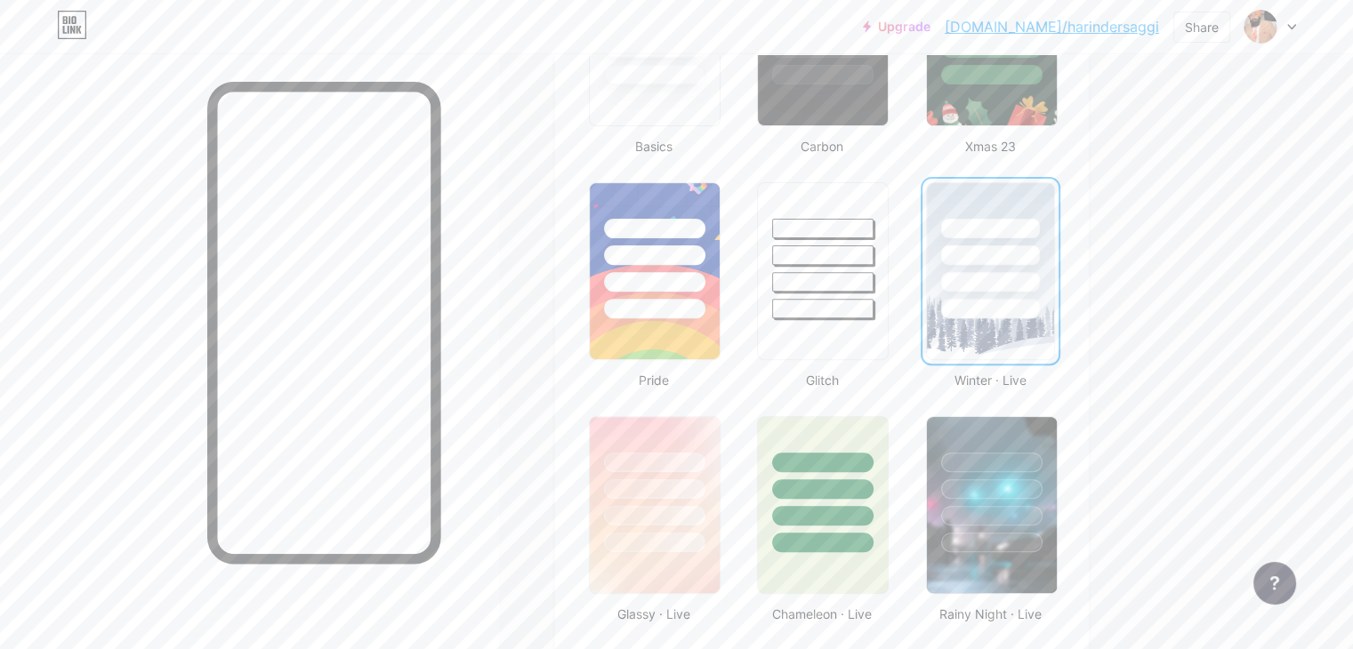
scroll to position [623, 0]
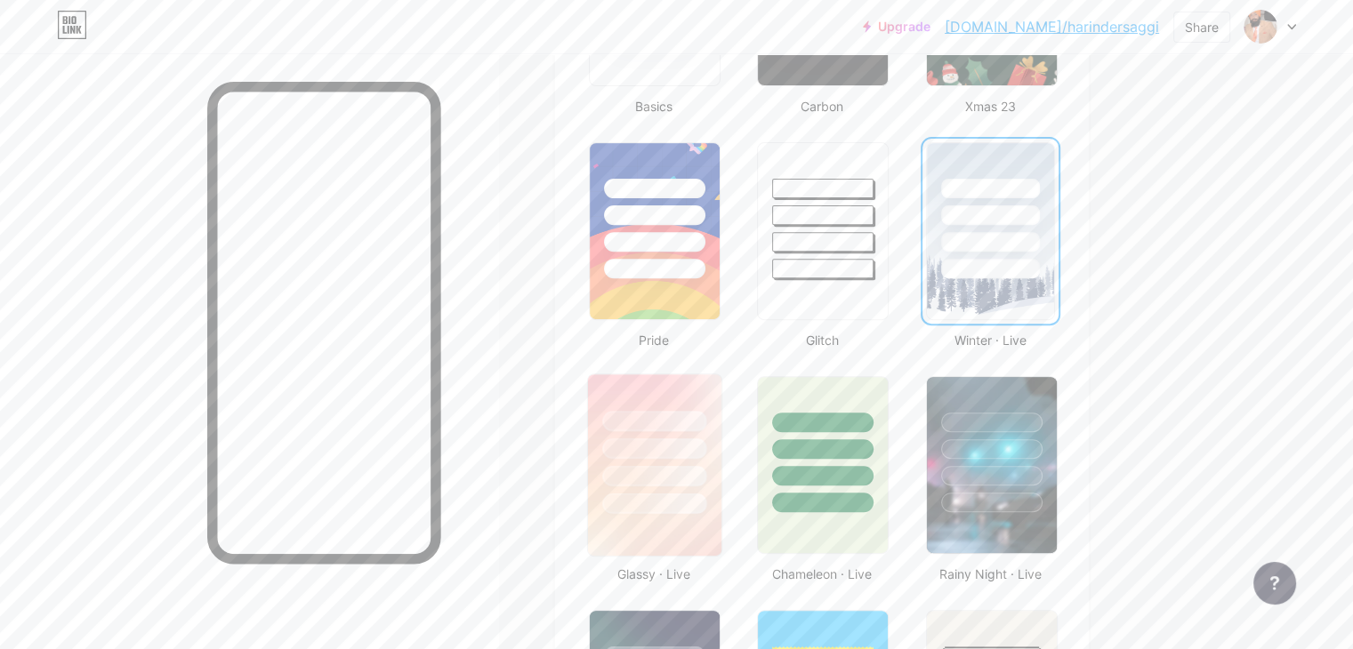
click at [704, 468] on div at bounding box center [654, 476] width 104 height 20
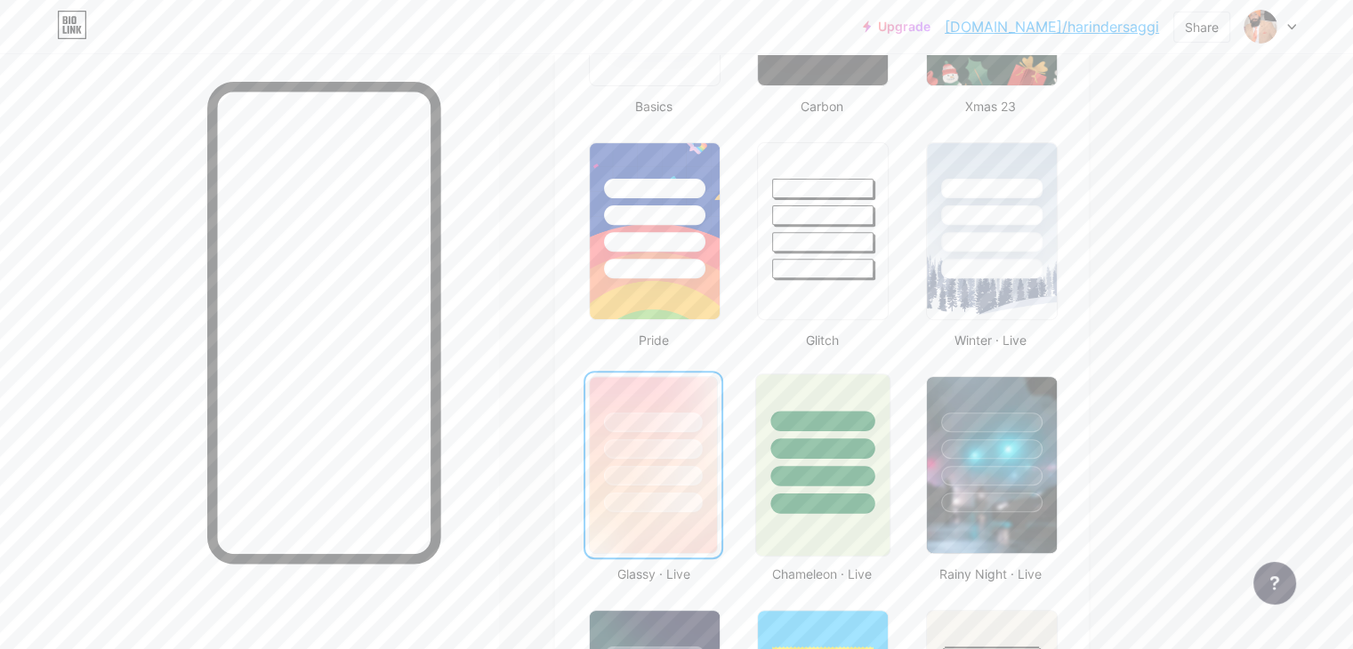
click at [875, 494] on div at bounding box center [823, 504] width 104 height 20
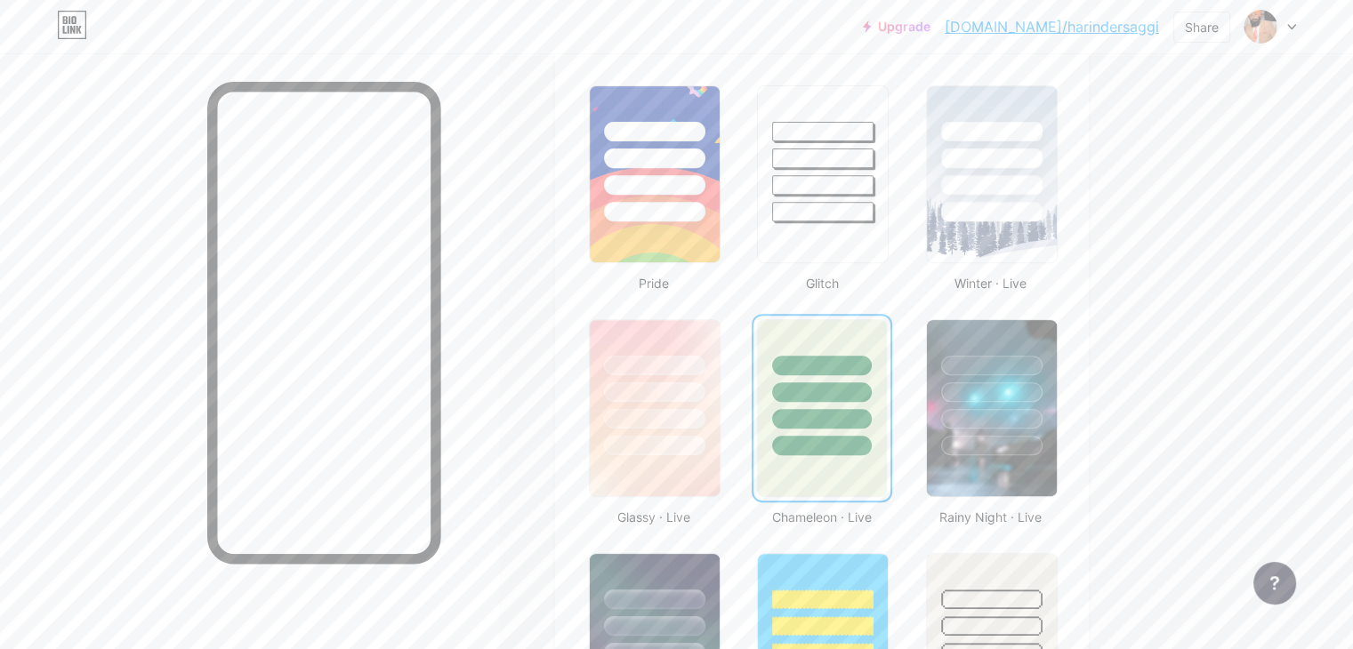
scroll to position [711, 0]
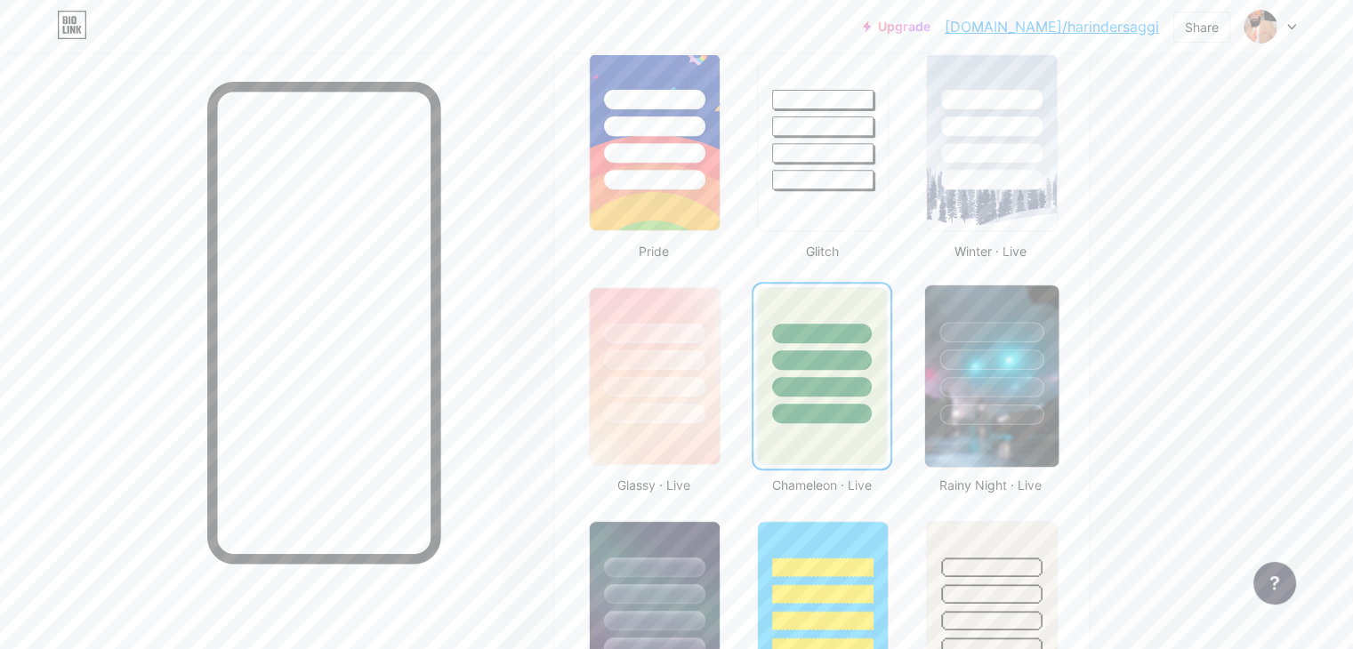
click at [1043, 405] on div at bounding box center [991, 415] width 104 height 20
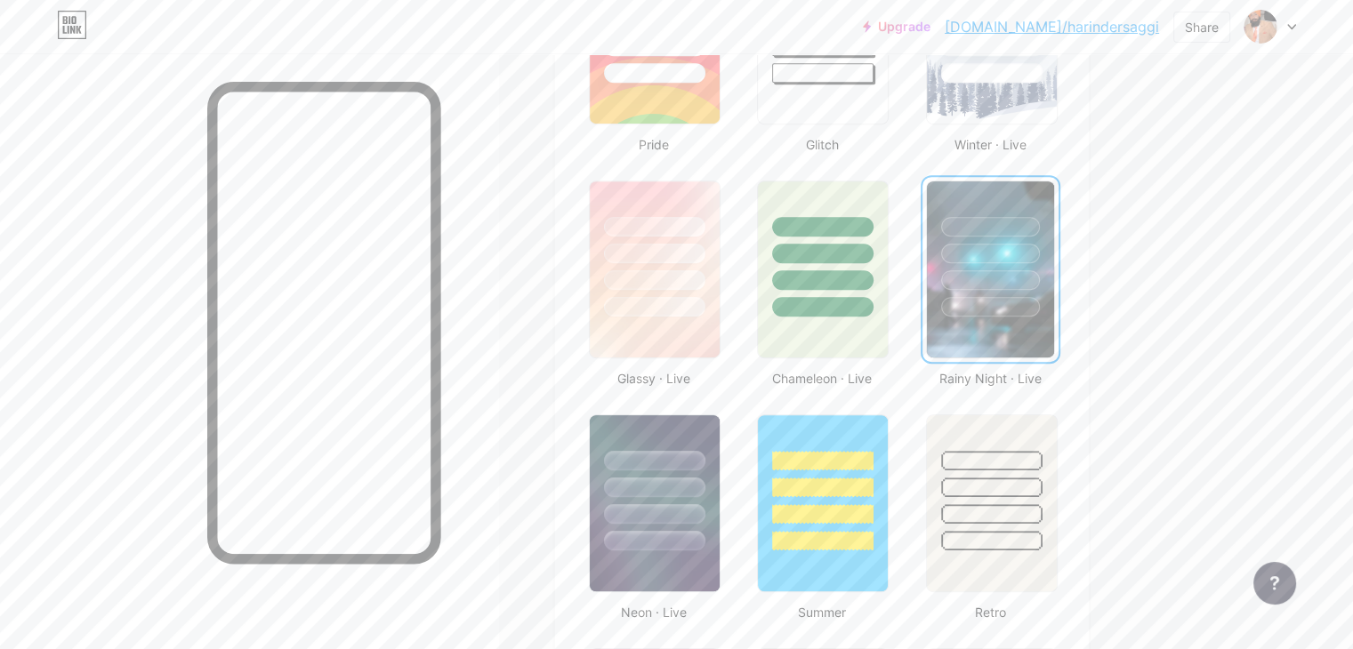
scroll to position [889, 0]
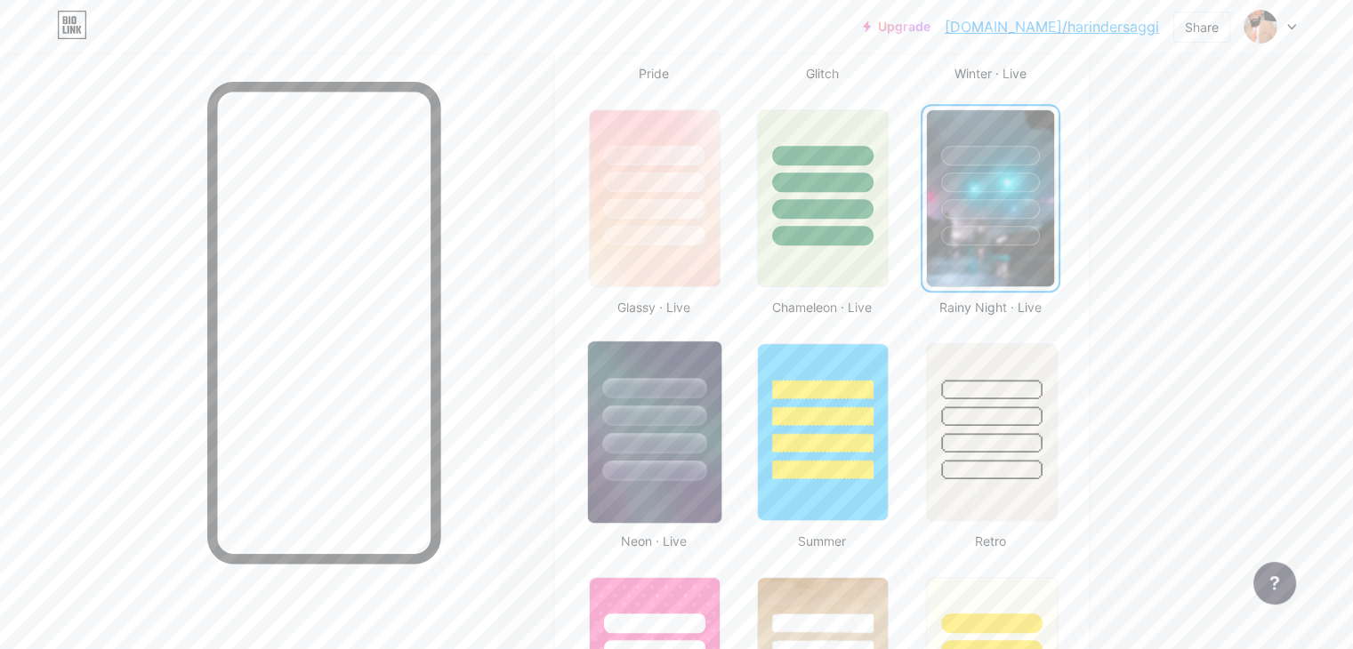
click at [706, 412] on div at bounding box center [654, 416] width 104 height 20
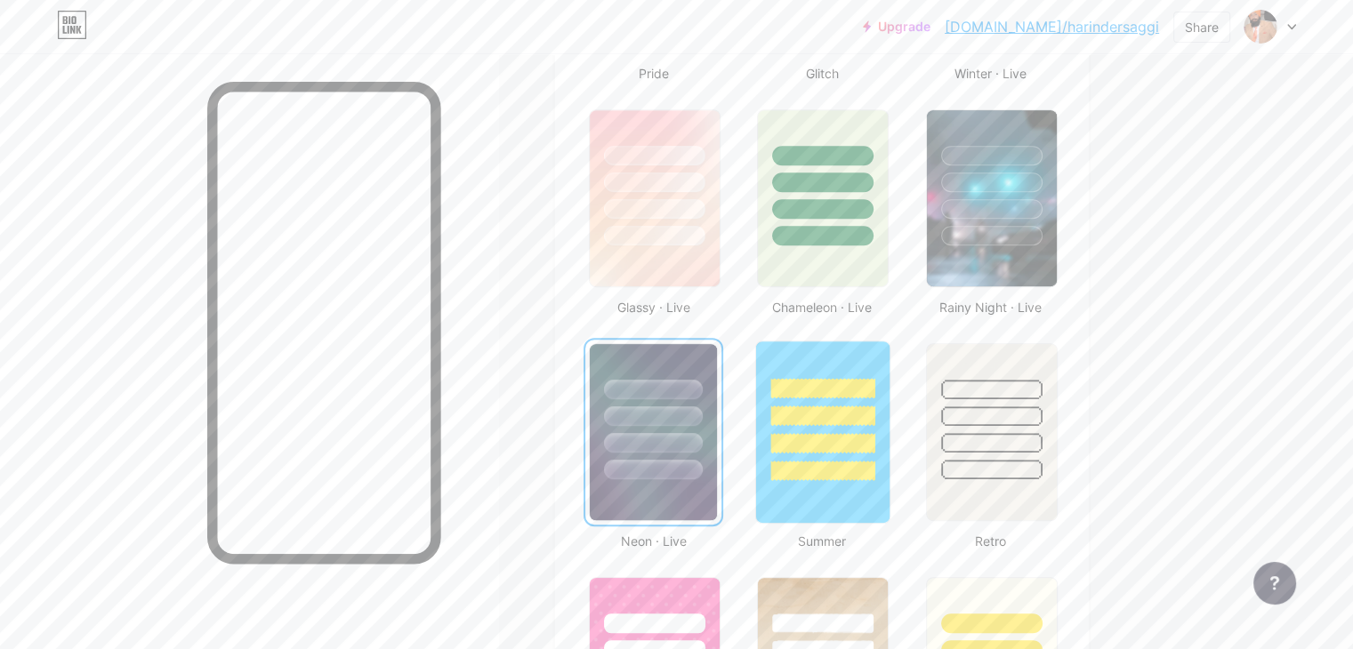
click at [889, 428] on div at bounding box center [822, 411] width 133 height 140
click at [1043, 433] on div at bounding box center [991, 443] width 104 height 20
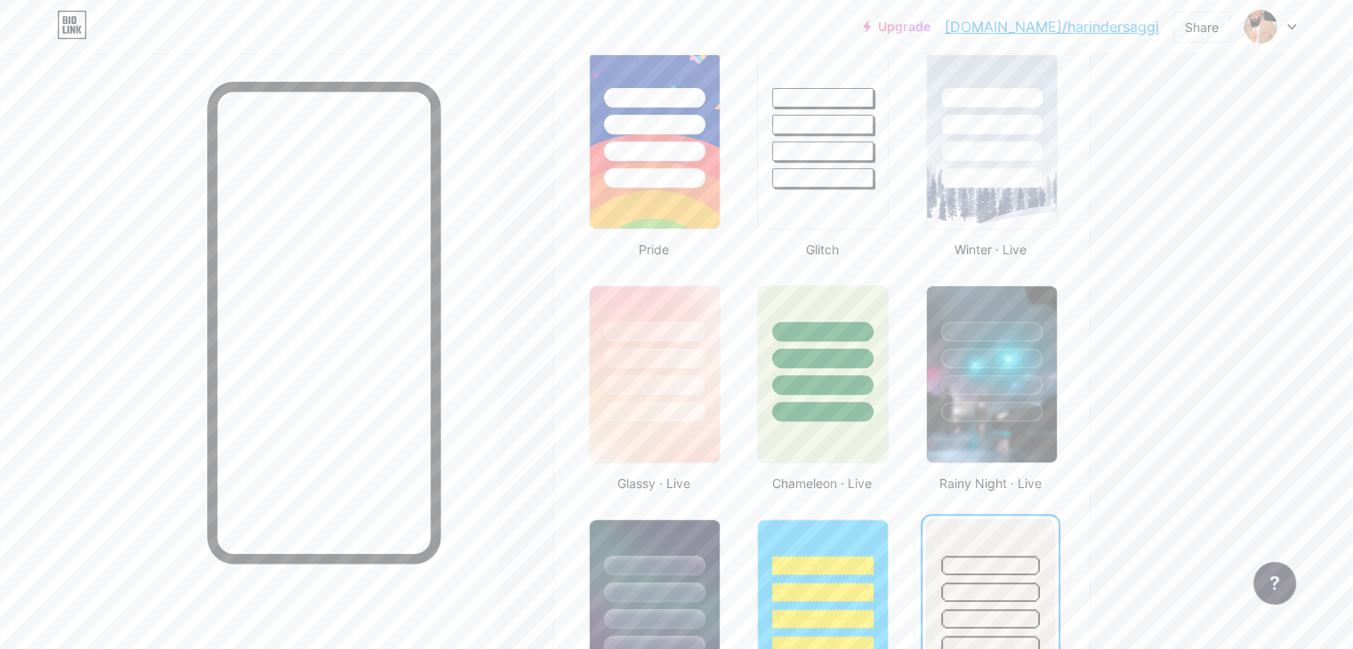
scroll to position [711, 0]
click at [875, 389] on div at bounding box center [823, 387] width 104 height 20
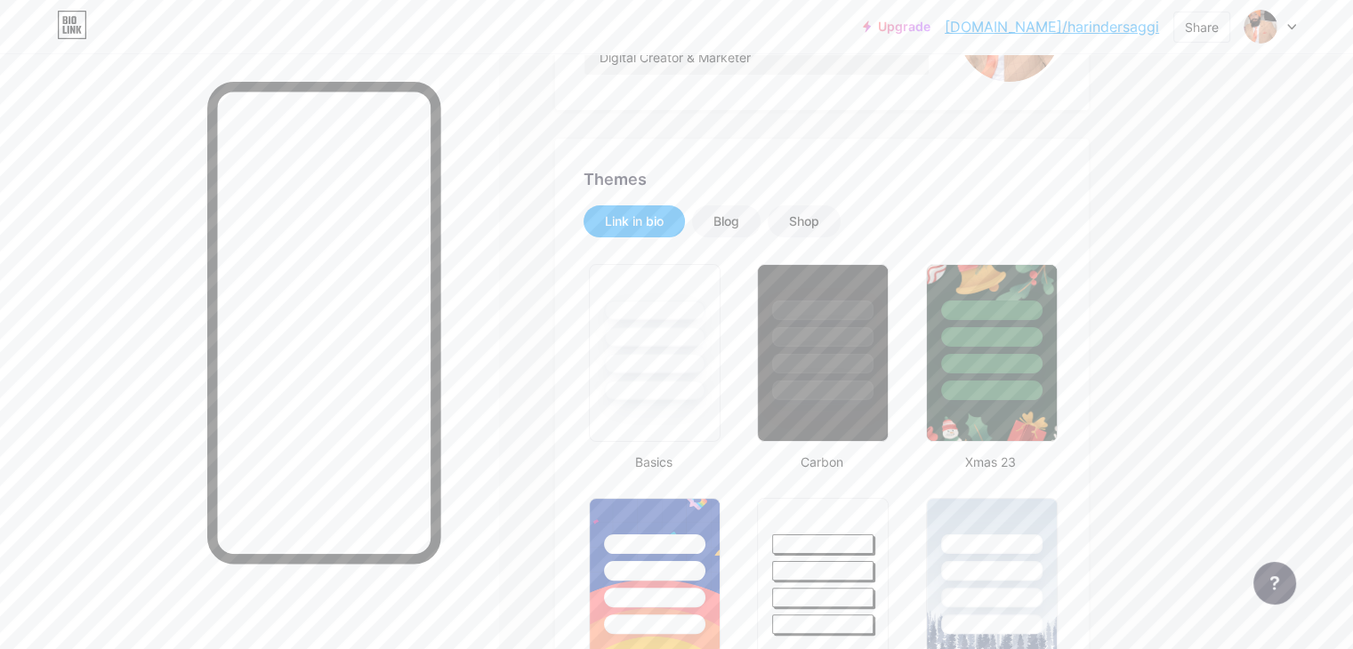
scroll to position [0, 0]
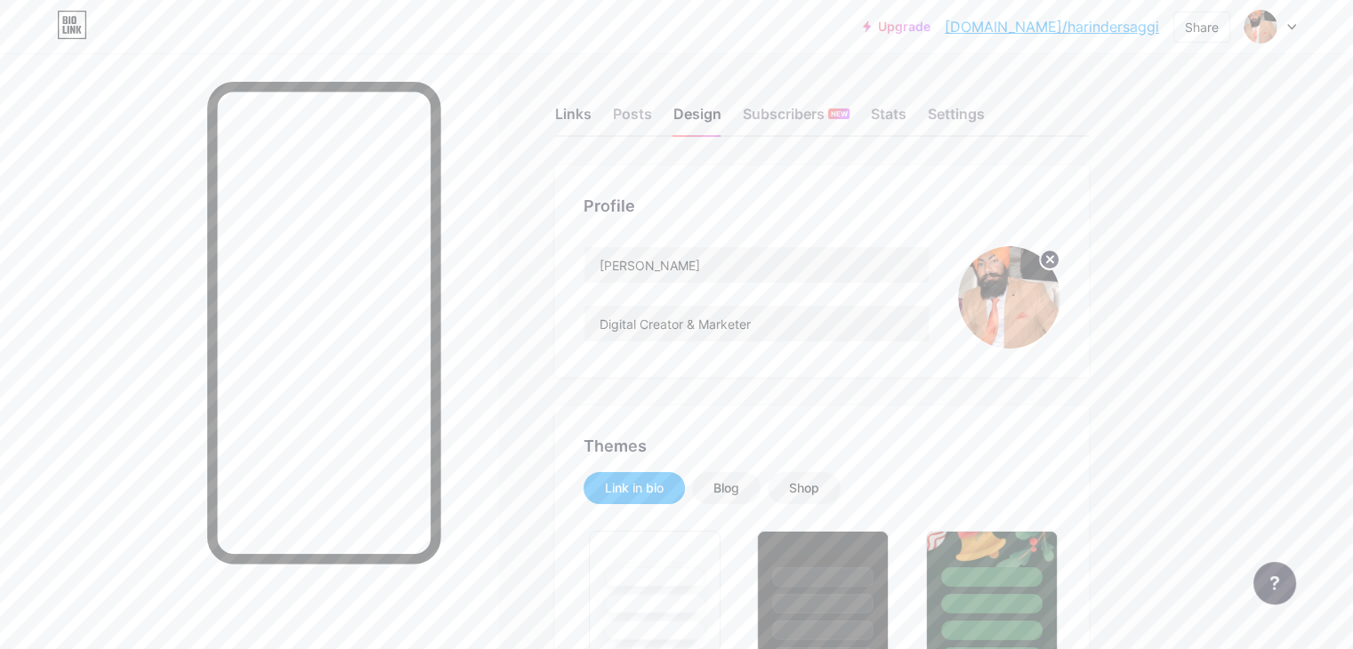
click at [591, 125] on div "Links" at bounding box center [573, 119] width 36 height 32
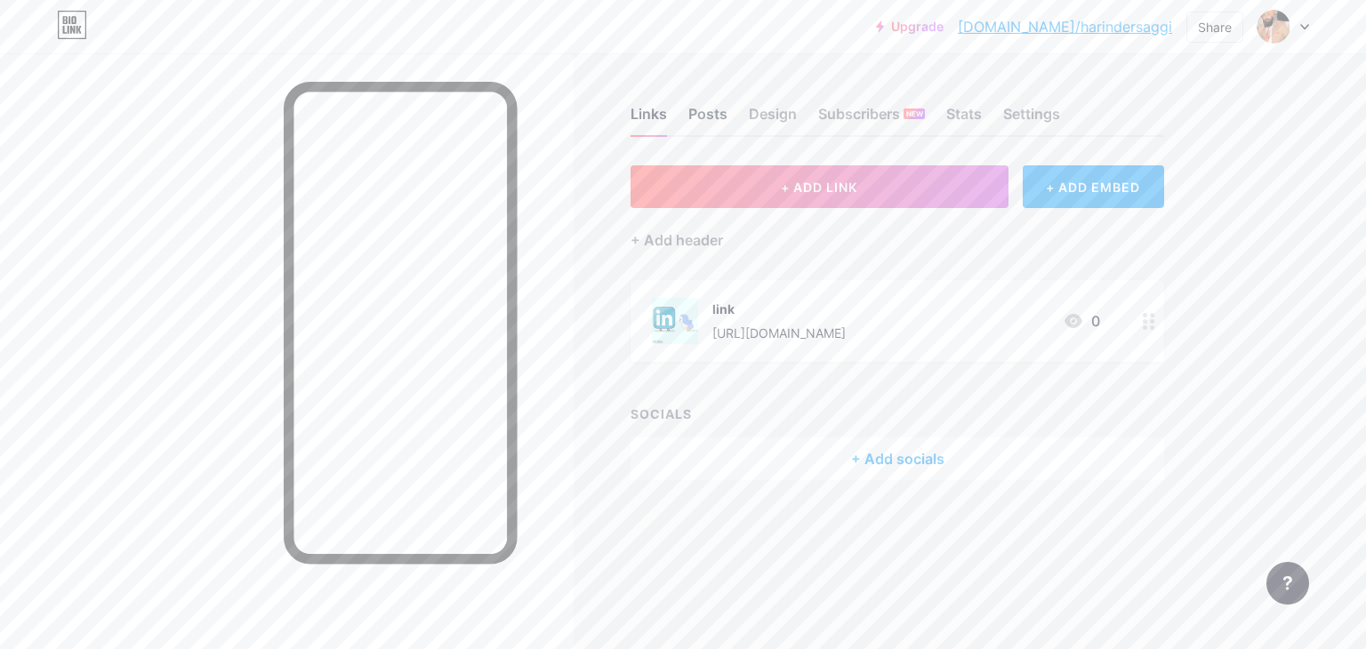
click at [722, 122] on div "Posts" at bounding box center [707, 119] width 39 height 32
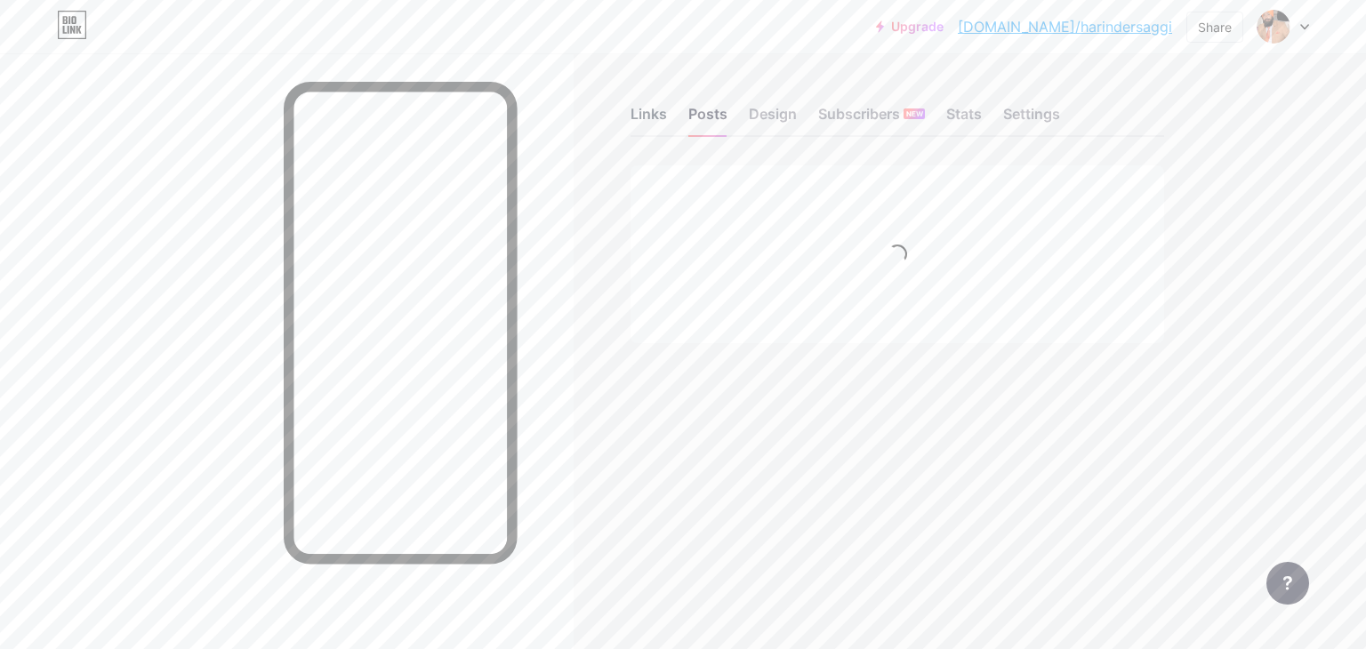
click at [663, 124] on div "Links" at bounding box center [649, 119] width 36 height 32
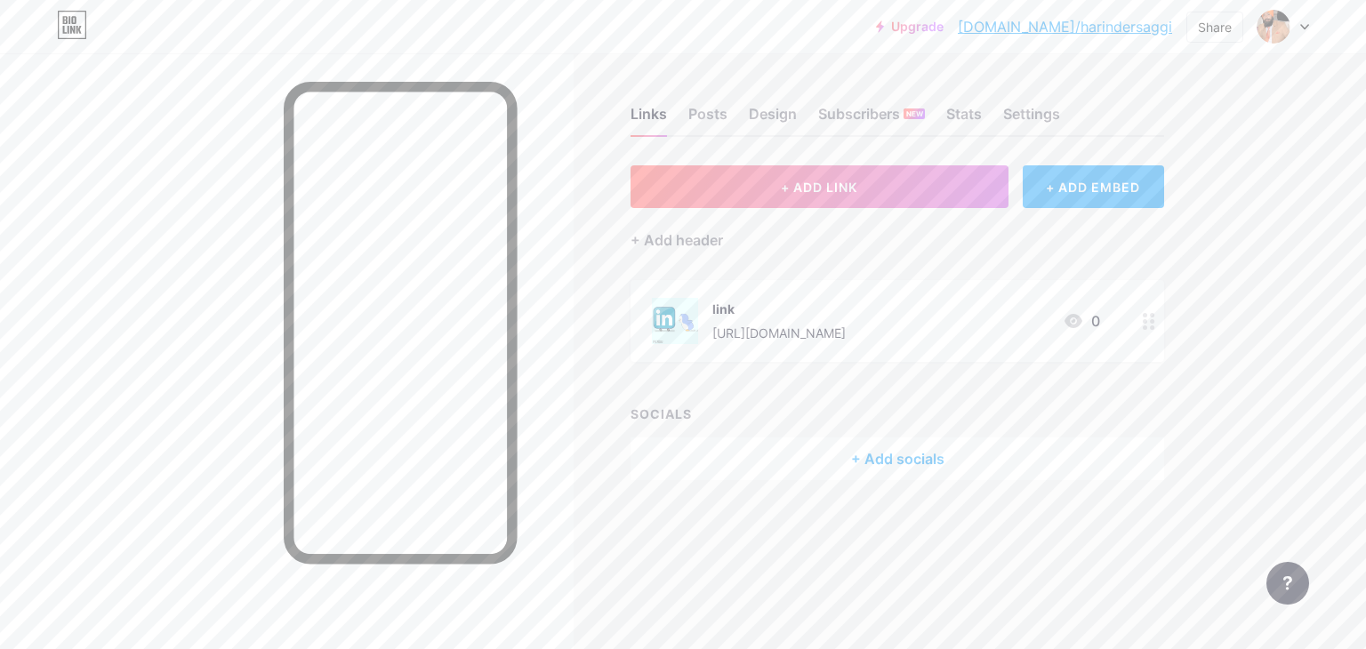
click at [1143, 319] on circle at bounding box center [1145, 321] width 4 height 4
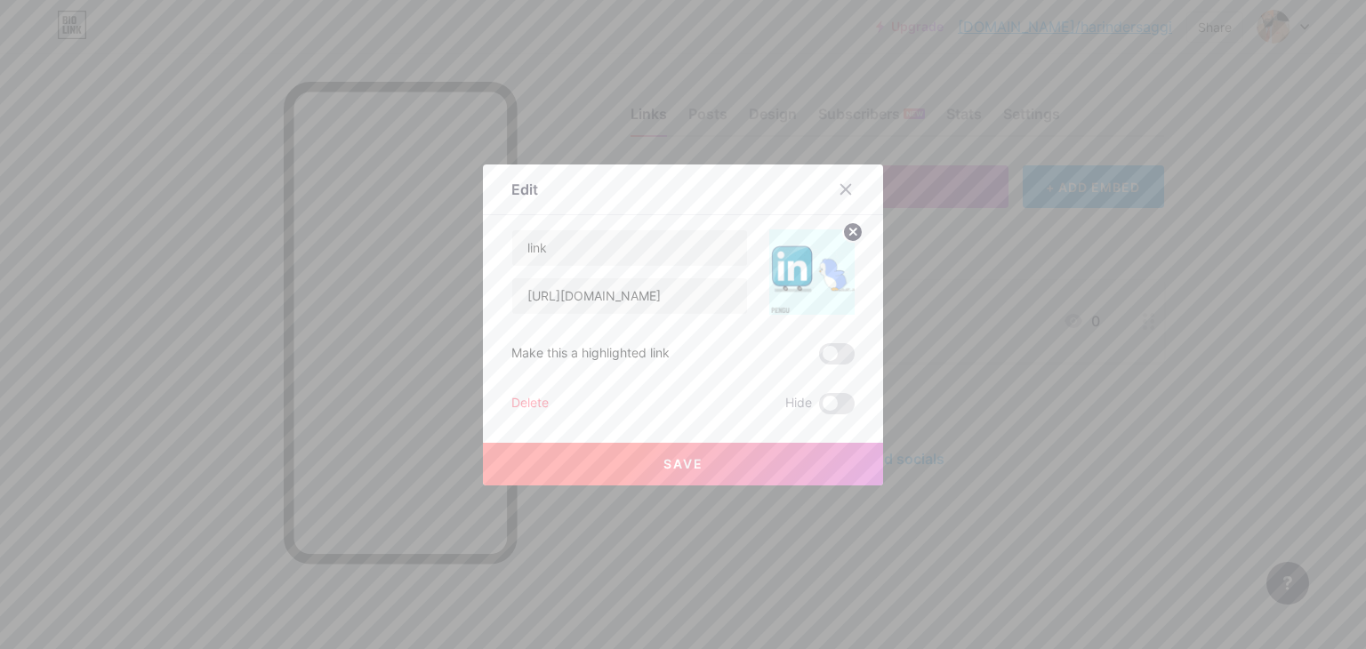
click at [850, 229] on icon at bounding box center [853, 232] width 6 height 6
click at [625, 250] on input "link" at bounding box center [629, 248] width 235 height 36
click at [619, 463] on button "Save" at bounding box center [683, 464] width 400 height 43
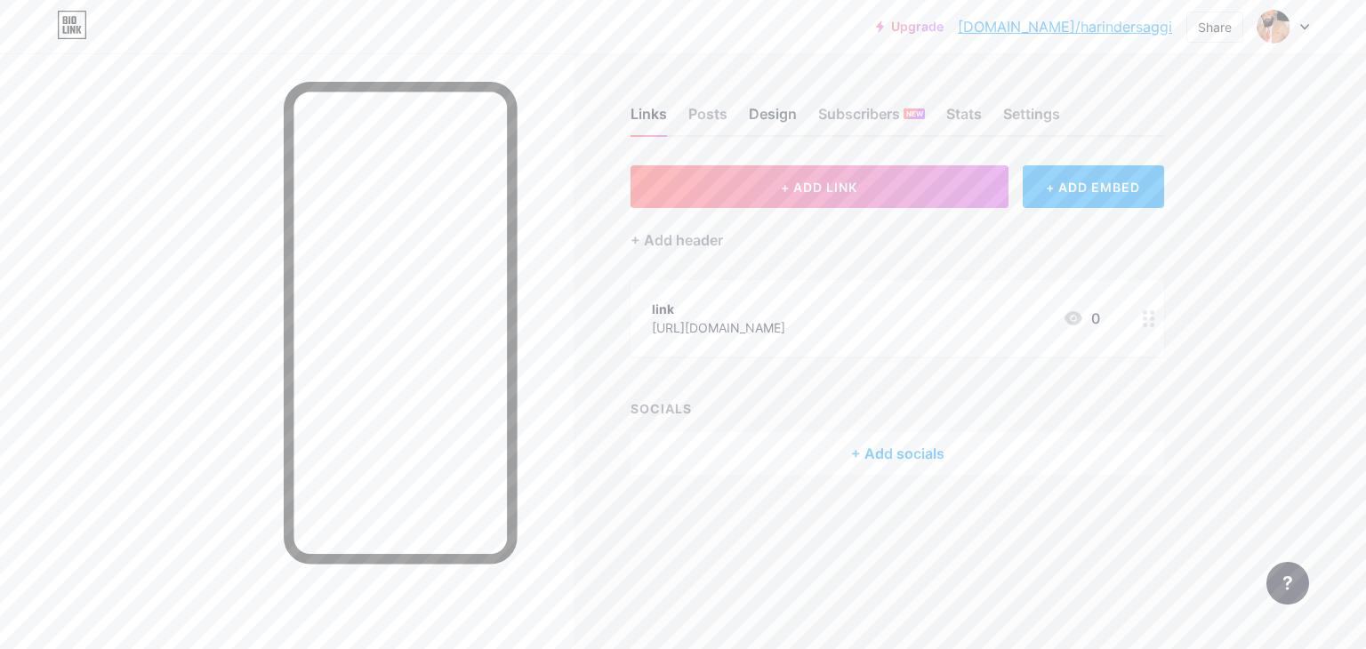
click at [760, 115] on div "Design" at bounding box center [773, 119] width 48 height 32
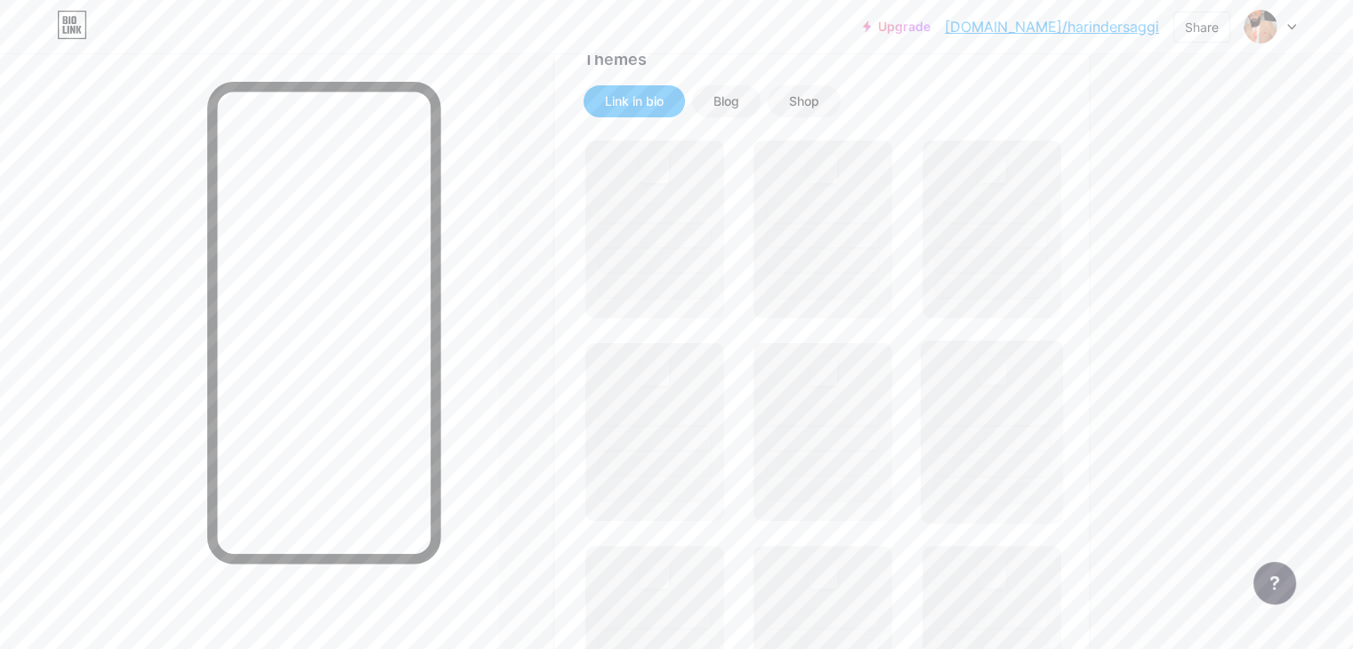
scroll to position [356, 0]
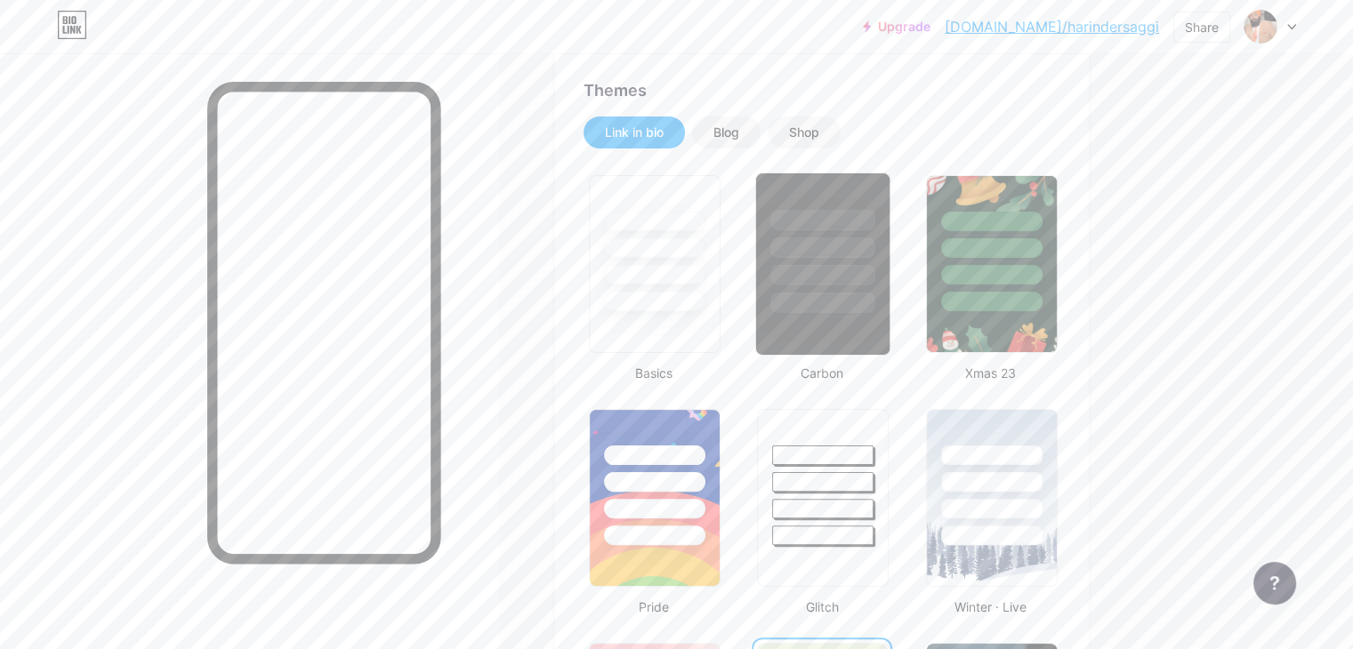
click at [889, 285] on div at bounding box center [822, 243] width 133 height 140
click at [706, 270] on div at bounding box center [654, 275] width 104 height 20
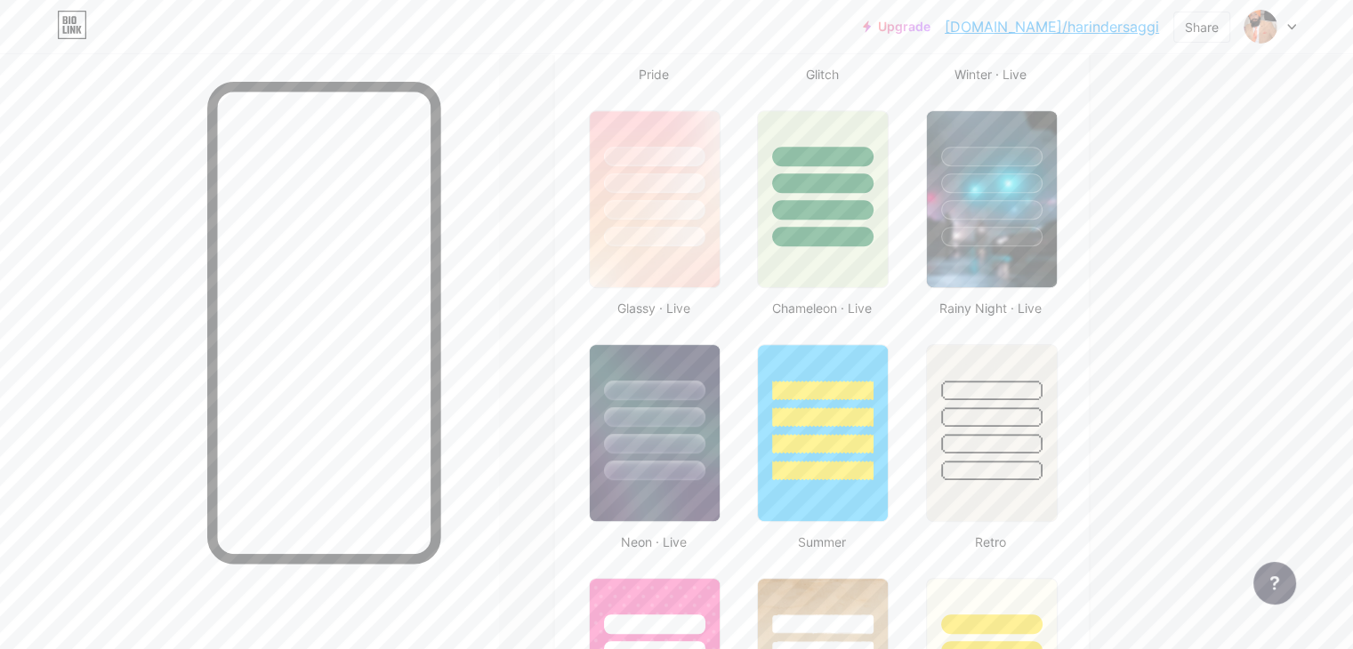
scroll to position [889, 0]
click at [889, 218] on div at bounding box center [822, 178] width 133 height 140
click at [706, 237] on div at bounding box center [654, 237] width 104 height 20
click at [890, 249] on div at bounding box center [822, 198] width 135 height 183
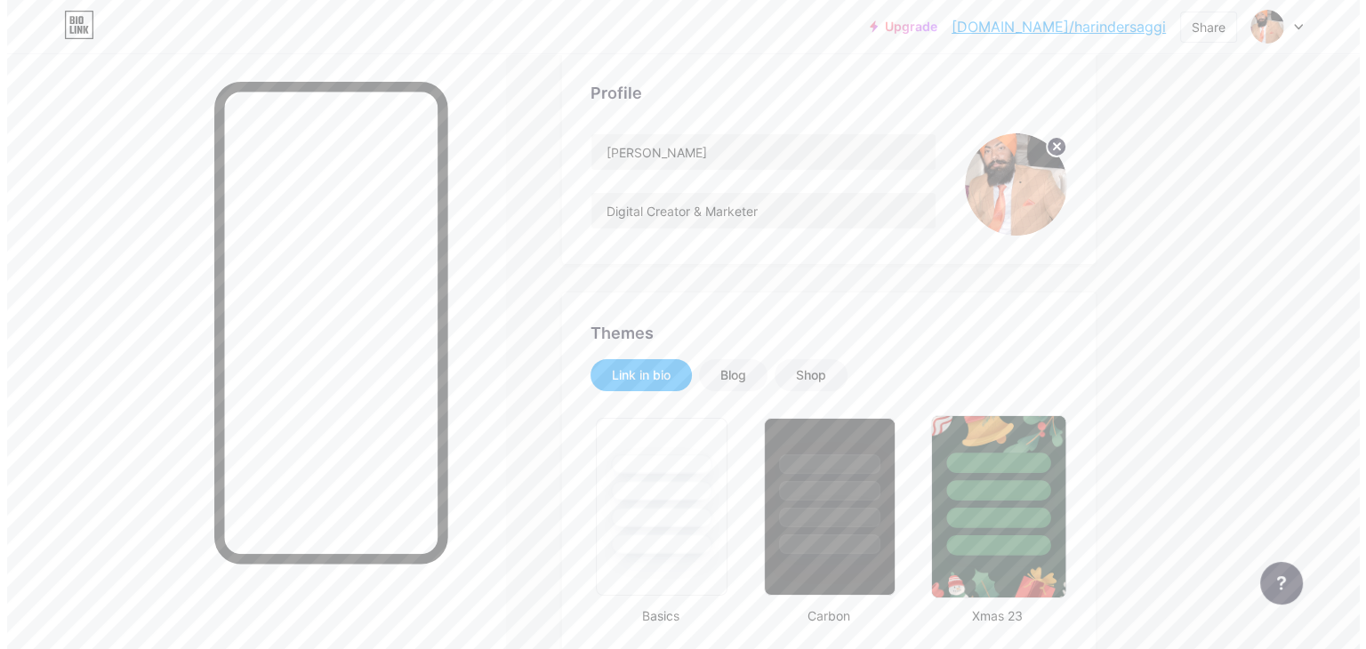
scroll to position [0, 0]
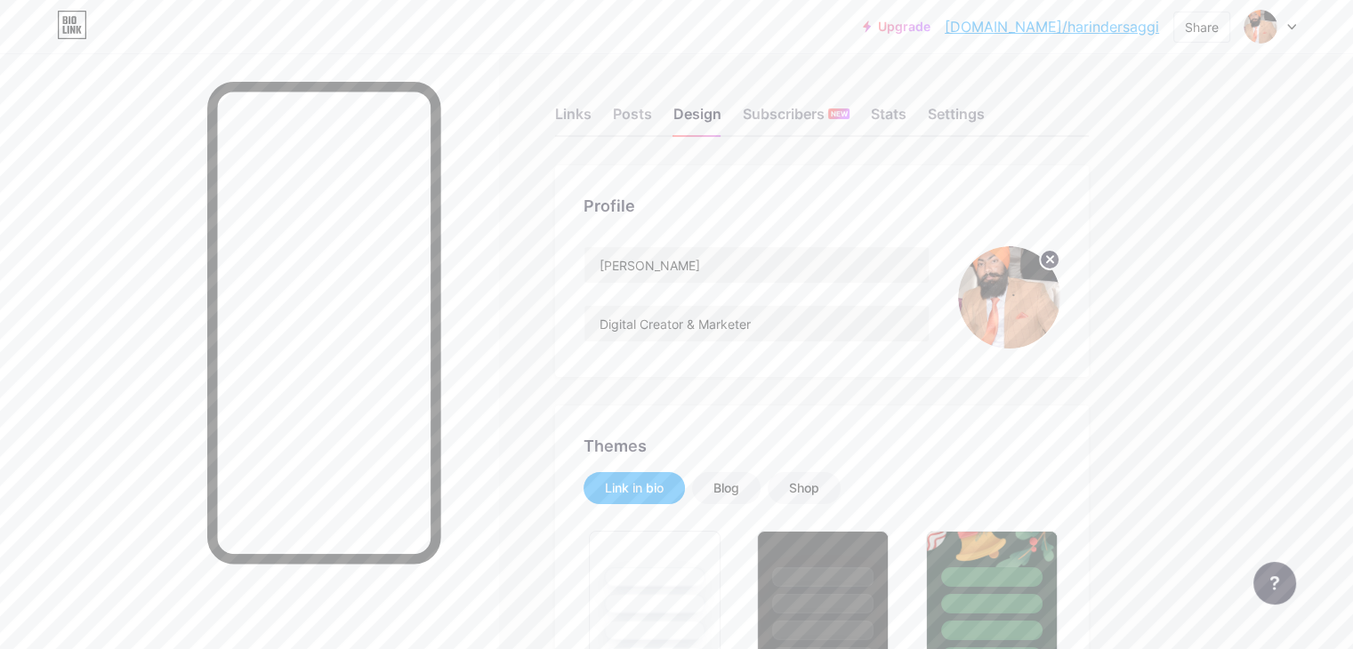
drag, startPoint x: 662, startPoint y: 118, endPoint x: 708, endPoint y: 148, distance: 54.8
click at [591, 118] on div "Links" at bounding box center [573, 119] width 36 height 32
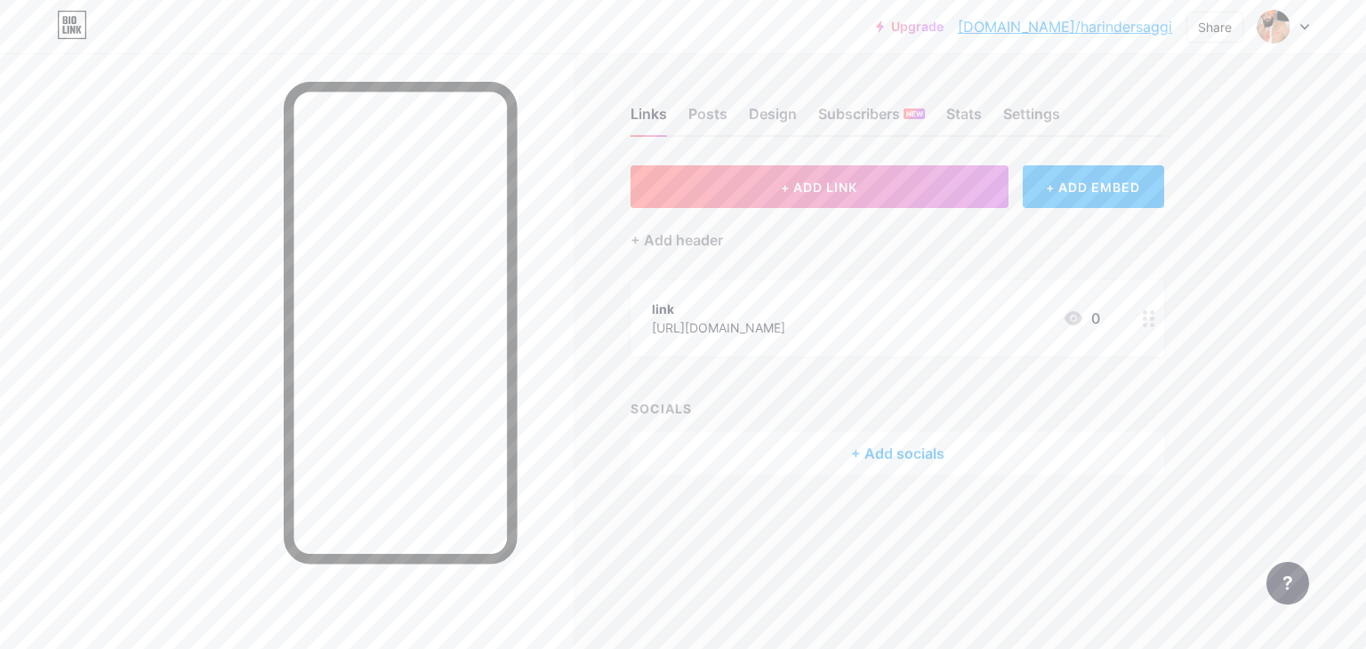
click at [957, 324] on div "link [URL][DOMAIN_NAME] 0" at bounding box center [876, 318] width 448 height 41
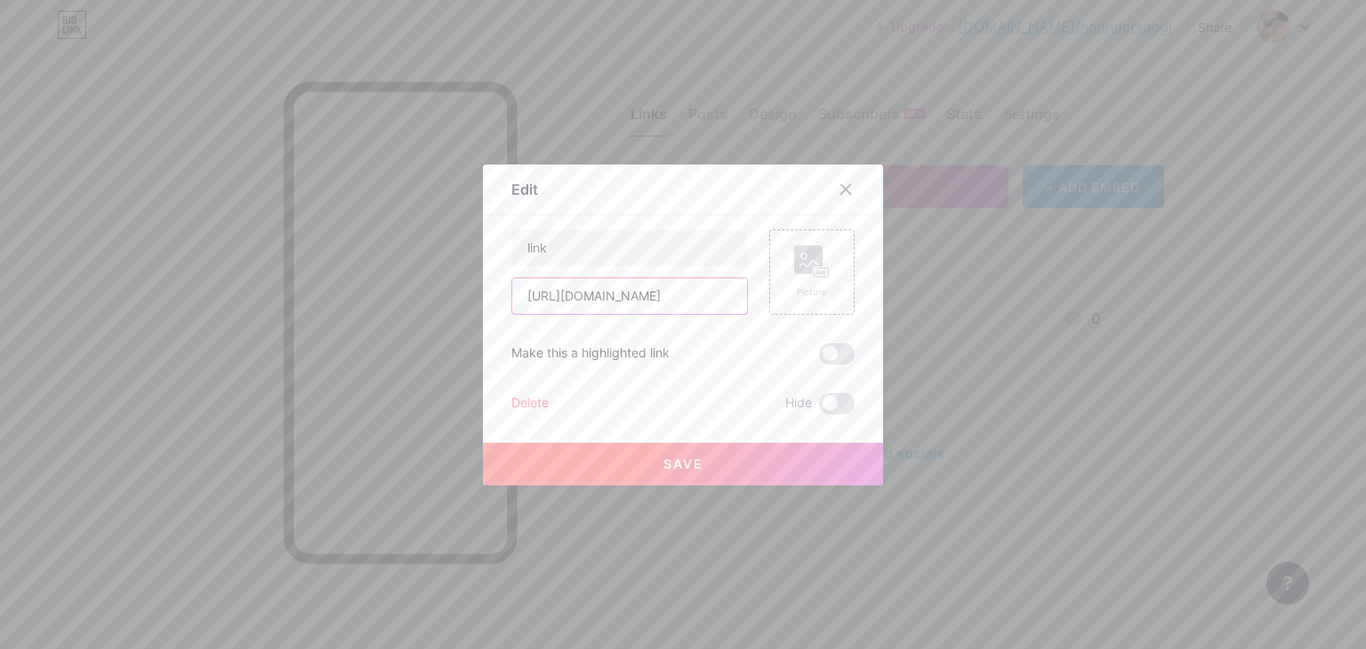
drag, startPoint x: 633, startPoint y: 296, endPoint x: 669, endPoint y: 295, distance: 35.6
click at [633, 295] on input "[URL][DOMAIN_NAME]" at bounding box center [629, 296] width 235 height 36
paste input "[DOMAIN_NAME][URL][EMAIL_ADDRESS][DOMAIN_NAME]"
drag, startPoint x: 525, startPoint y: 293, endPoint x: 745, endPoint y: 290, distance: 220.6
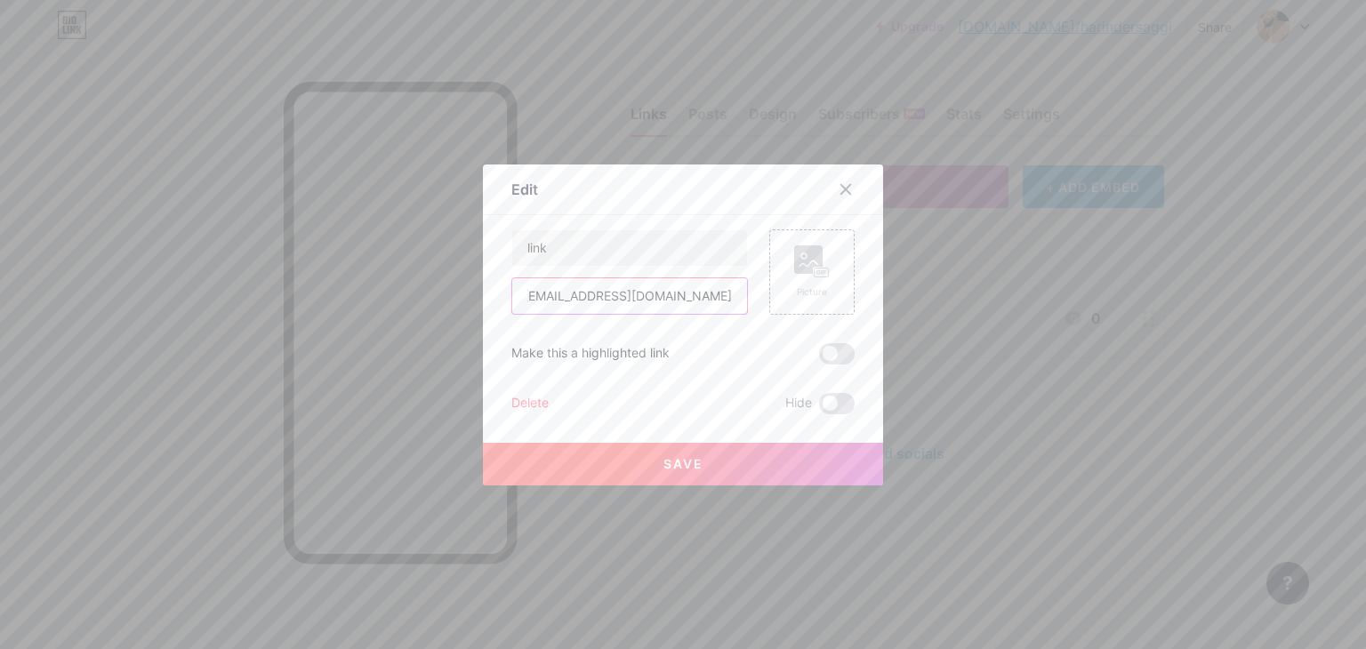
click at [745, 290] on div "link [URL][DOMAIN_NAME][EMAIL_ADDRESS][DOMAIN_NAME] Picture" at bounding box center [682, 271] width 343 height 85
click at [727, 296] on input "[URL][DOMAIN_NAME]" at bounding box center [629, 296] width 235 height 36
drag, startPoint x: 701, startPoint y: 300, endPoint x: 744, endPoint y: 297, distance: 43.7
click at [701, 297] on input "[URL][DOMAIN_NAME]" at bounding box center [629, 296] width 235 height 36
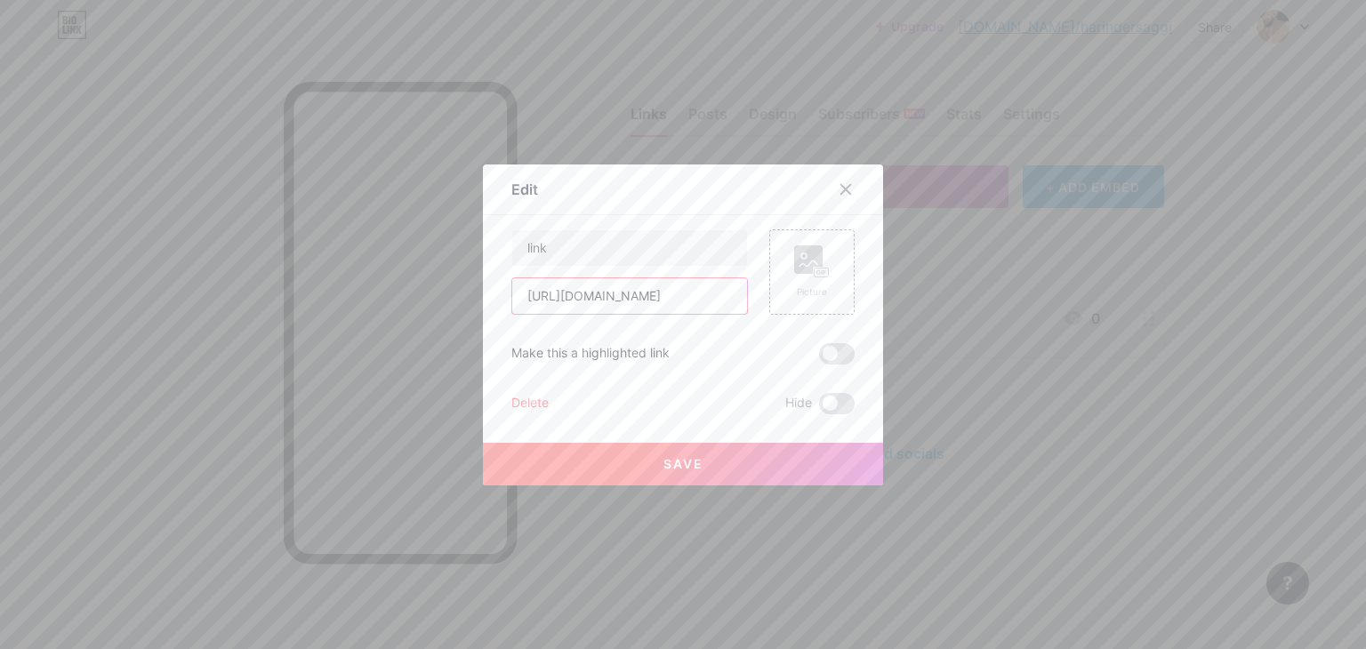
click at [687, 290] on input "[URL][DOMAIN_NAME]" at bounding box center [629, 296] width 235 height 36
paste input "[EMAIL_ADDRESS][DOMAIN_NAME]"
type input "[URL][DOMAIN_NAME][EMAIL_ADDRESS][DOMAIN_NAME]"
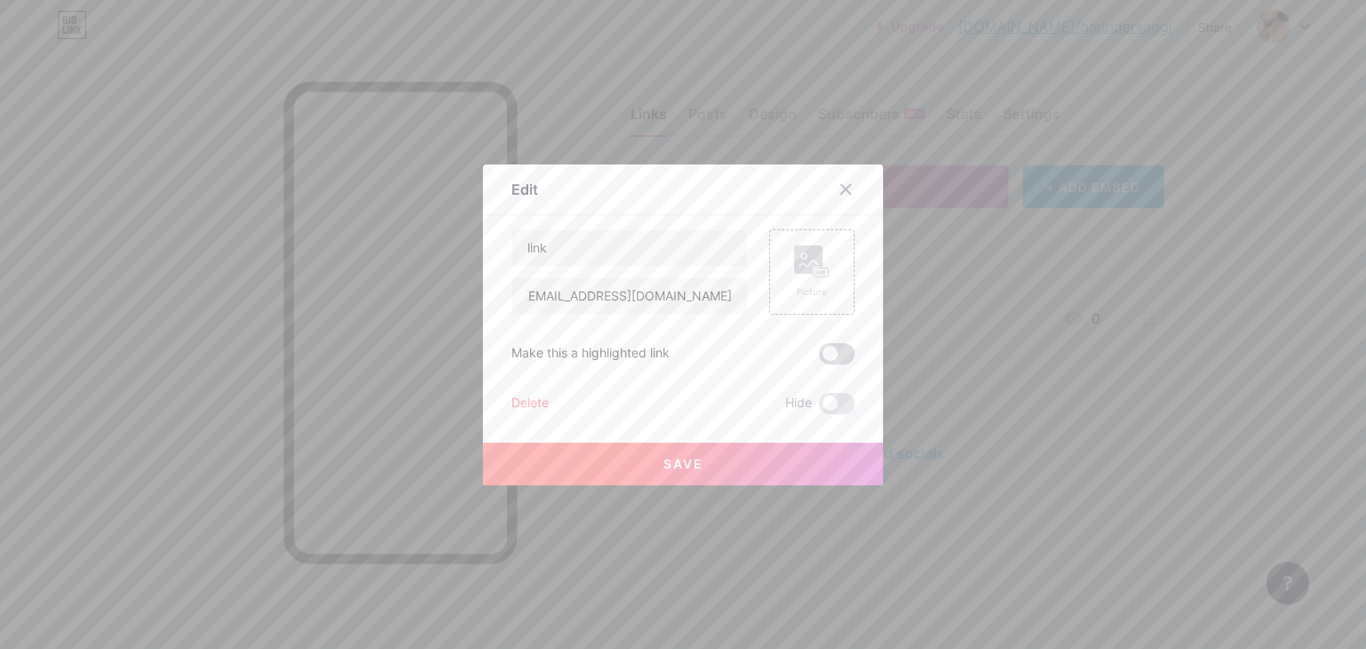
click at [840, 356] on span at bounding box center [837, 353] width 36 height 21
click at [819, 358] on input "checkbox" at bounding box center [819, 358] width 0 height 0
click at [587, 250] on input "link" at bounding box center [629, 248] width 235 height 36
type input "l"
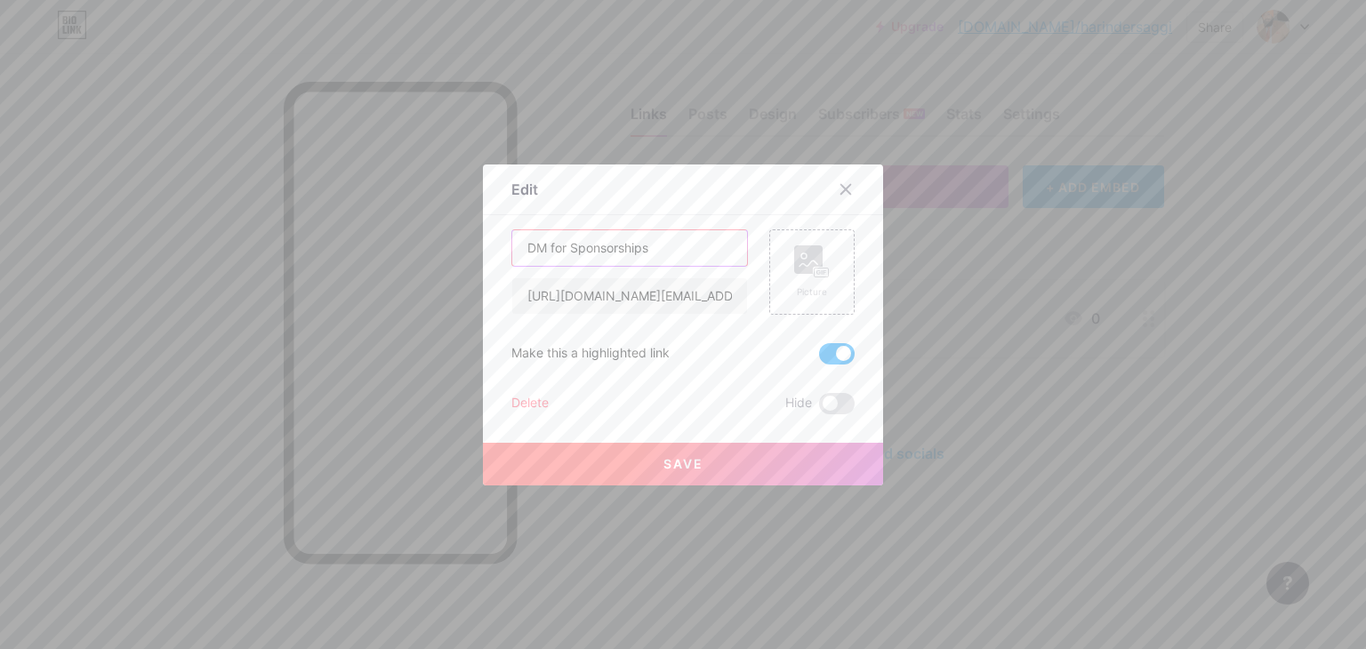
type input "DM for Sponsorships"
click at [719, 473] on button "Save" at bounding box center [683, 464] width 400 height 43
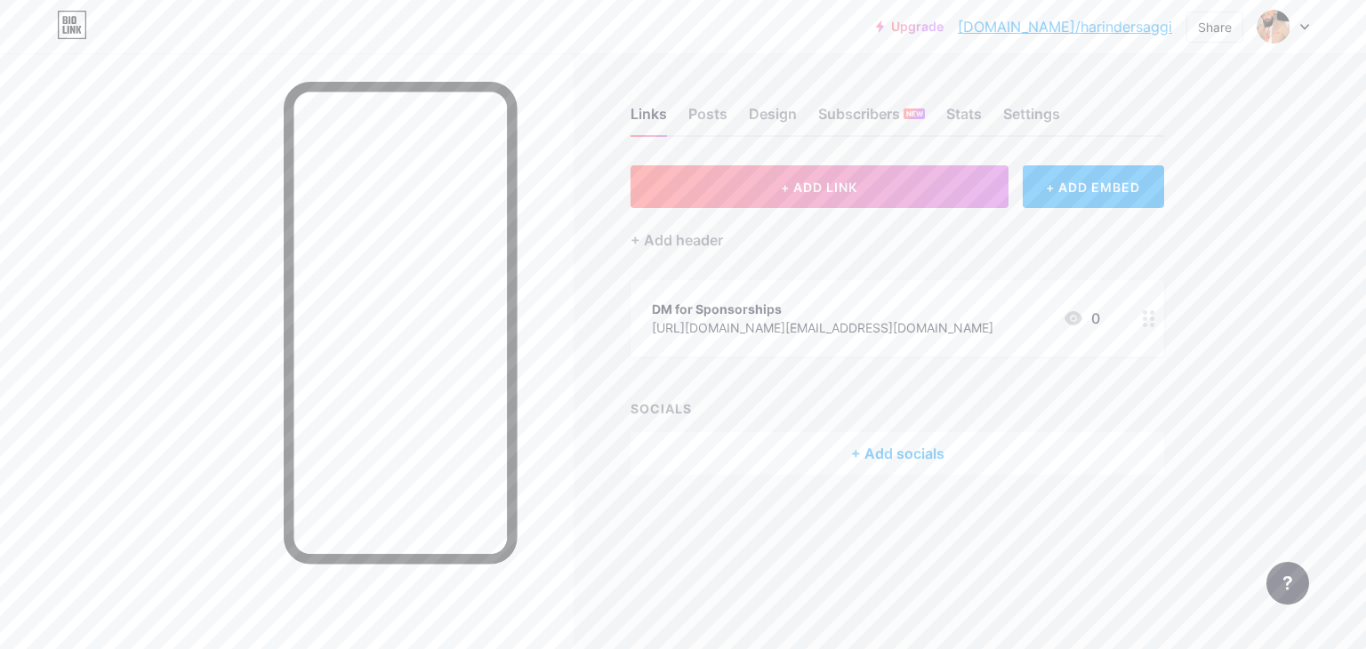
click at [900, 455] on div "+ Add socials" at bounding box center [898, 453] width 534 height 43
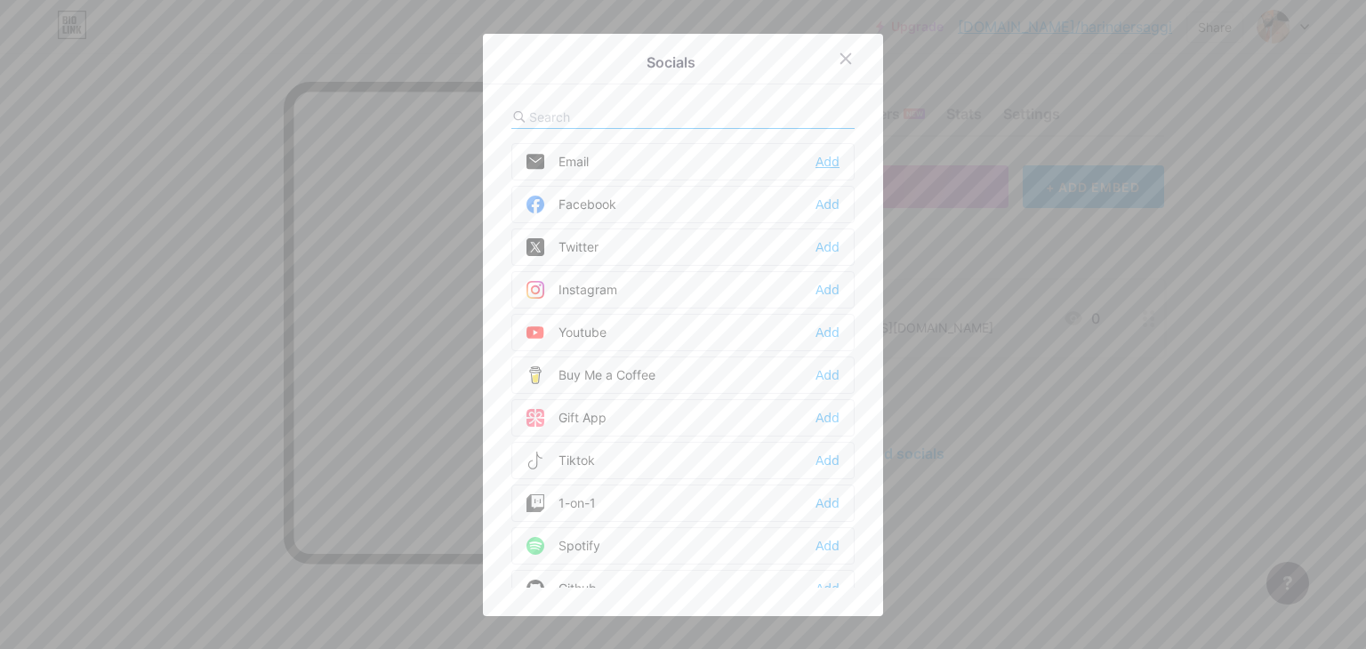
click at [822, 160] on div "Add" at bounding box center [827, 162] width 24 height 18
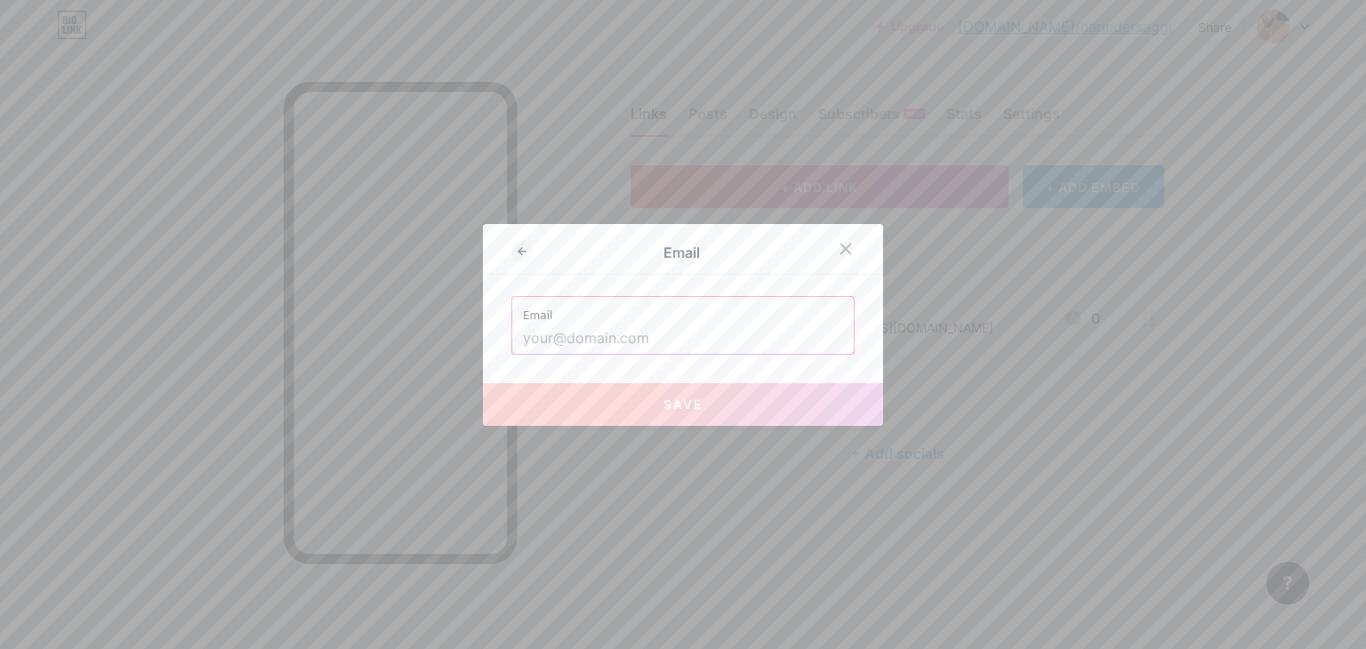
click at [650, 336] on input "text" at bounding box center [683, 339] width 320 height 30
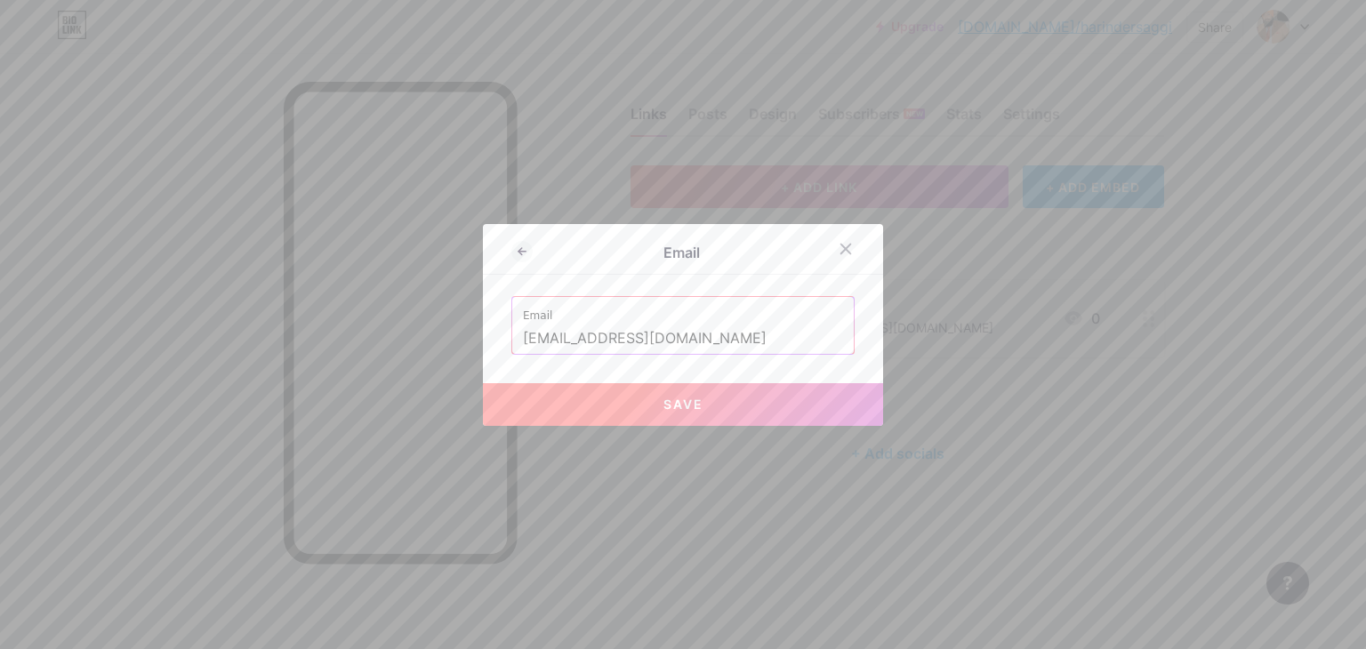
click at [692, 401] on span "Save" at bounding box center [683, 404] width 40 height 15
type input "mailto:[EMAIL_ADDRESS][DOMAIN_NAME]"
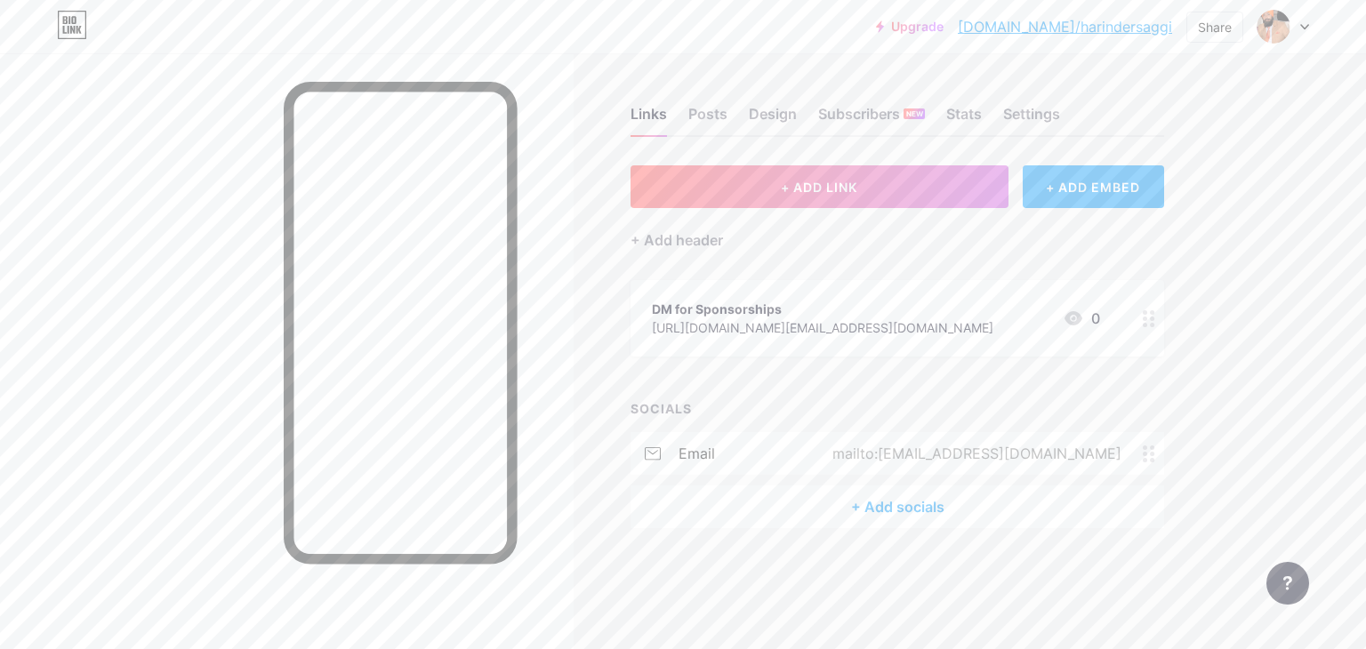
click at [922, 510] on div "+ Add socials" at bounding box center [898, 507] width 534 height 43
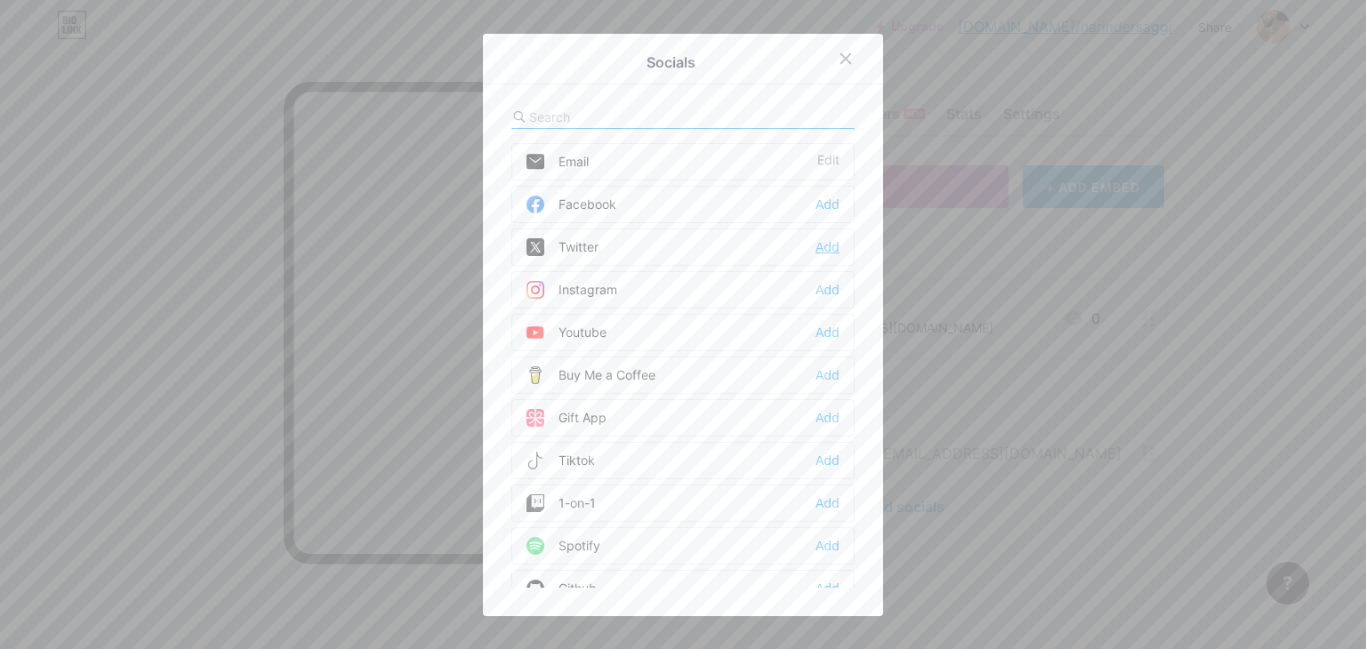
click at [819, 246] on div "Add" at bounding box center [827, 247] width 24 height 18
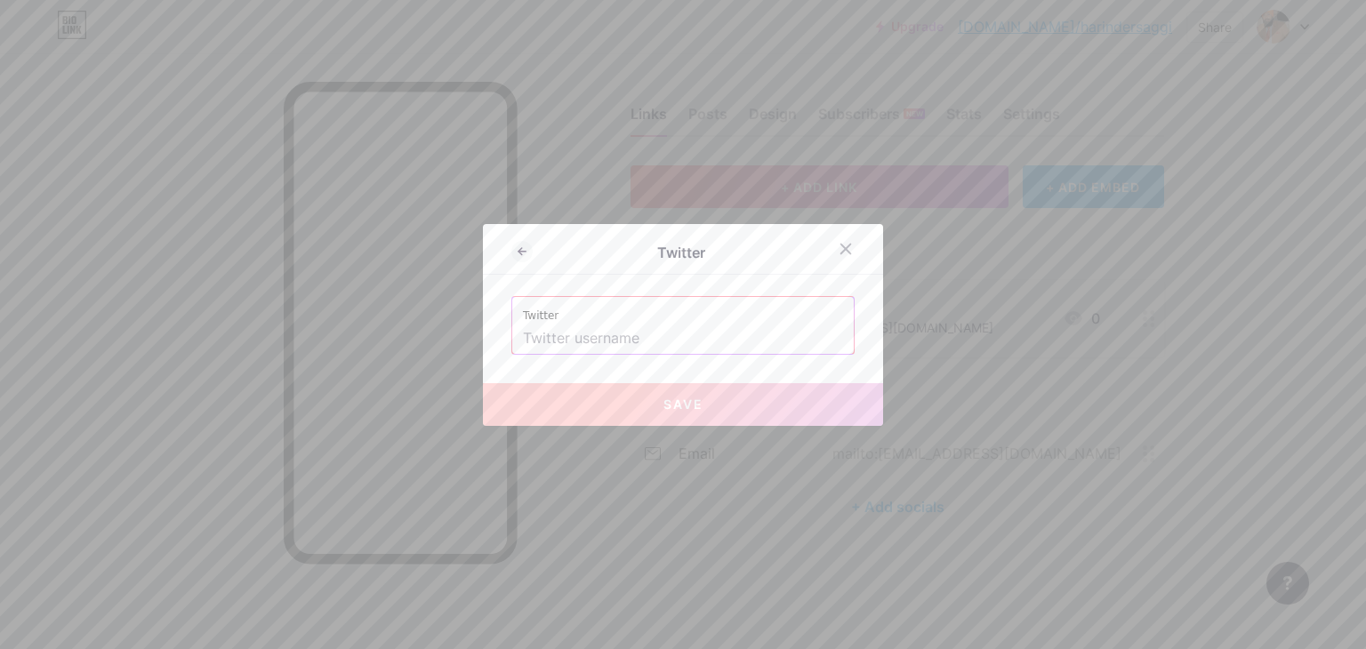
click at [639, 338] on input "text" at bounding box center [683, 339] width 320 height 30
click at [649, 337] on input "text" at bounding box center [683, 339] width 320 height 30
paste input "[URL][DOMAIN_NAME]"
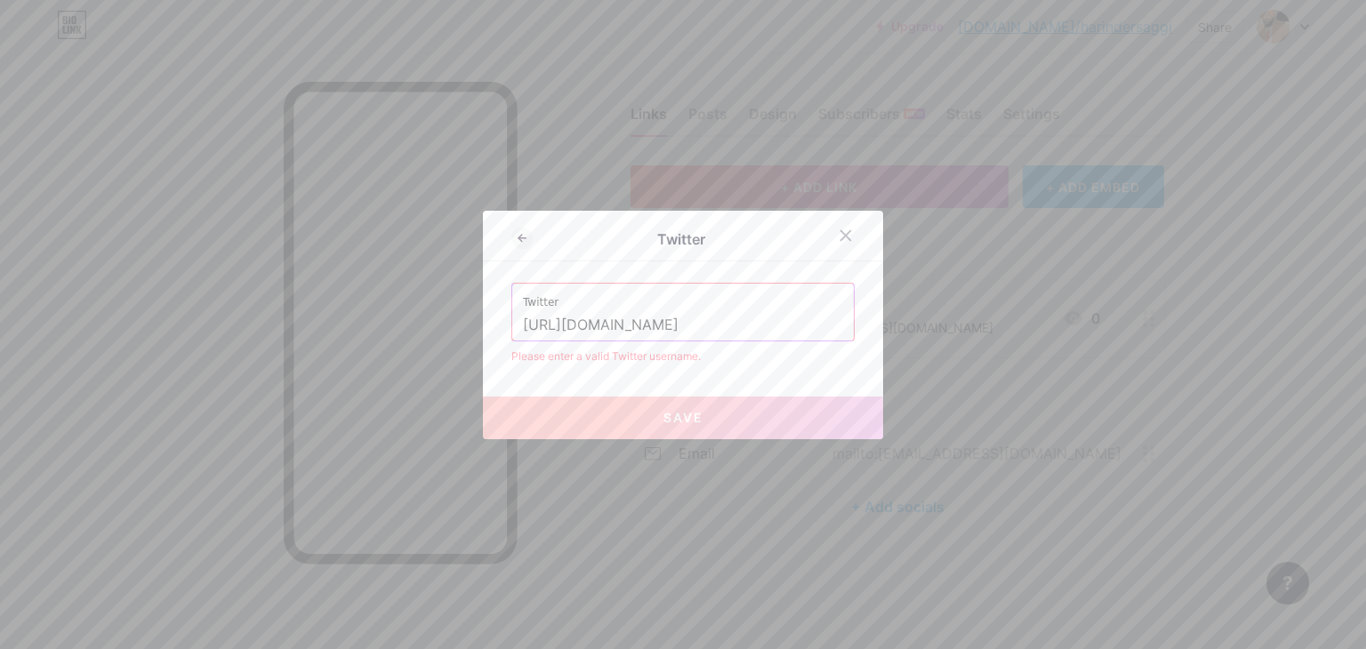
drag, startPoint x: 608, startPoint y: 325, endPoint x: 166, endPoint y: 264, distance: 446.1
click at [166, 264] on div "Twitter Twitter [URL][DOMAIN_NAME] Please enter a valid Twitter username. Save" at bounding box center [683, 324] width 1366 height 649
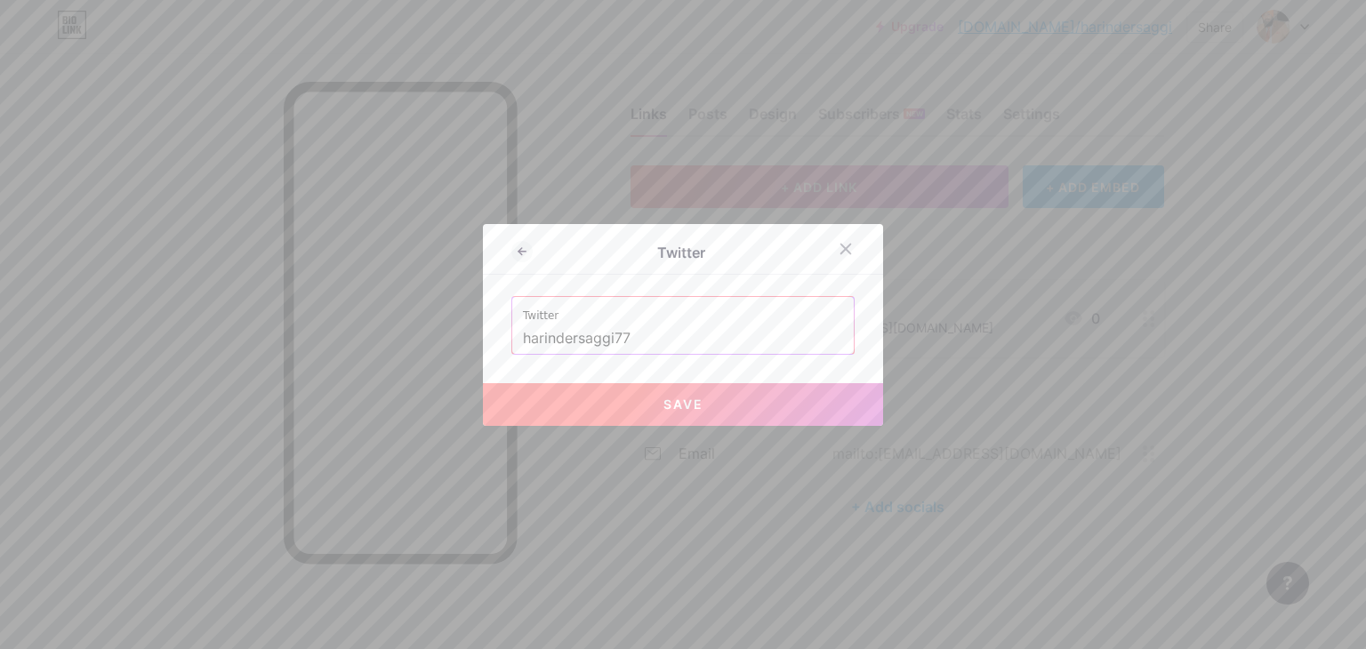
click at [673, 419] on button "Save" at bounding box center [683, 404] width 400 height 43
type input "[URL][DOMAIN_NAME]"
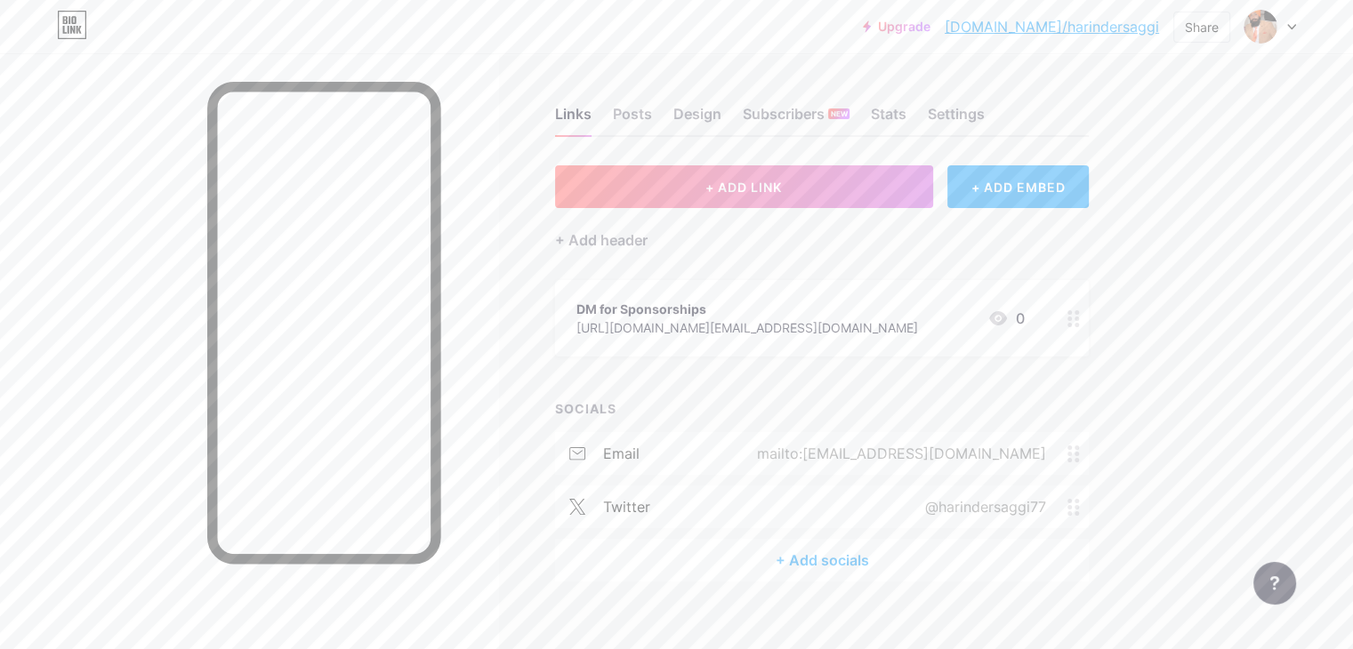
click at [925, 566] on div "+ Add socials" at bounding box center [822, 560] width 534 height 43
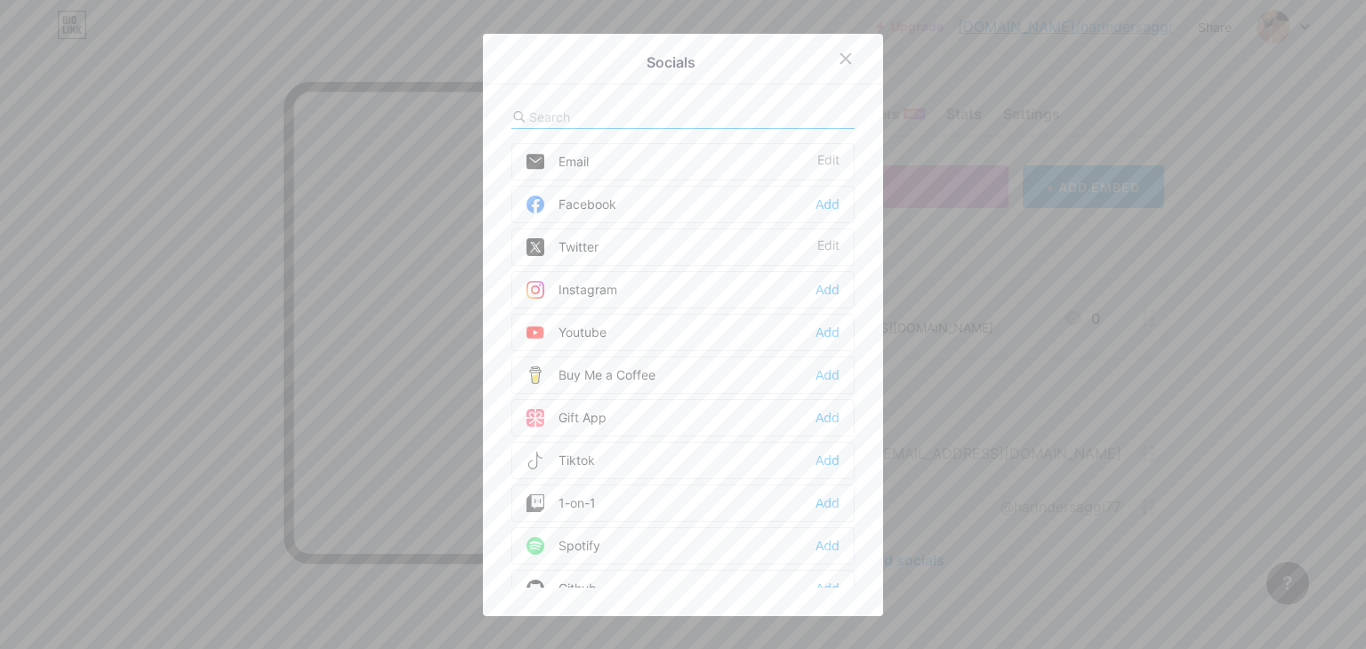
scroll to position [89, 0]
click at [824, 285] on div "Add" at bounding box center [827, 286] width 24 height 18
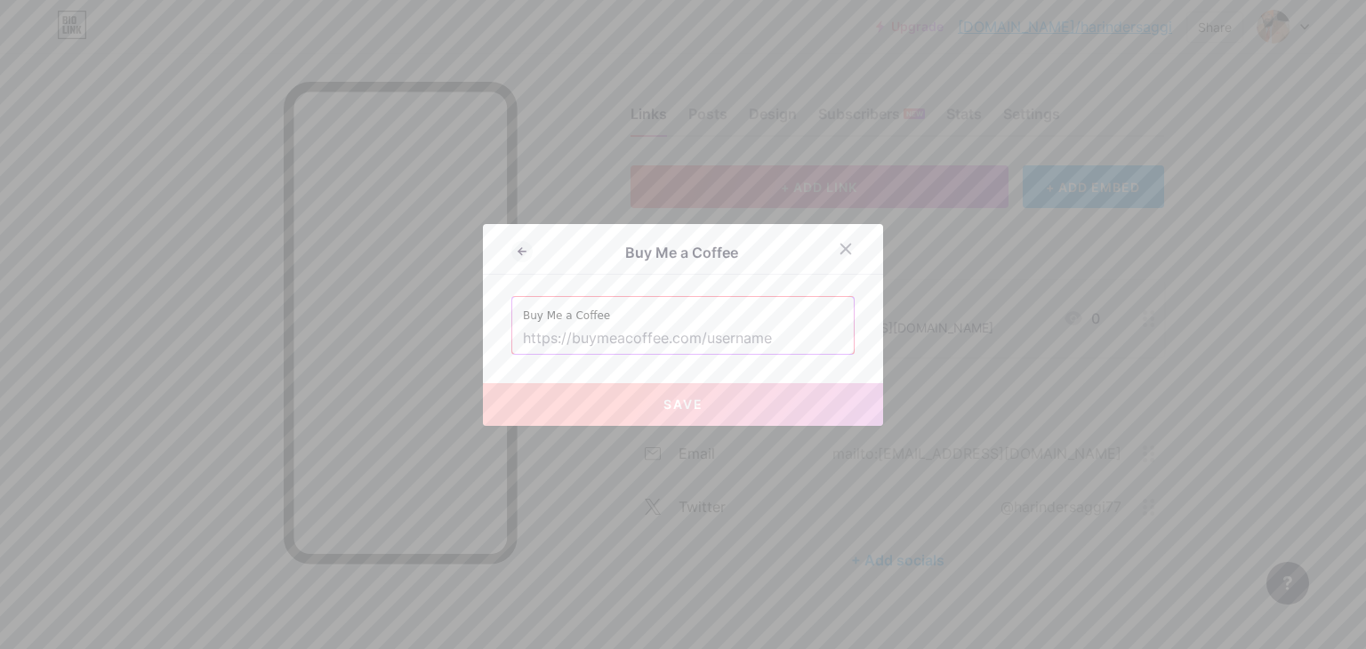
click at [644, 339] on input "text" at bounding box center [683, 339] width 320 height 30
click at [802, 311] on label "Buy Me a Coffee" at bounding box center [683, 310] width 320 height 27
drag, startPoint x: 696, startPoint y: 335, endPoint x: 483, endPoint y: 334, distance: 213.4
click at [483, 334] on div "Buy Me a Coffee Buy Me a Coffee Save" at bounding box center [683, 325] width 400 height 202
click at [840, 244] on icon at bounding box center [846, 249] width 14 height 14
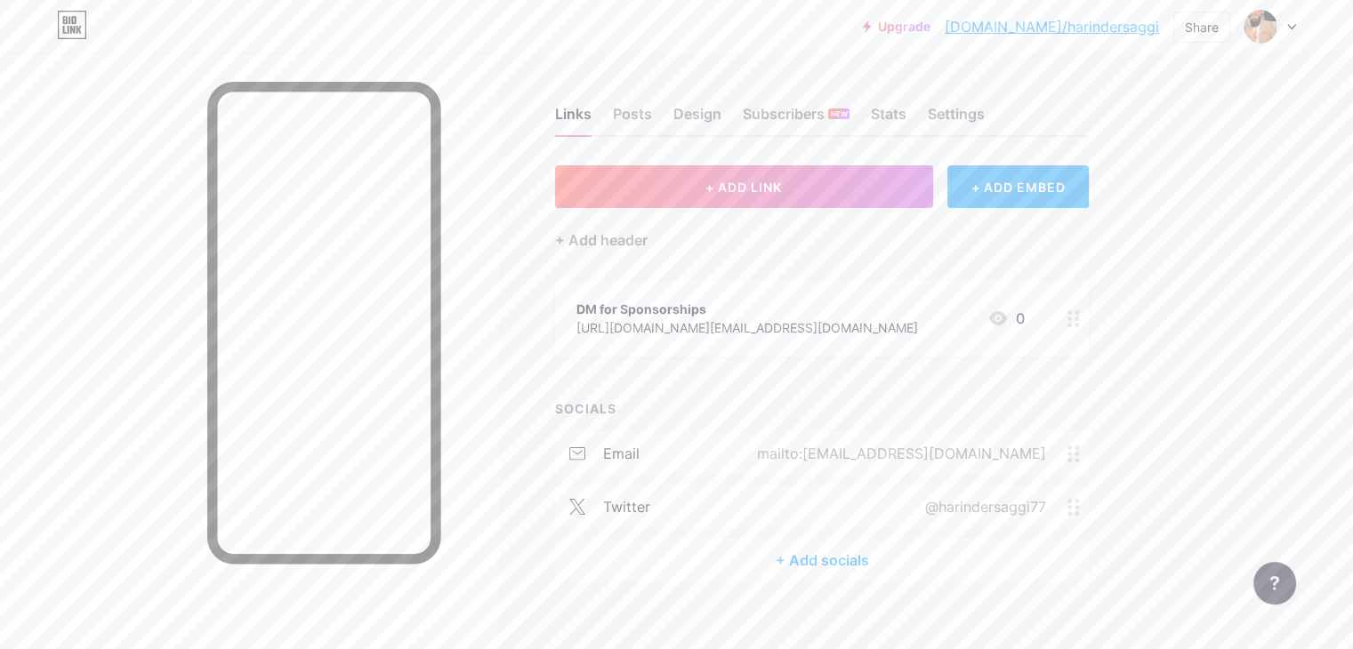
click at [907, 552] on div "+ Add socials" at bounding box center [822, 560] width 534 height 43
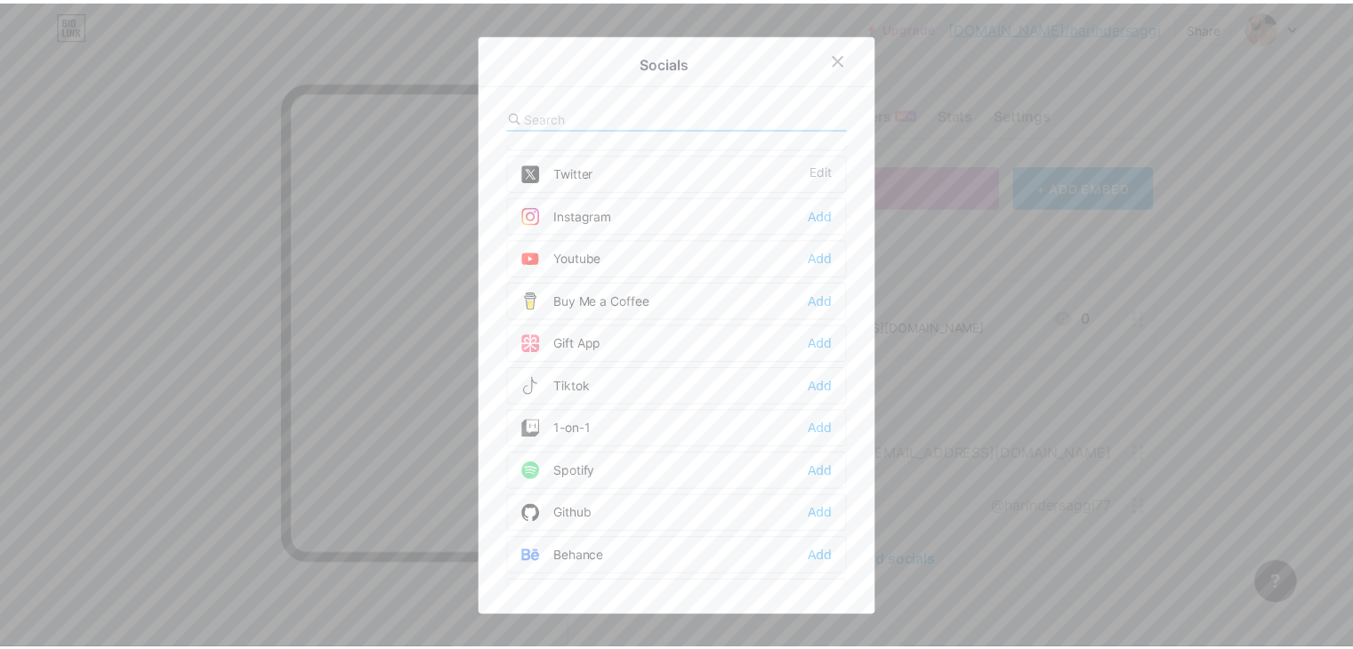
scroll to position [0, 0]
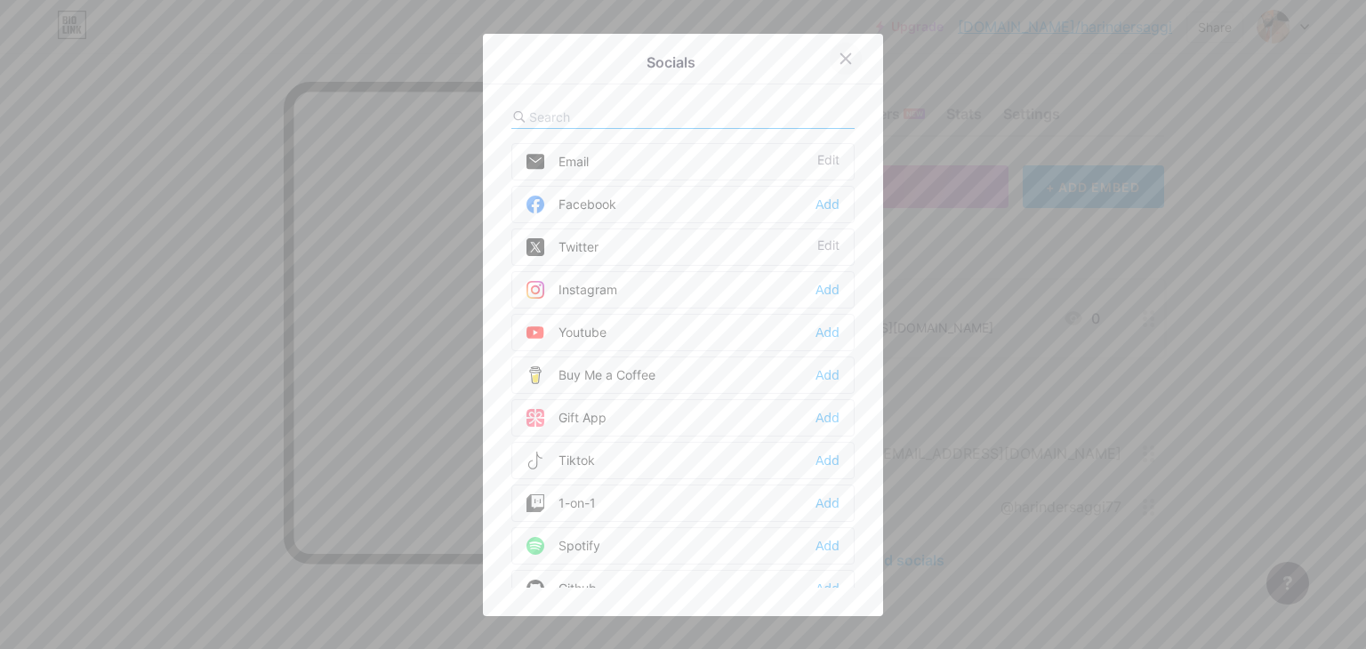
click at [841, 60] on icon at bounding box center [846, 58] width 10 height 10
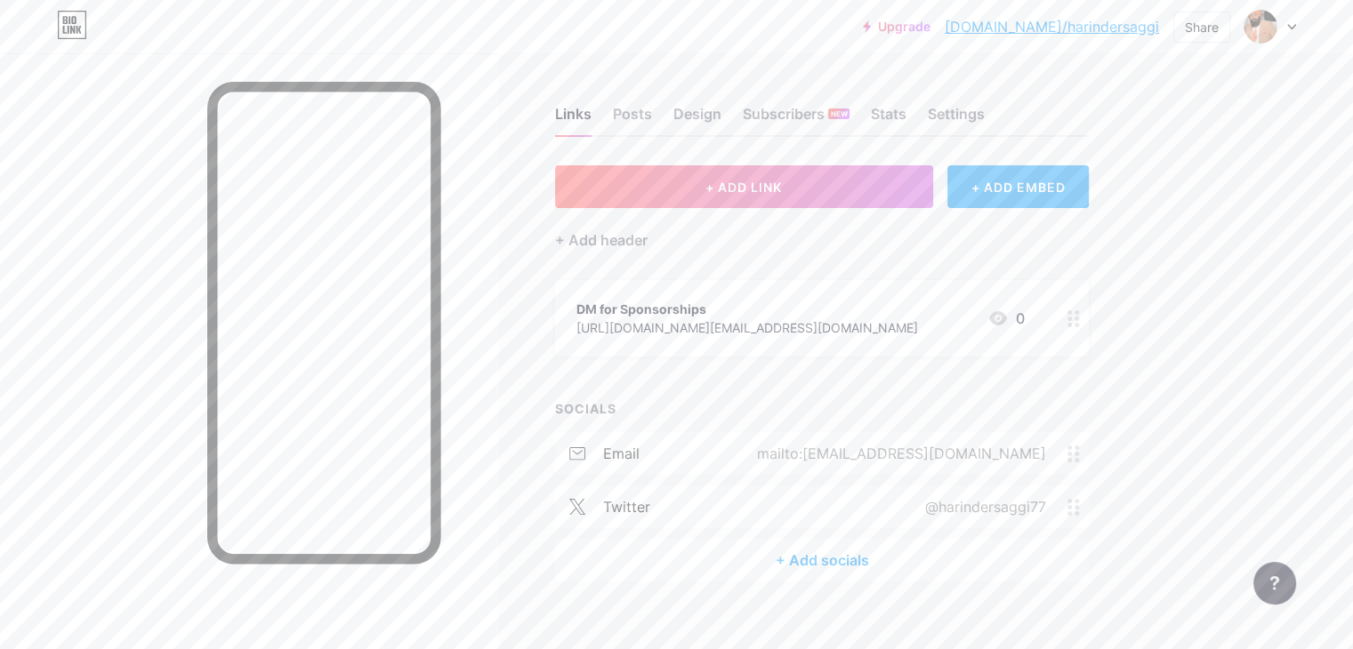
click at [925, 552] on div "+ Add socials" at bounding box center [822, 560] width 534 height 43
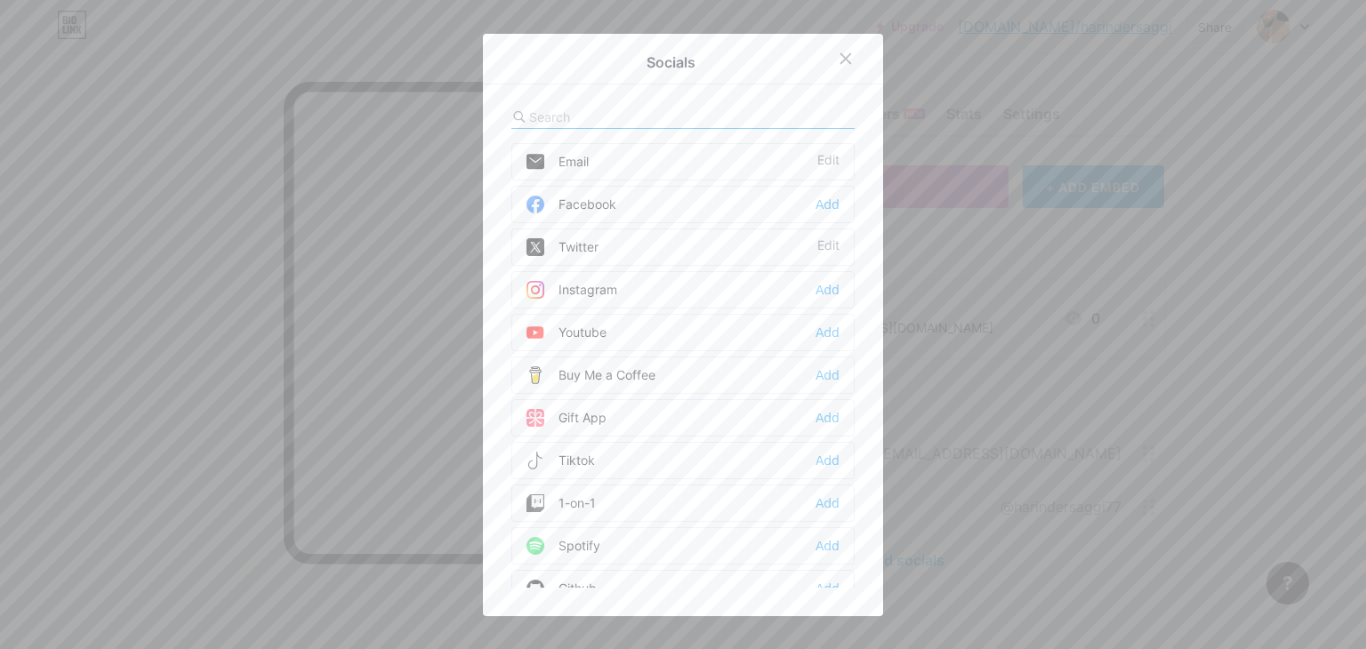
drag, startPoint x: 655, startPoint y: 363, endPoint x: 698, endPoint y: 381, distance: 46.2
click at [655, 364] on div "Buy Me a Coffee Add" at bounding box center [682, 375] width 343 height 37
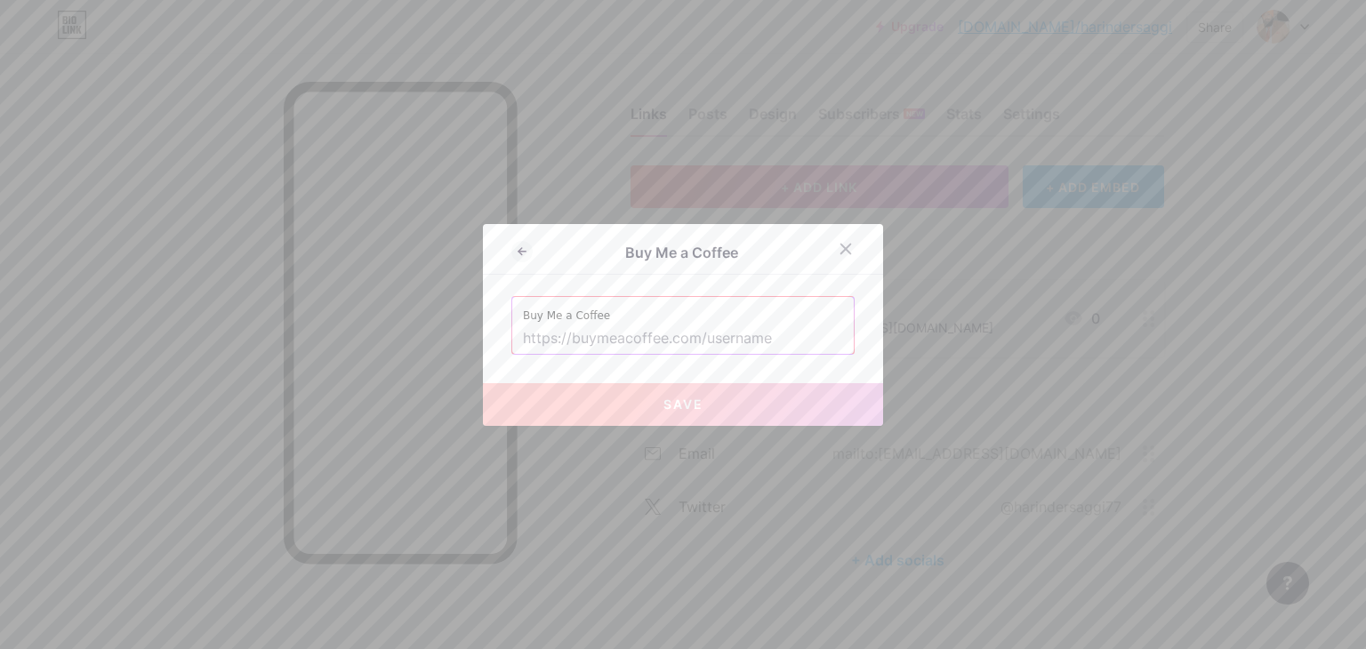
click at [674, 339] on input "text" at bounding box center [683, 339] width 320 height 30
paste input "[DOMAIN_NAME][URL]"
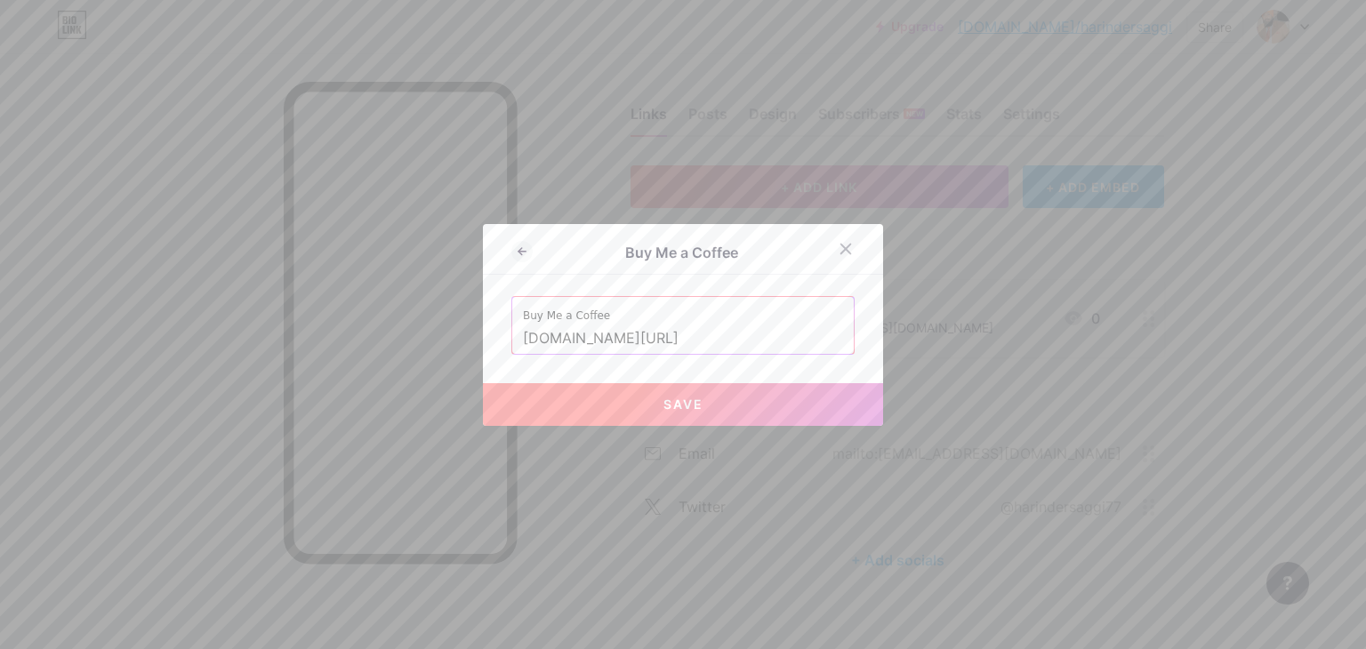
click at [722, 412] on button "Save" at bounding box center [683, 404] width 400 height 43
type input "[URL][DOMAIN_NAME]"
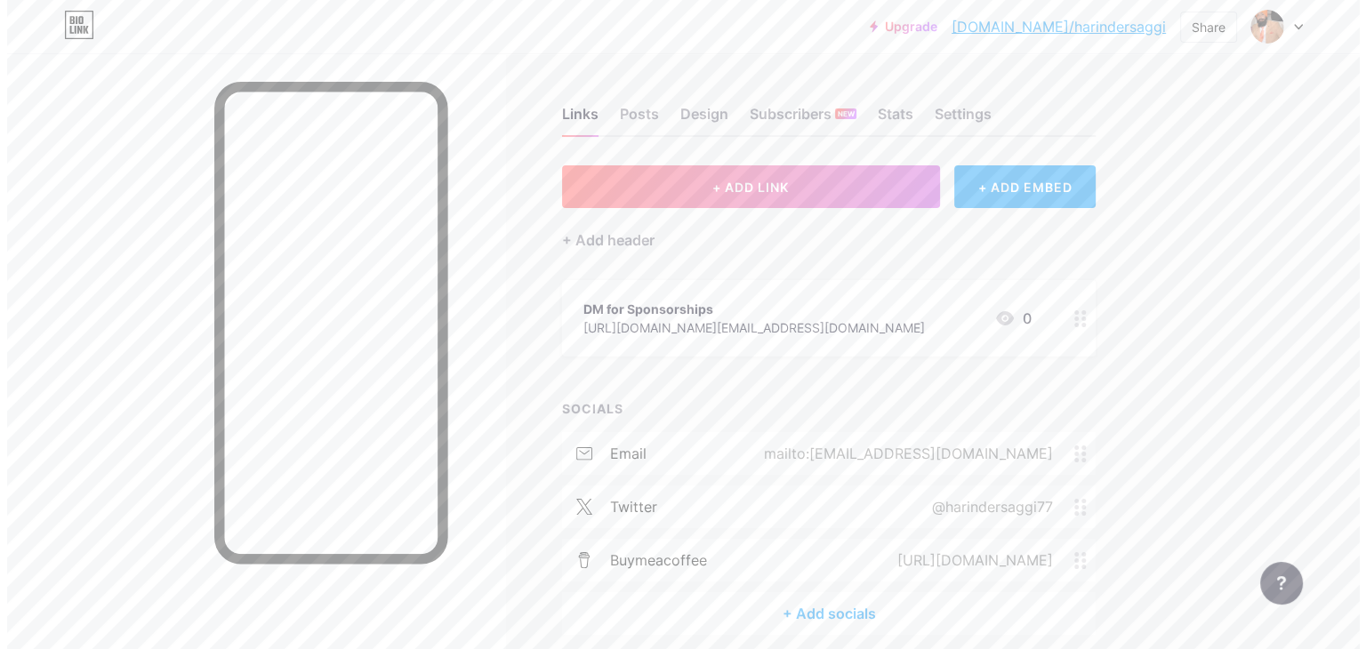
scroll to position [74, 0]
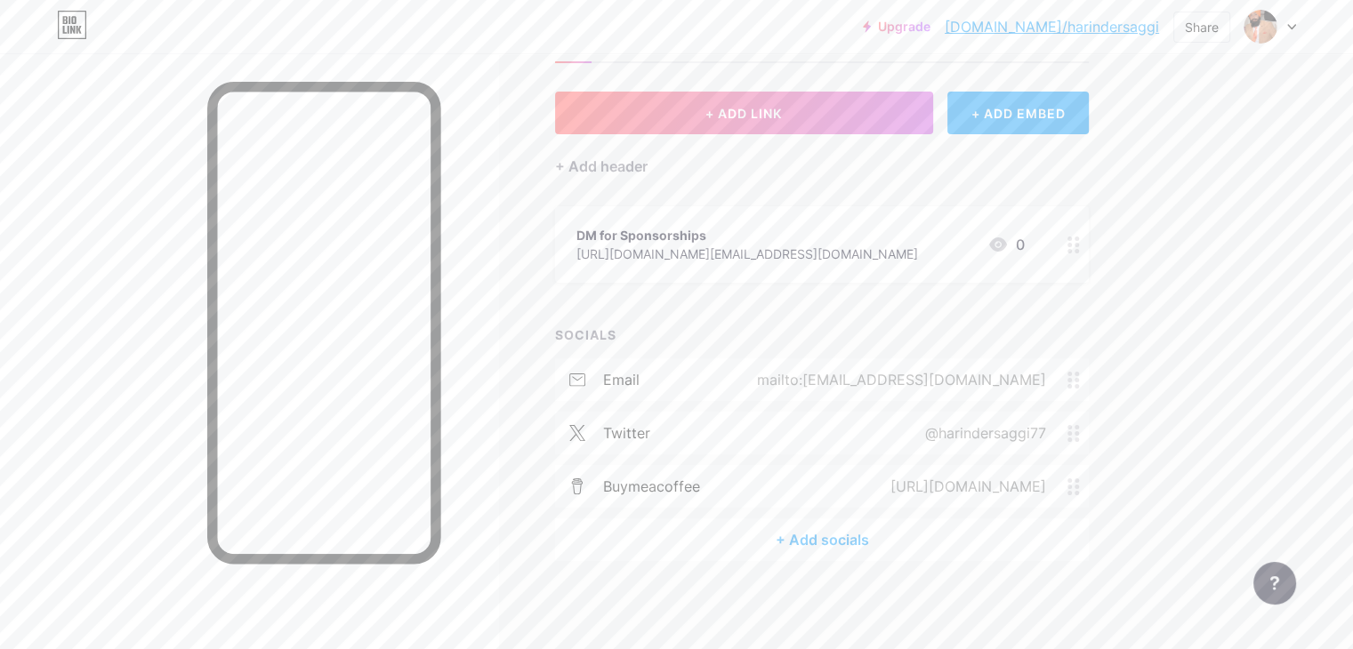
click at [924, 543] on div "+ Add socials" at bounding box center [822, 539] width 534 height 43
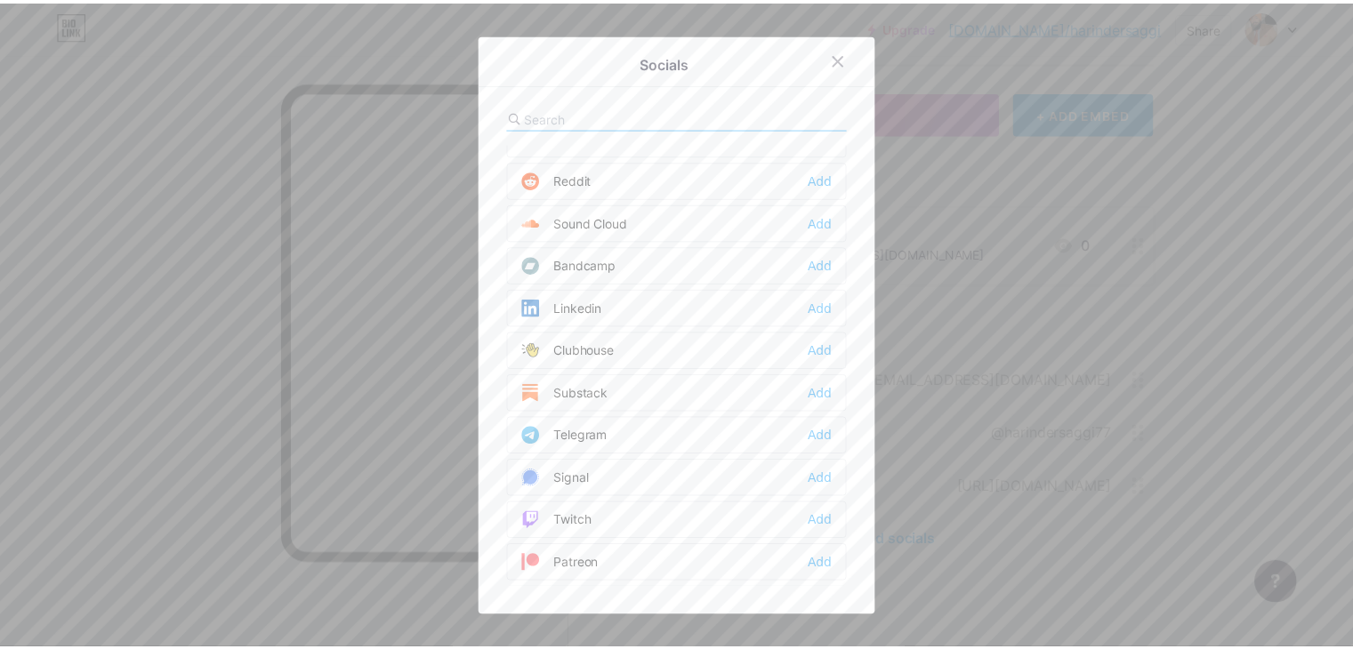
scroll to position [711, 0]
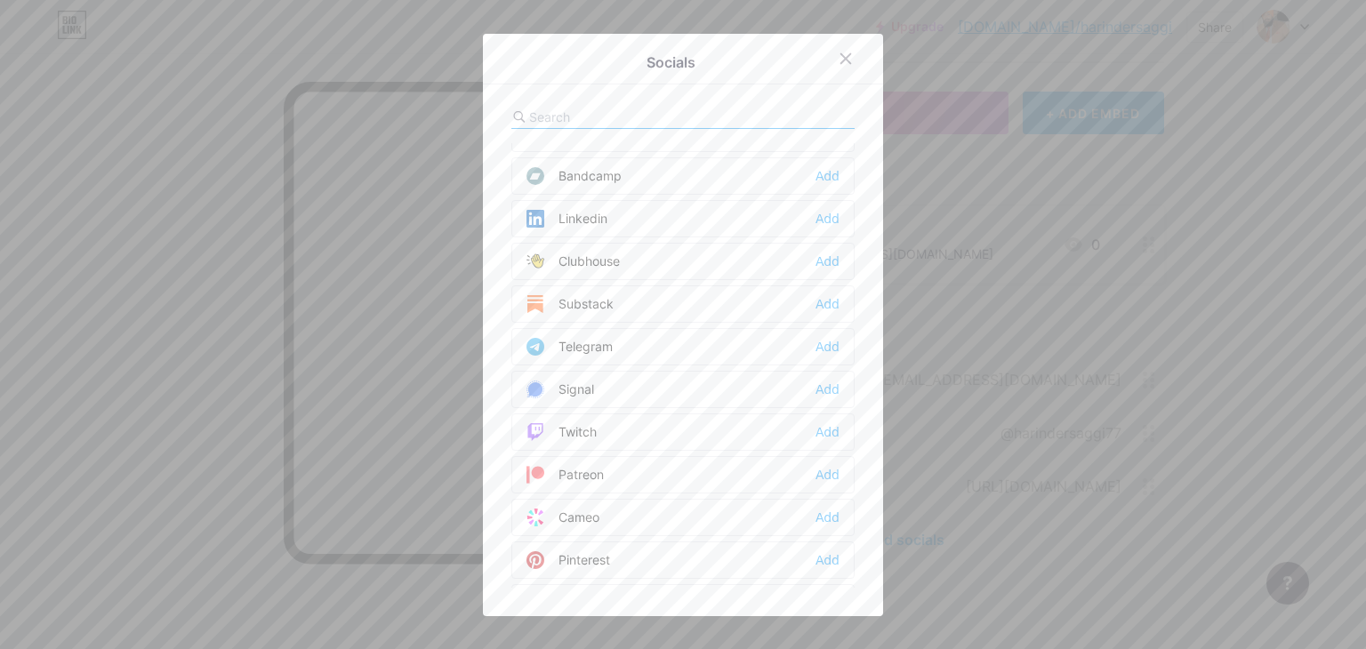
click at [633, 211] on div "Linkedin Add" at bounding box center [682, 218] width 343 height 37
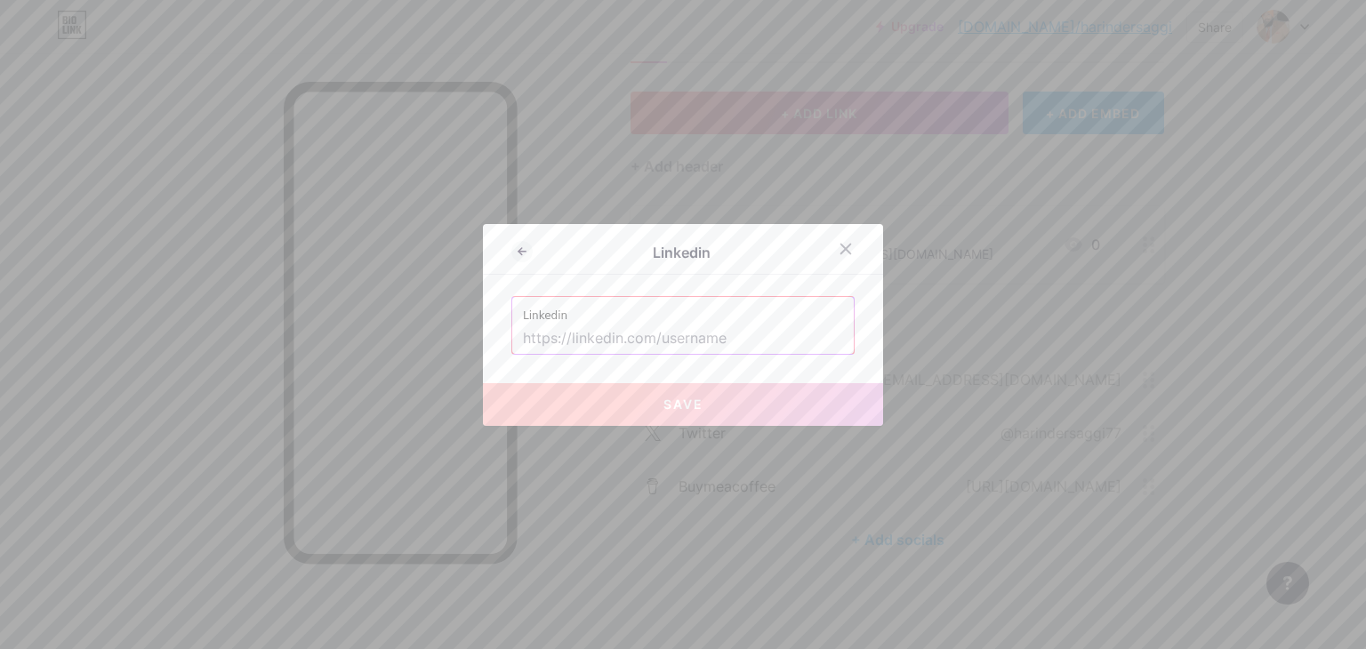
click at [701, 333] on input "text" at bounding box center [683, 339] width 320 height 30
paste input "https://ca.linkedin.com/in/harinder-saggi"
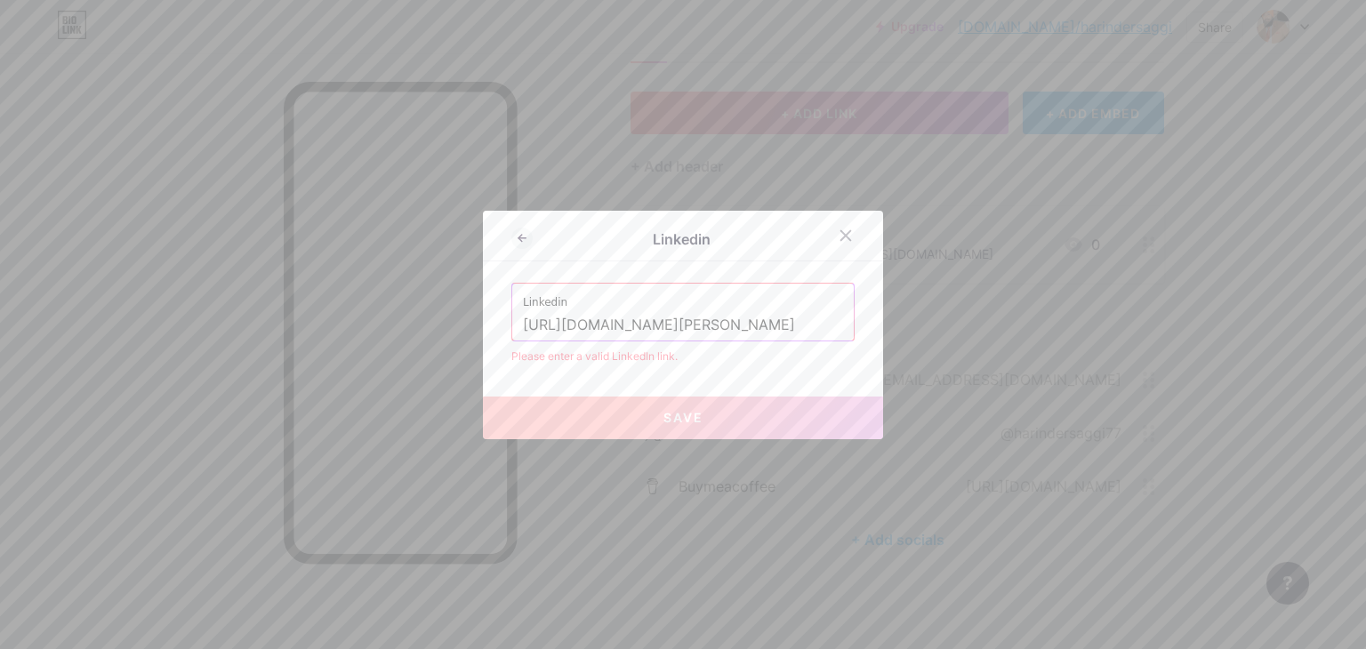
click at [696, 427] on button "Save" at bounding box center [683, 418] width 400 height 43
drag, startPoint x: 683, startPoint y: 322, endPoint x: 727, endPoint y: 324, distance: 43.6
click at [686, 321] on input "https://ca.linkedin.com/in/harinder-saggi" at bounding box center [683, 325] width 320 height 30
click at [704, 428] on button "Save" at bounding box center [683, 418] width 400 height 43
click at [583, 322] on input "https://ca.linkedin.com/harinder-saggi" at bounding box center [683, 325] width 320 height 30
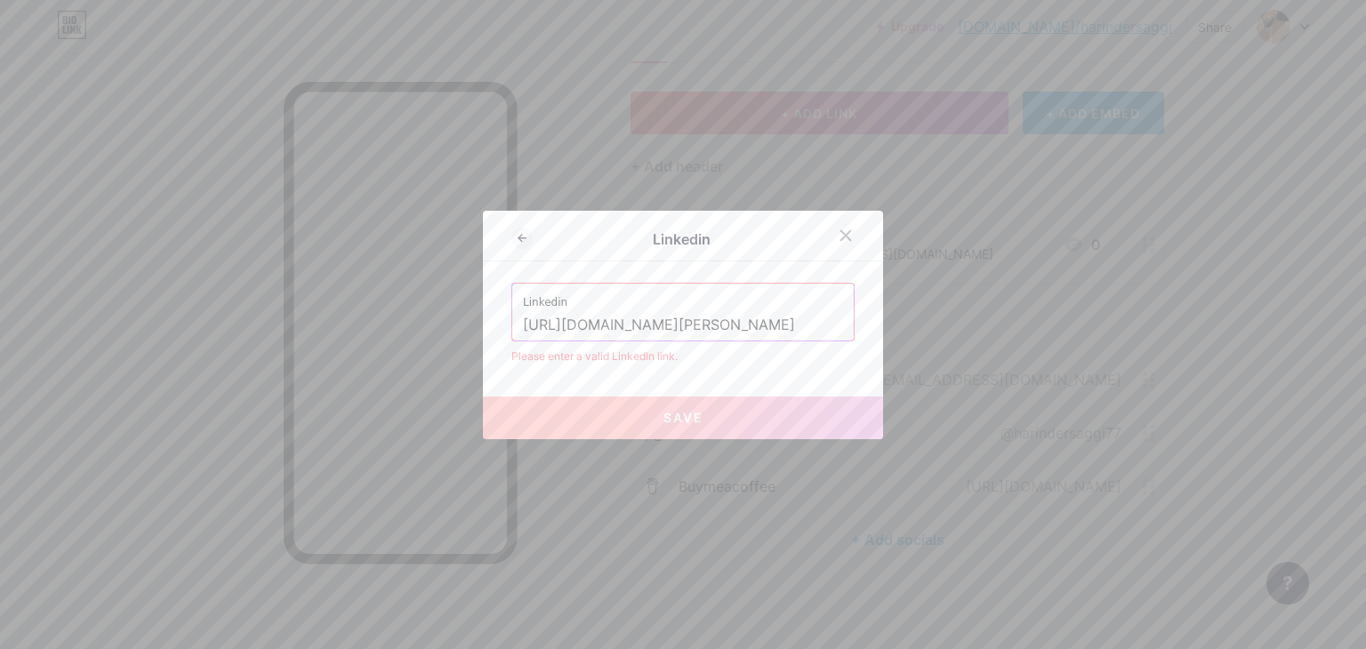
click at [633, 325] on input "https://ca.linkedin.com/harinder-saggi" at bounding box center [683, 325] width 320 height 30
drag, startPoint x: 583, startPoint y: 323, endPoint x: 629, endPoint y: 322, distance: 45.4
click at [584, 322] on input "https://ca.linkedin.com/harinder-saggi" at bounding box center [683, 325] width 320 height 30
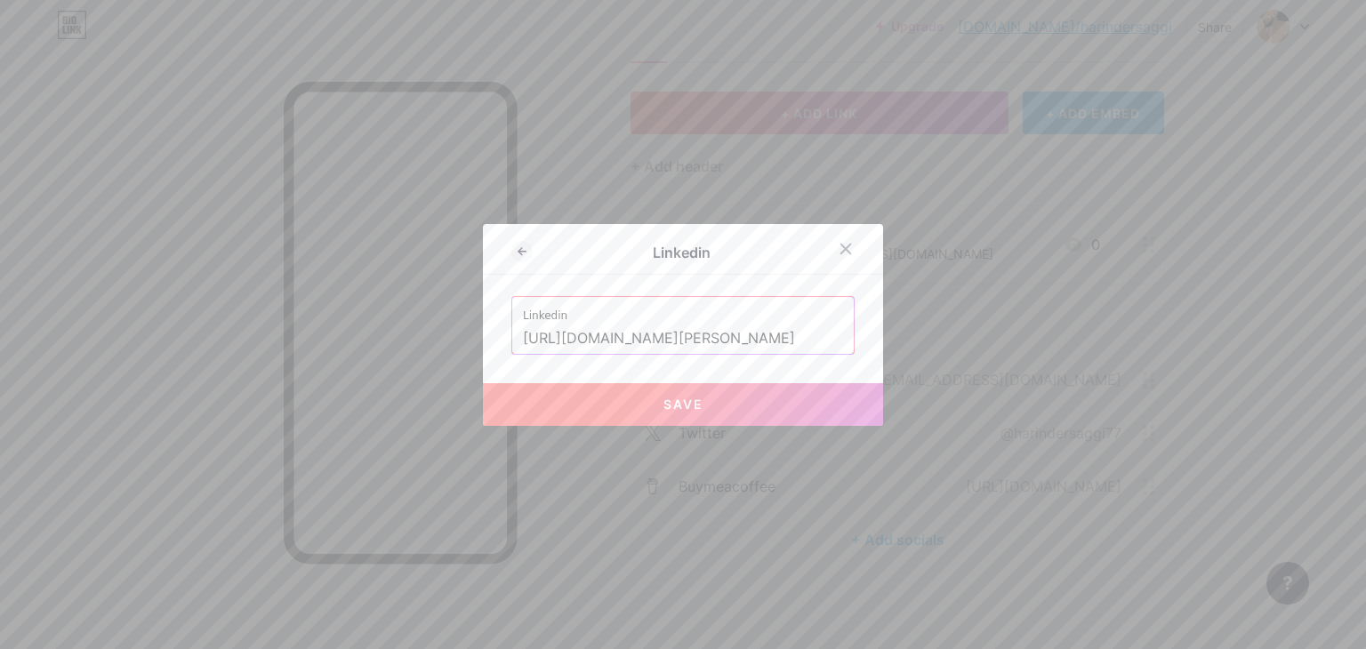
type input "https://linkedin.com/harinder-saggi"
click at [619, 403] on button "Save" at bounding box center [683, 404] width 400 height 43
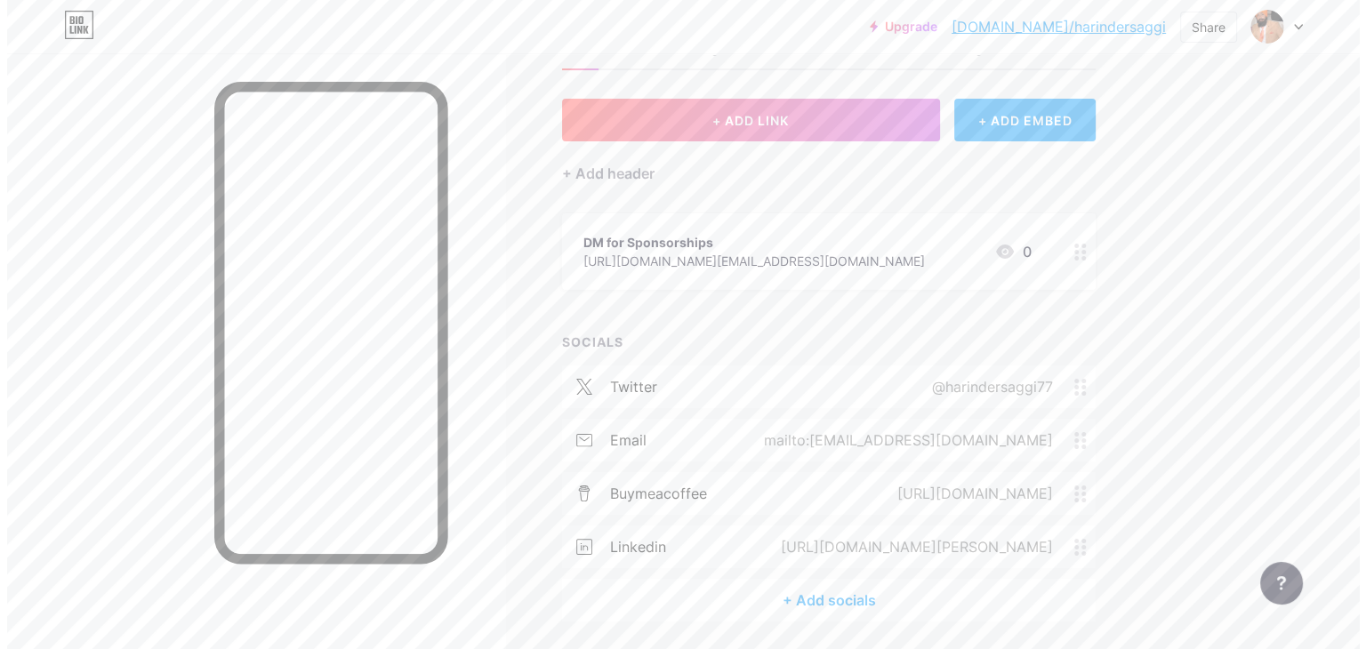
scroll to position [0, 0]
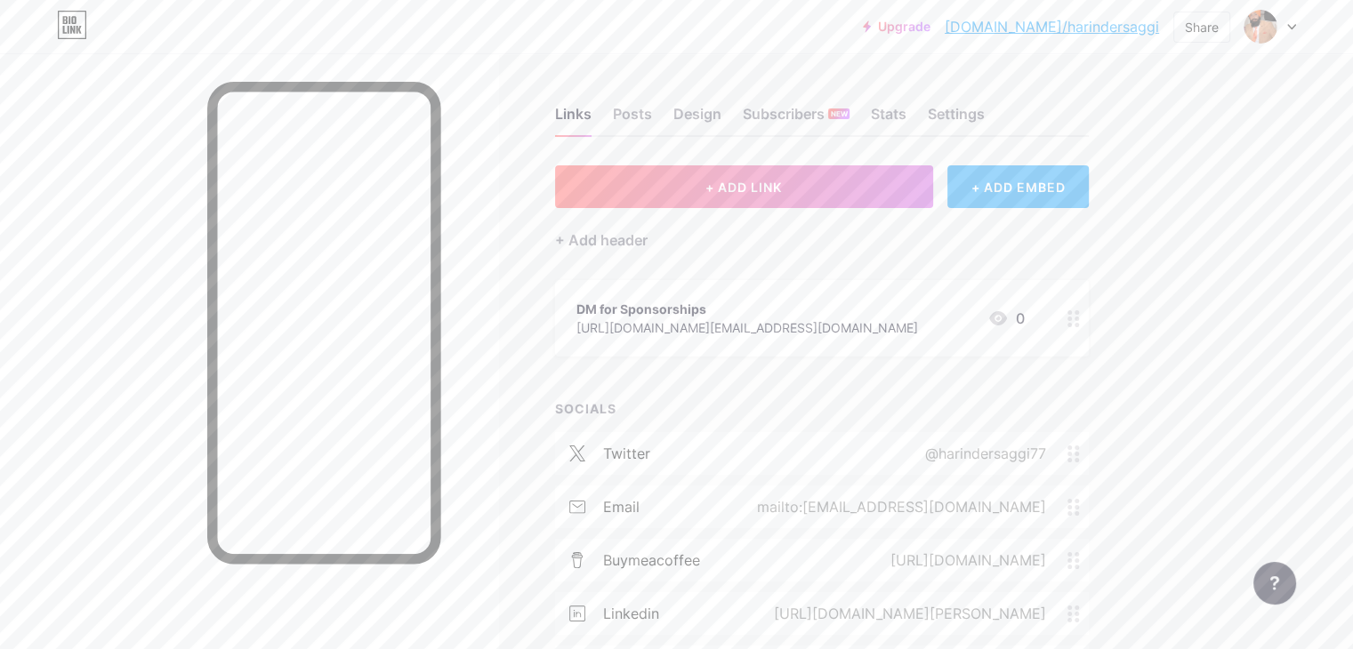
click at [1089, 188] on div "+ ADD EMBED" at bounding box center [1017, 186] width 141 height 43
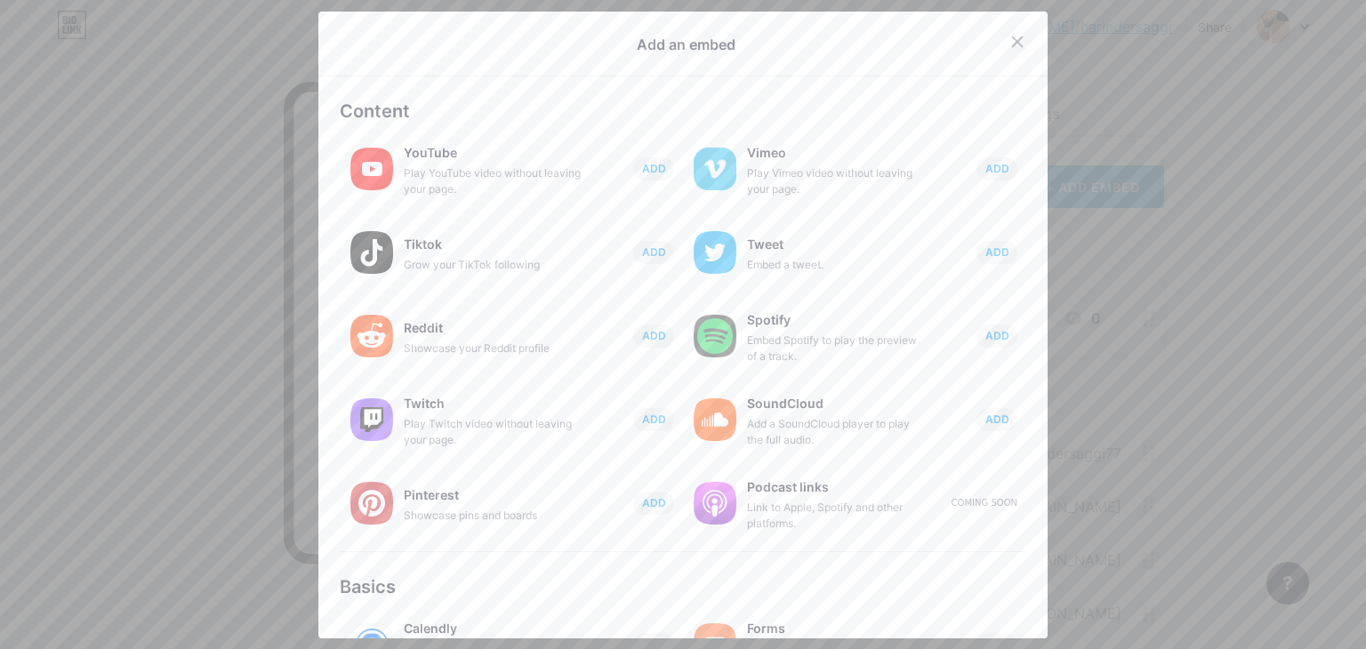
click at [1010, 44] on icon at bounding box center [1017, 42] width 14 height 14
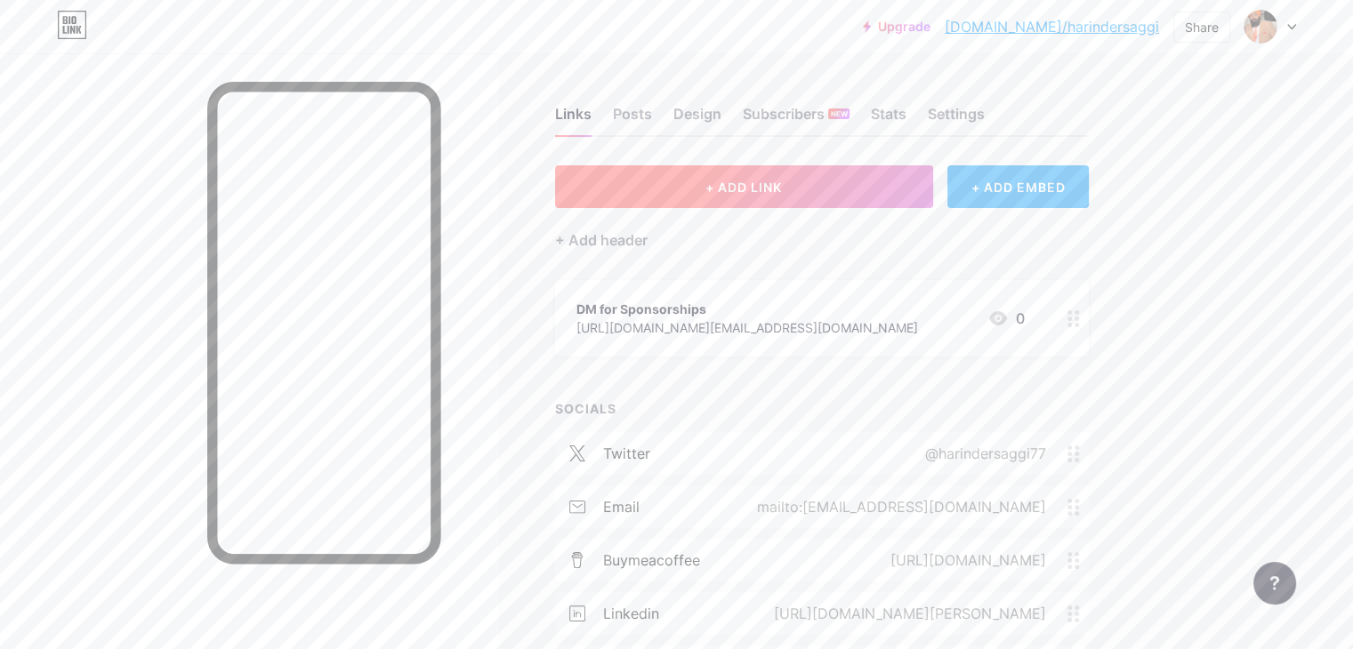
click at [896, 189] on button "+ ADD LINK" at bounding box center [744, 186] width 378 height 43
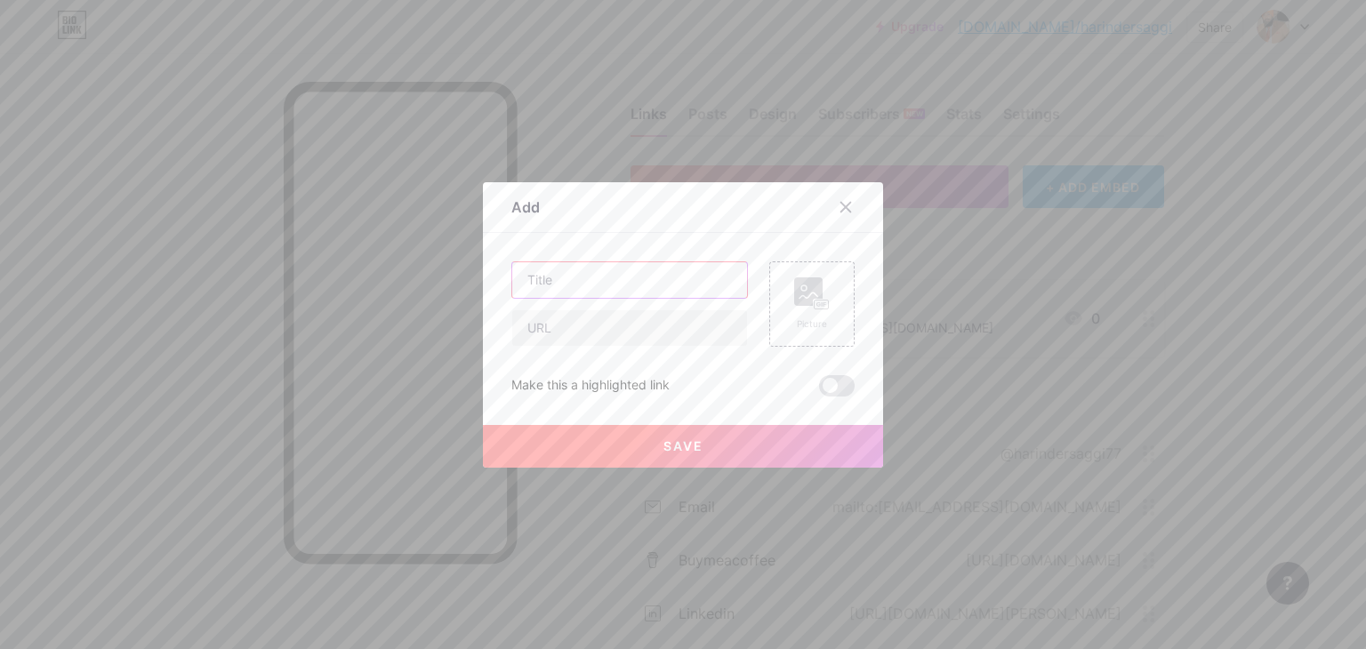
click at [645, 282] on input "text" at bounding box center [629, 280] width 235 height 36
click at [558, 283] on input "text" at bounding box center [629, 280] width 235 height 36
type input "My Free Digital Products (Click Here)"
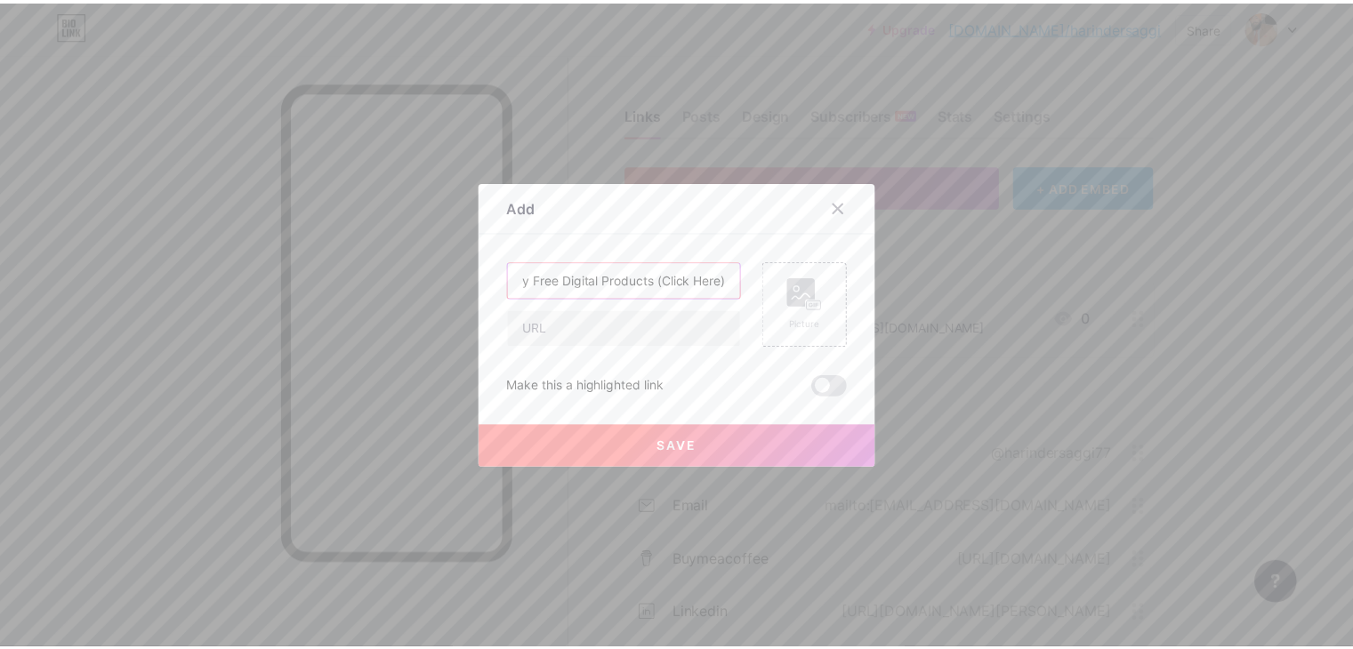
scroll to position [0, 0]
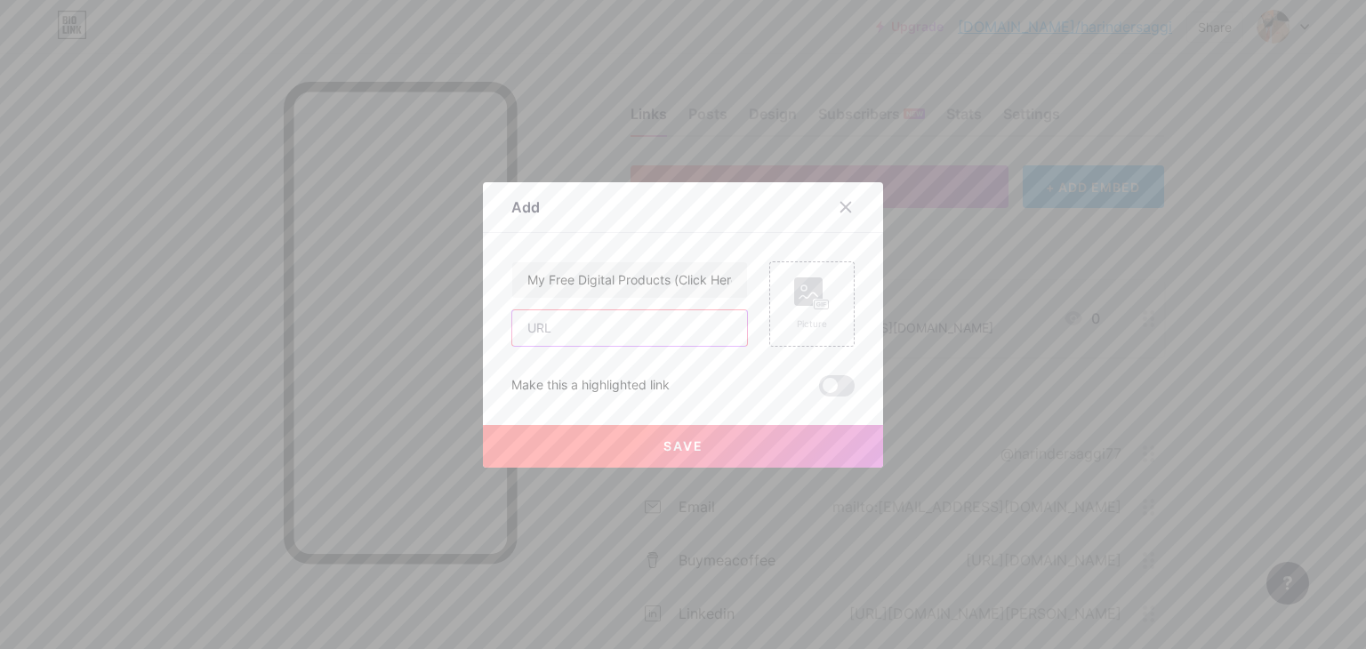
click at [636, 327] on input "text" at bounding box center [629, 328] width 235 height 36
paste input "https://hasantoxr.gumroad.com/"
type input "https://hasantoxr.gumroad.com/"
click at [833, 393] on span at bounding box center [837, 385] width 36 height 21
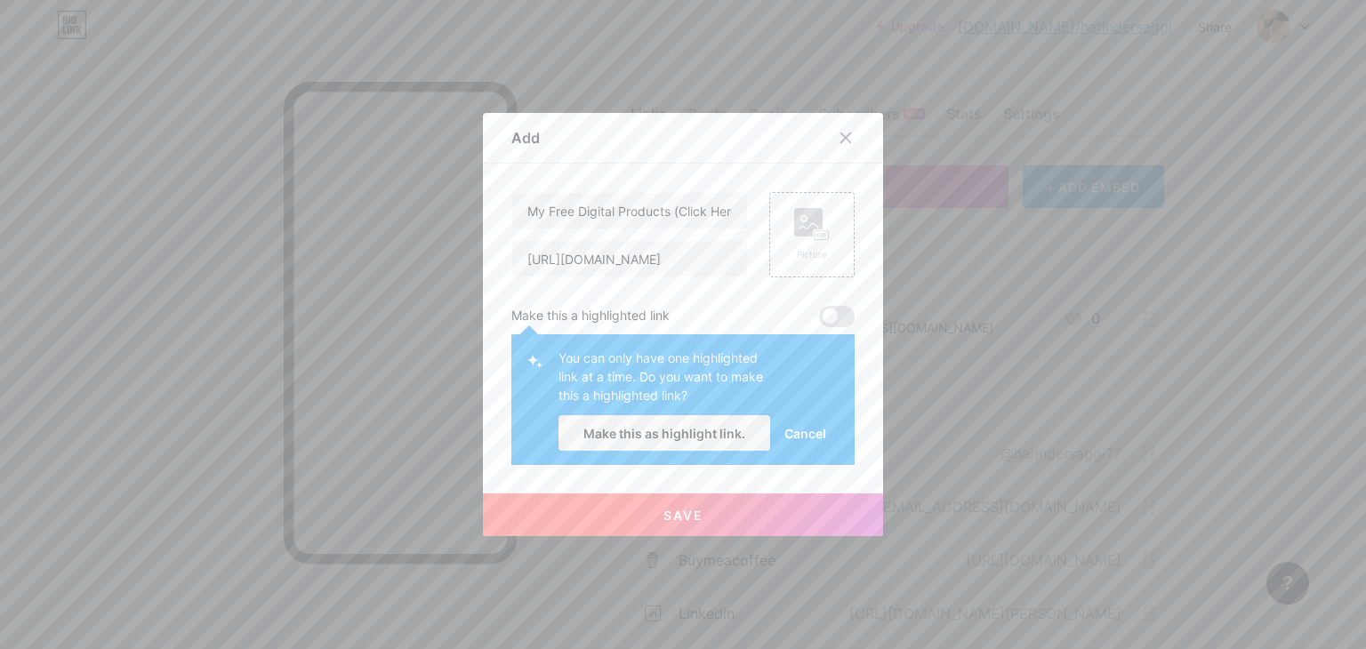
click at [803, 435] on span "Cancel" at bounding box center [805, 433] width 42 height 19
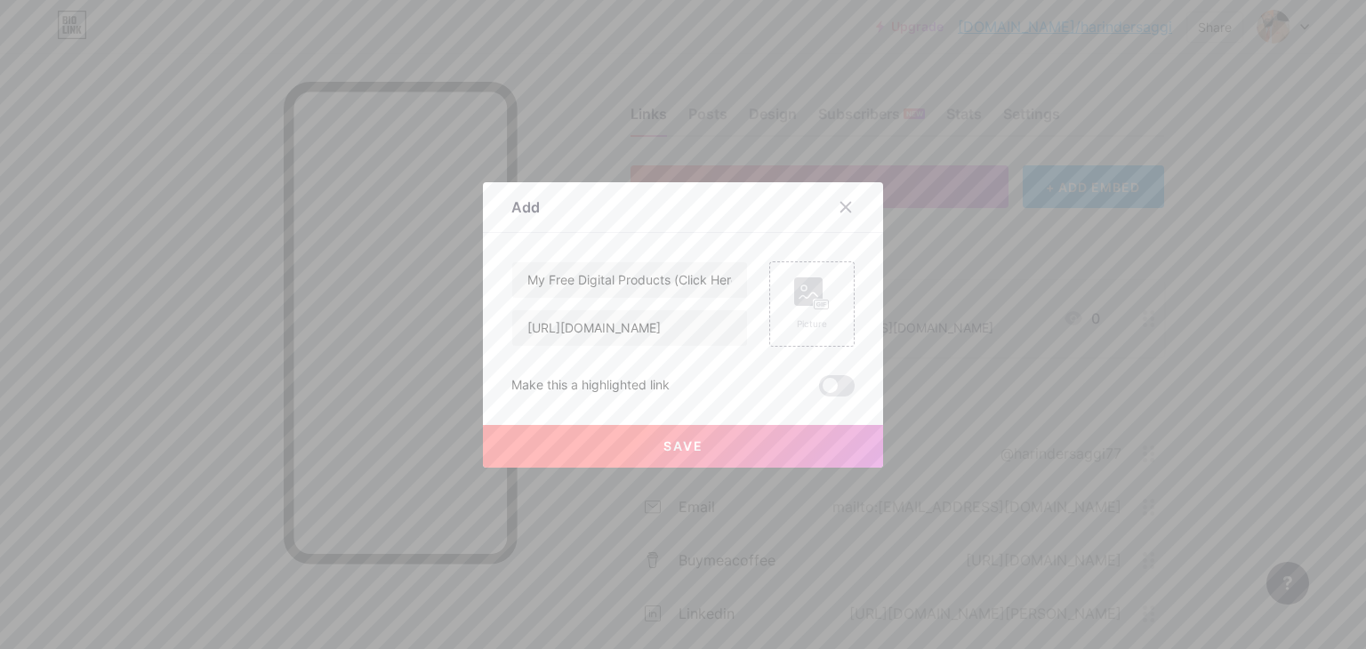
click at [840, 386] on span at bounding box center [837, 385] width 36 height 21
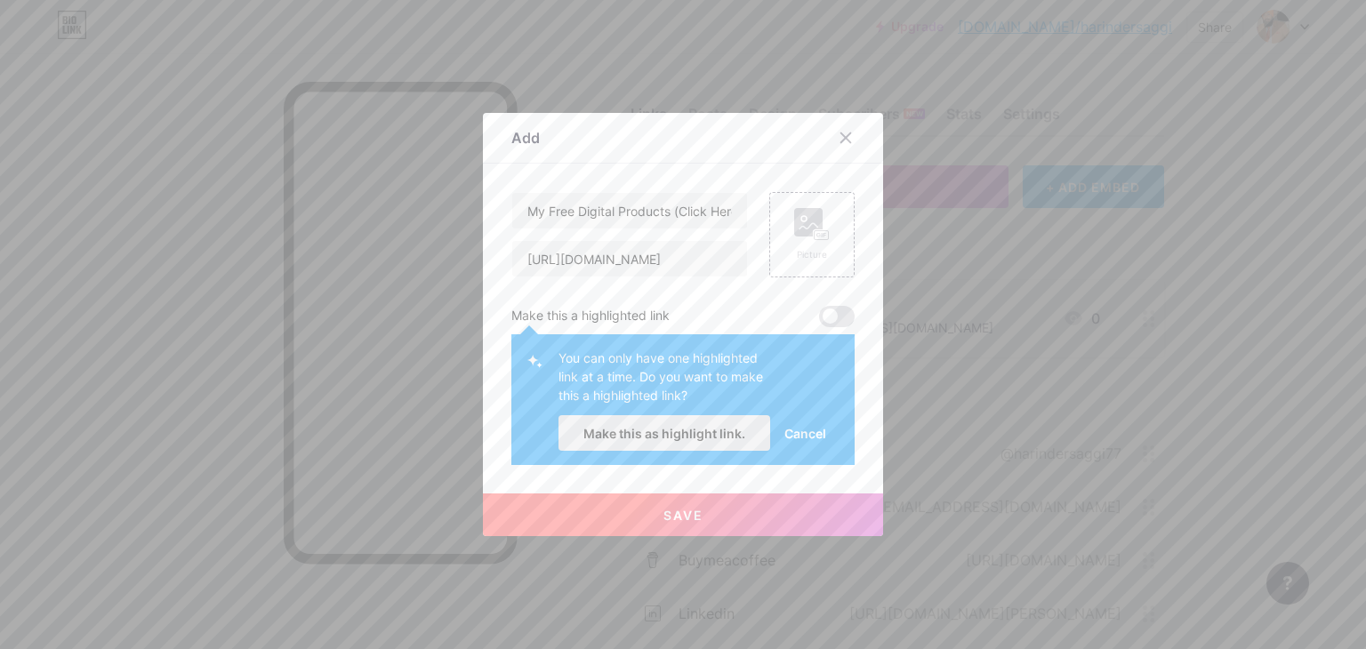
click at [670, 434] on span "Make this as highlight link." at bounding box center [664, 433] width 162 height 15
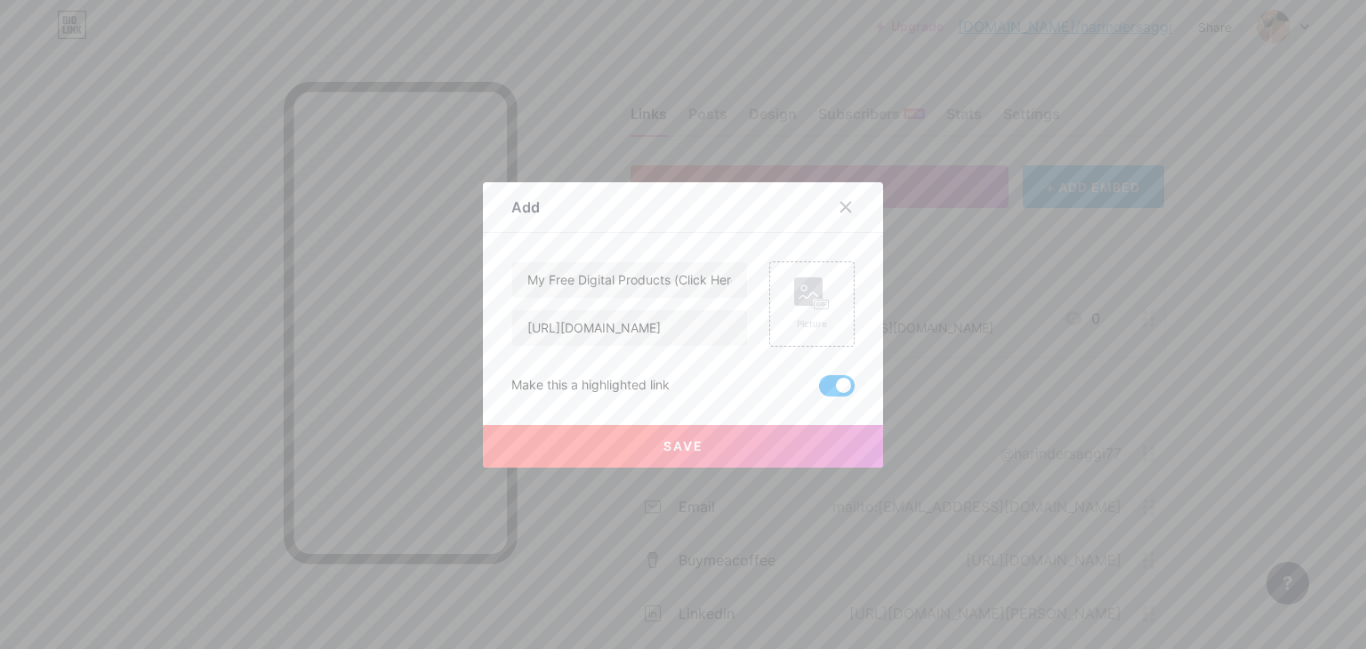
click at [690, 452] on span "Save" at bounding box center [683, 445] width 40 height 15
